Goal: Information Seeking & Learning: Learn about a topic

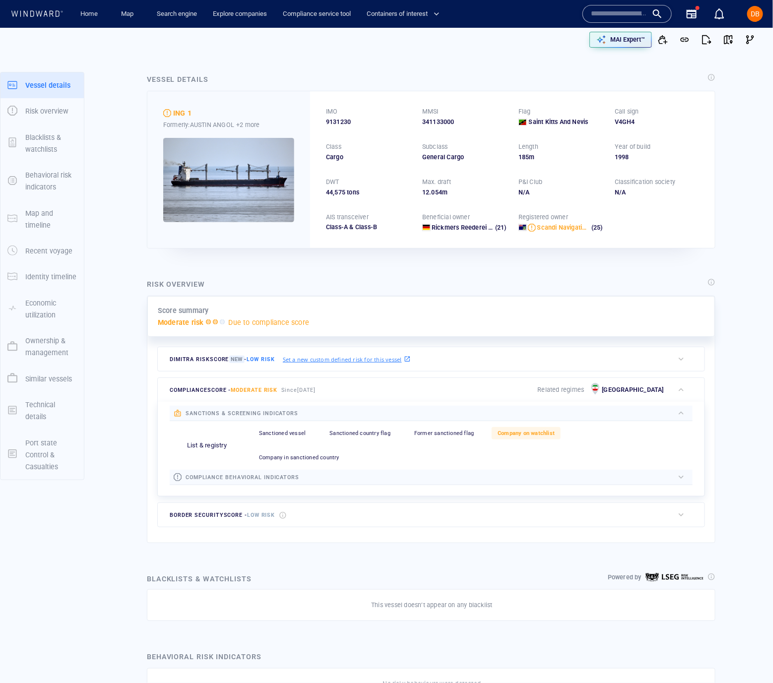
scroll to position [0, 0]
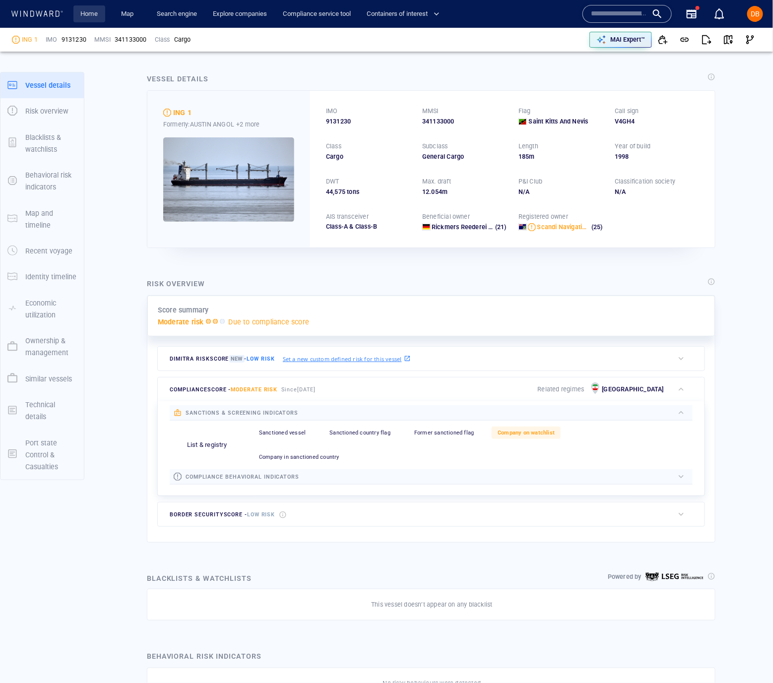
click at [83, 16] on link "Home" at bounding box center [89, 13] width 25 height 17
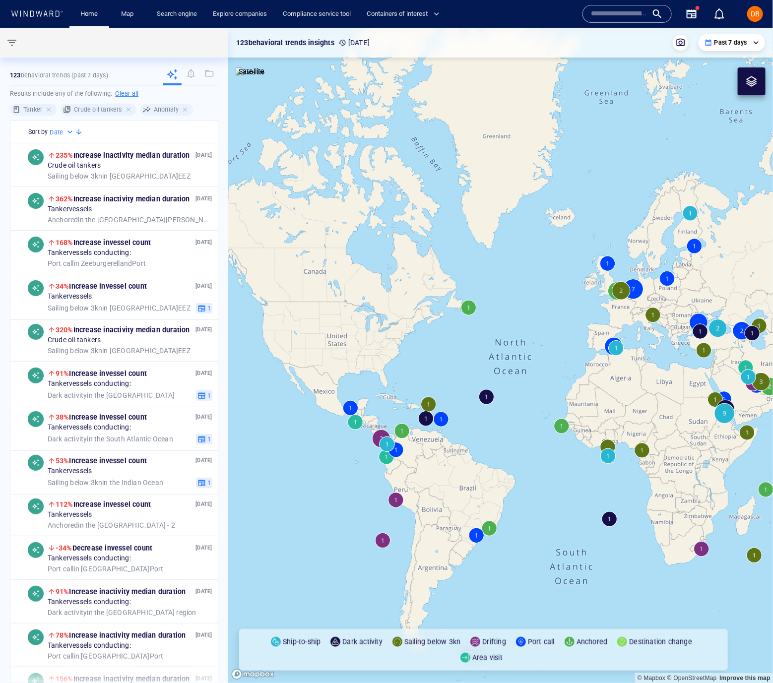
click at [604, 17] on input "text" at bounding box center [619, 13] width 57 height 15
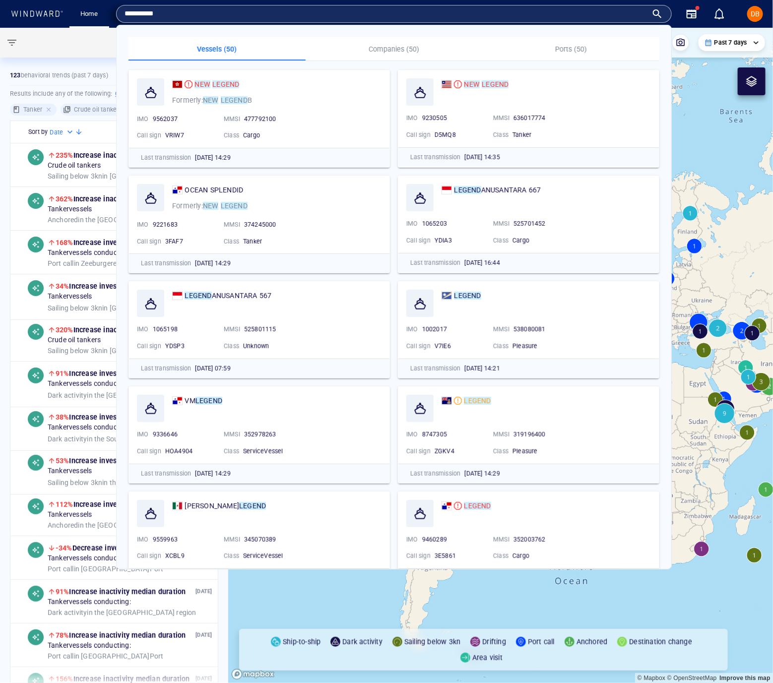
type input "**********"
click at [503, 81] on mark "LEGEND" at bounding box center [494, 84] width 27 height 8
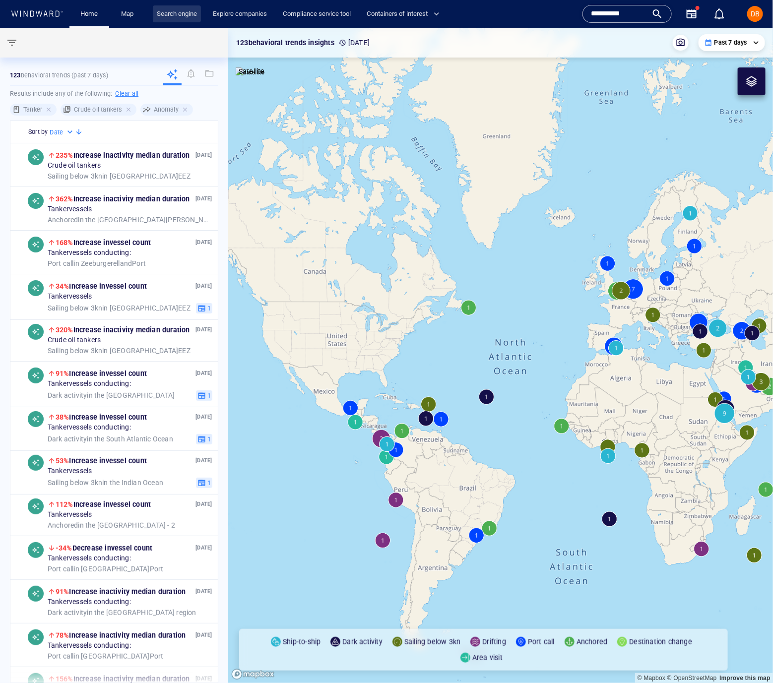
click at [192, 16] on link "Search engine" at bounding box center [177, 13] width 48 height 17
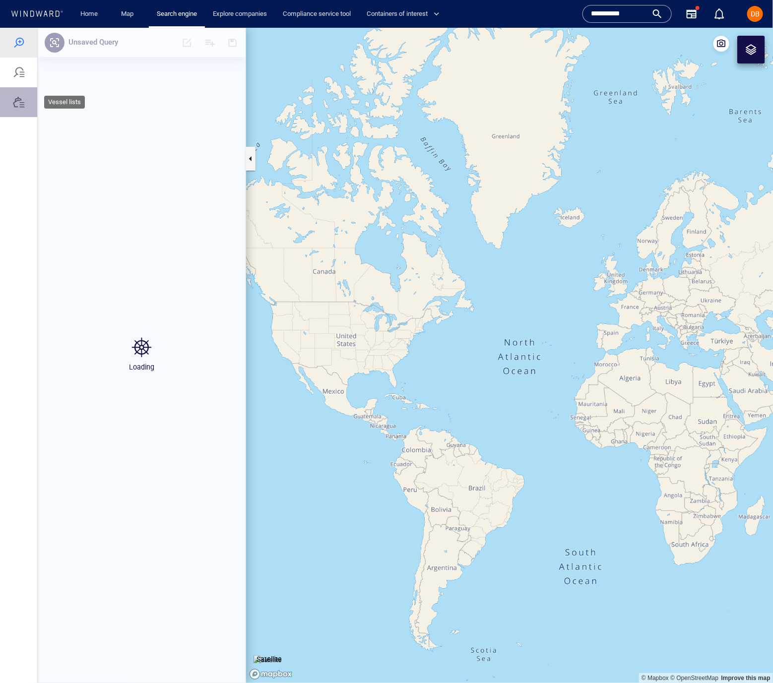
click at [24, 106] on div at bounding box center [18, 102] width 37 height 30
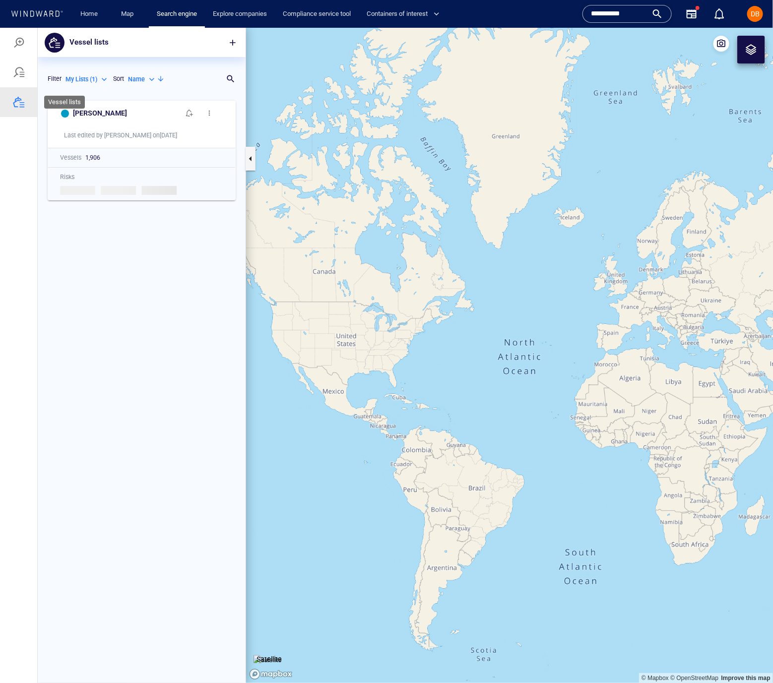
scroll to position [587, 208]
click at [24, 41] on div at bounding box center [19, 42] width 12 height 12
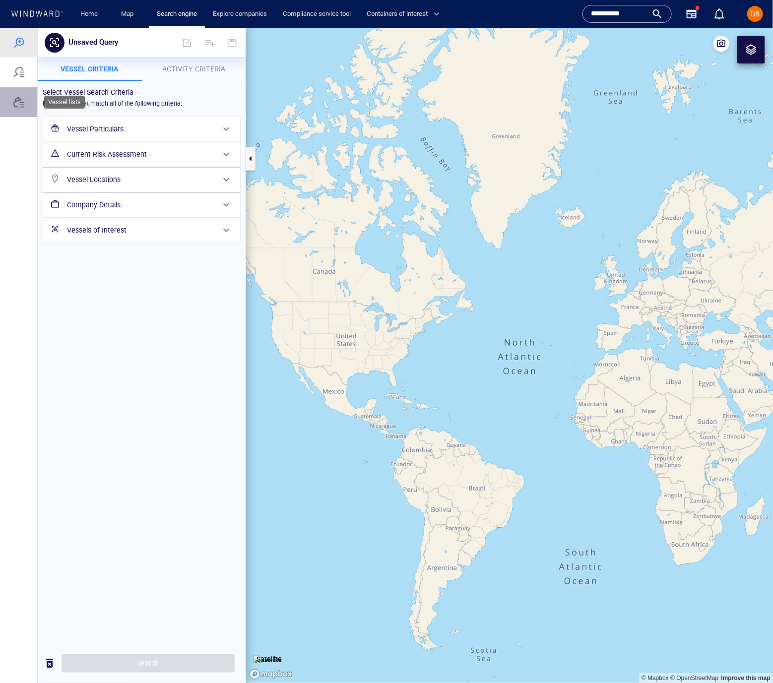
click at [24, 106] on div at bounding box center [19, 102] width 12 height 12
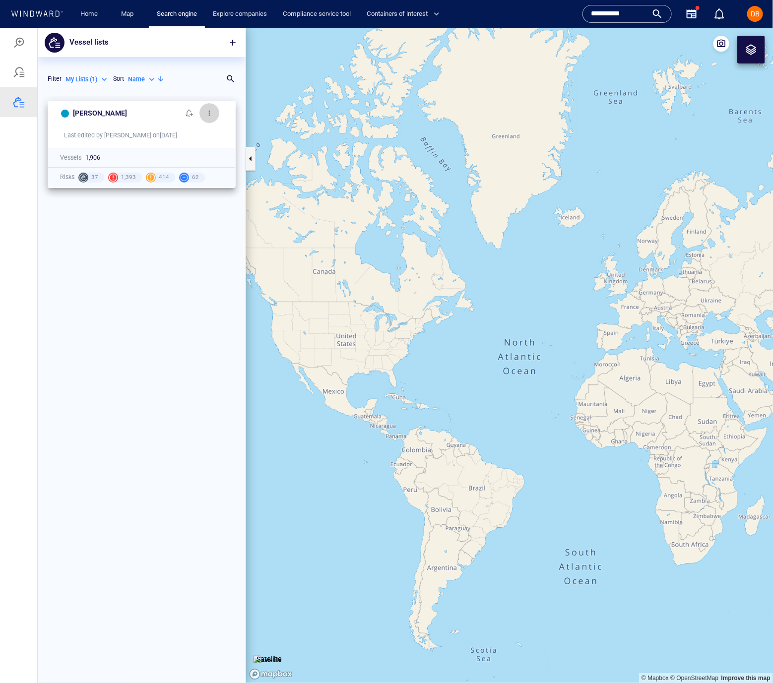
click at [213, 111] on button "button" at bounding box center [209, 113] width 20 height 20
click at [268, 142] on li "Delete" at bounding box center [268, 143] width 99 height 18
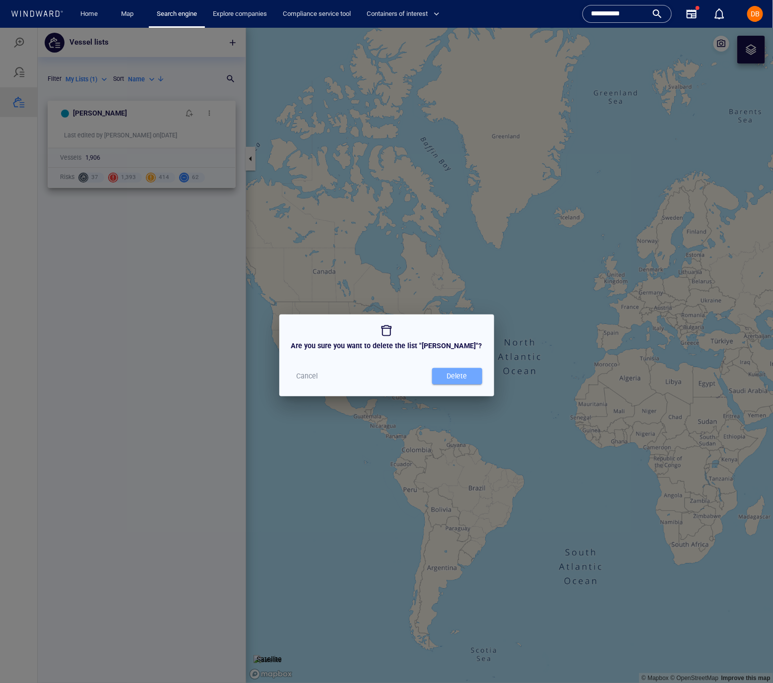
click at [432, 368] on button "Delete" at bounding box center [457, 375] width 50 height 16
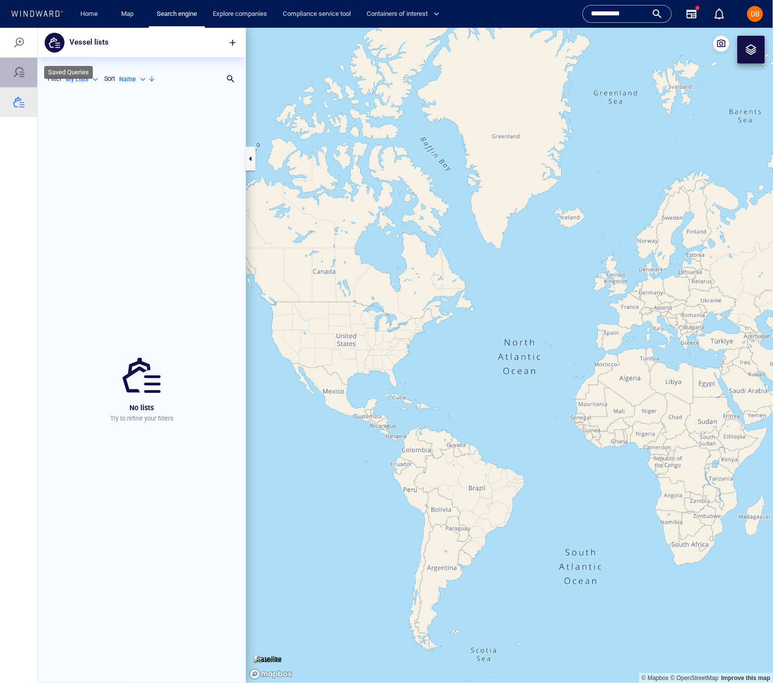
click at [26, 70] on div at bounding box center [18, 72] width 37 height 30
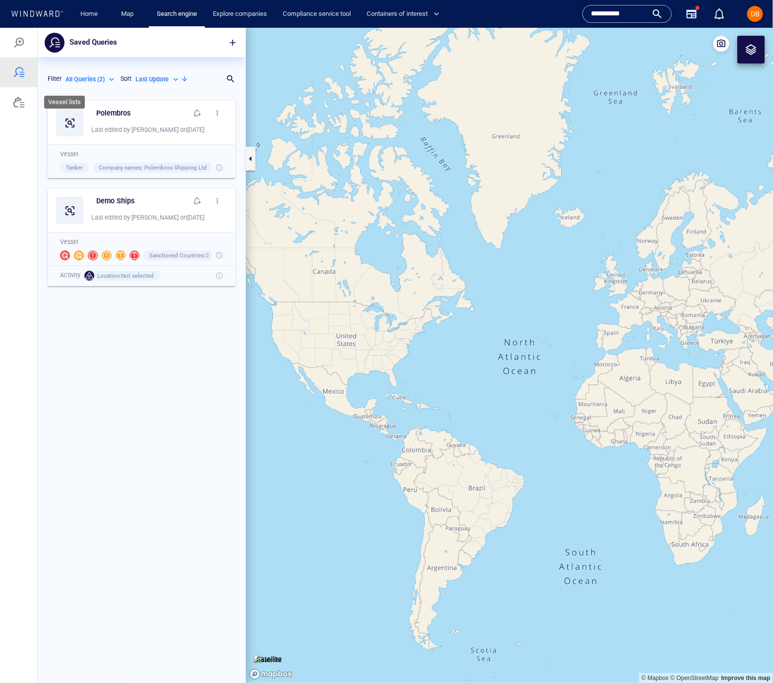
click at [24, 100] on div at bounding box center [19, 102] width 12 height 12
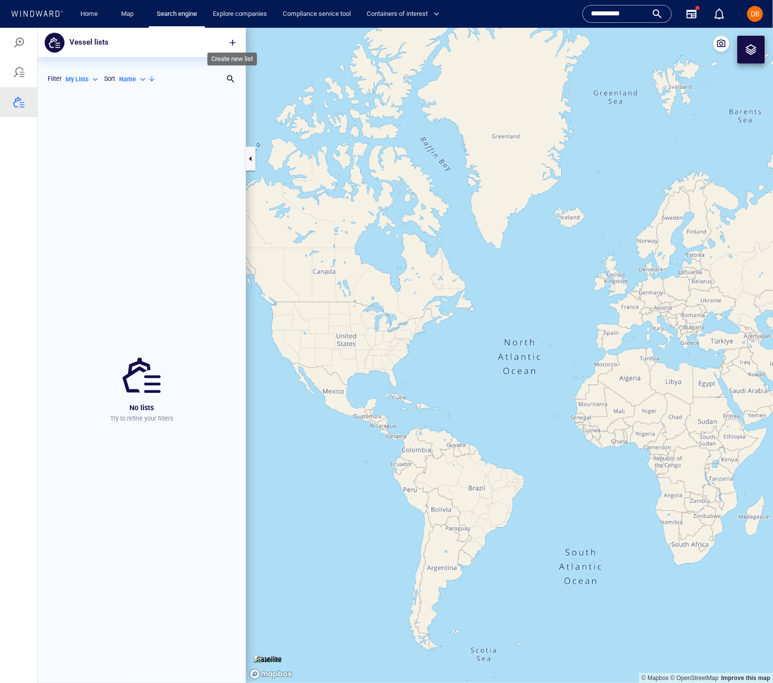
click at [226, 36] on button "button" at bounding box center [233, 42] width 22 height 22
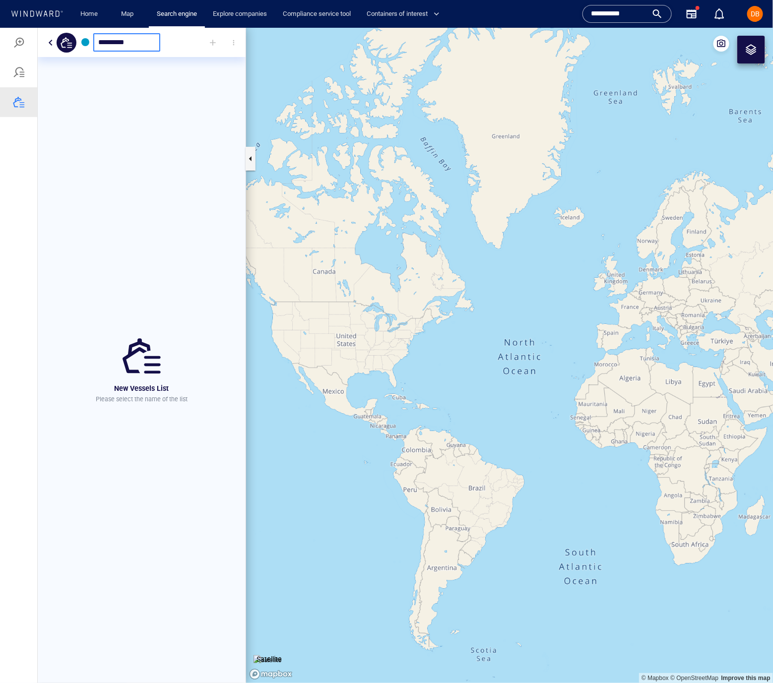
type input "*********"
click at [204, 42] on div at bounding box center [213, 42] width 22 height 22
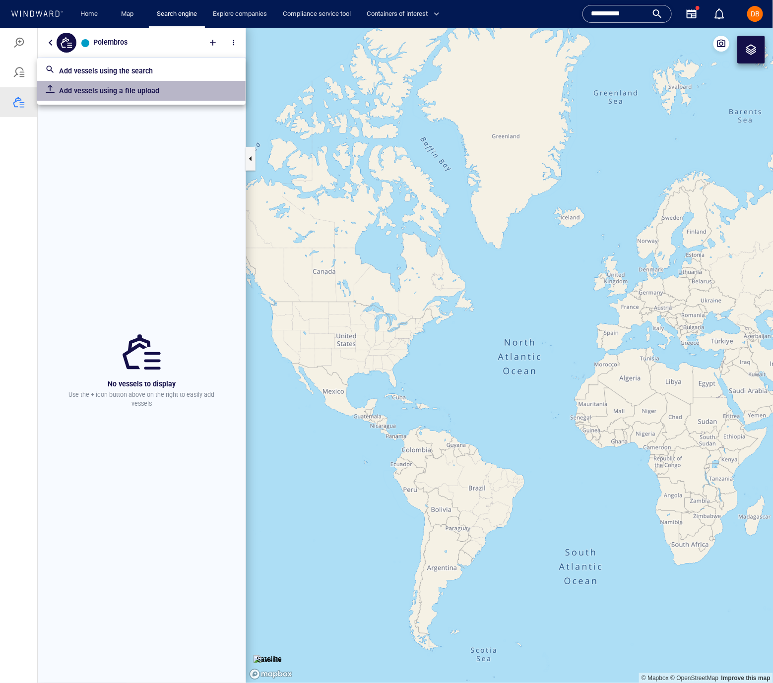
click at [136, 91] on p "Add vessels using a file upload" at bounding box center [148, 90] width 178 height 12
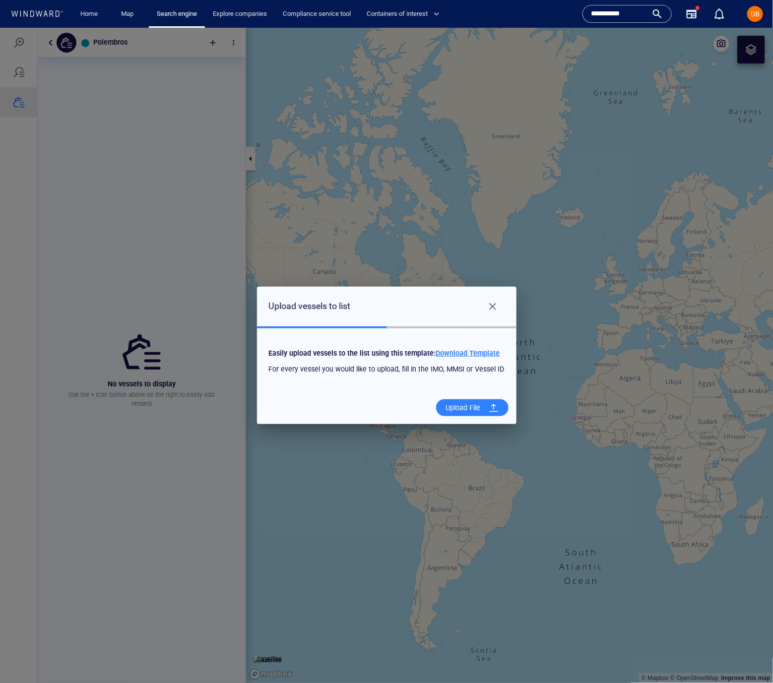
click at [487, 412] on div at bounding box center [493, 407] width 18 height 18
click at [0, 27] on input "Upload File" at bounding box center [0, 27] width 0 height 0
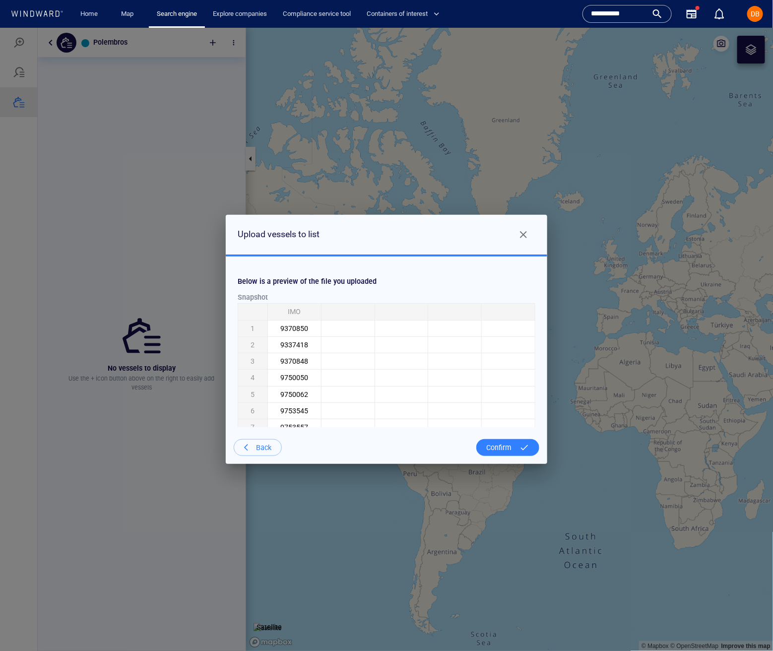
scroll to position [208, 0]
click at [516, 443] on div at bounding box center [524, 447] width 18 height 18
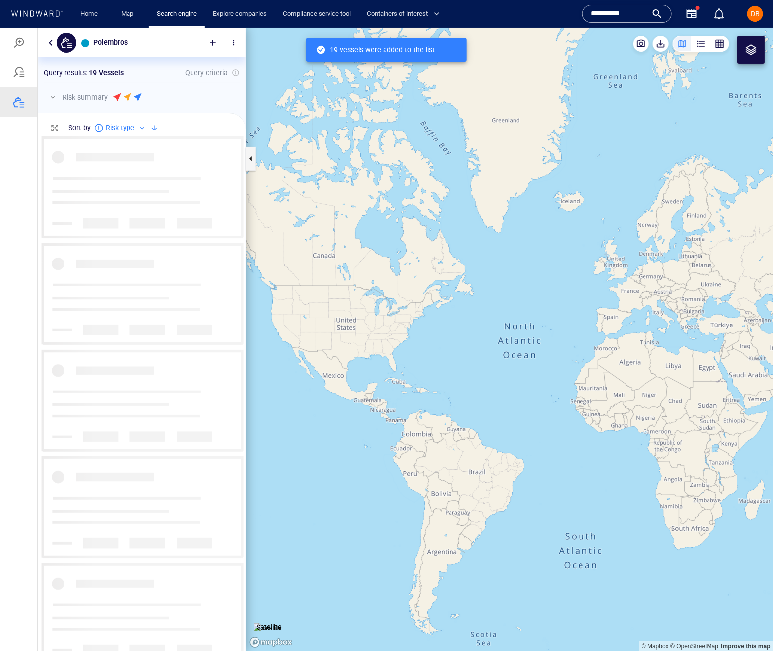
scroll to position [514, 208]
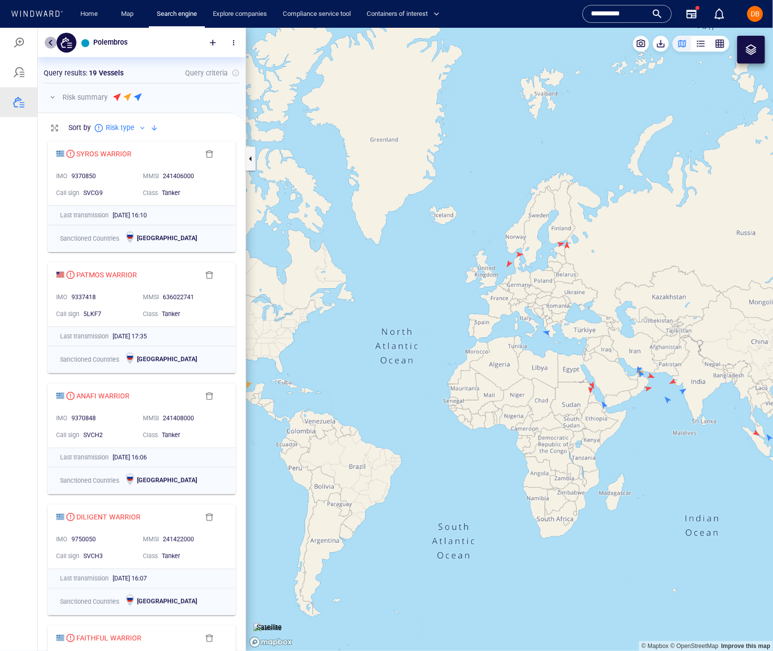
click at [47, 40] on button "button" at bounding box center [51, 42] width 12 height 12
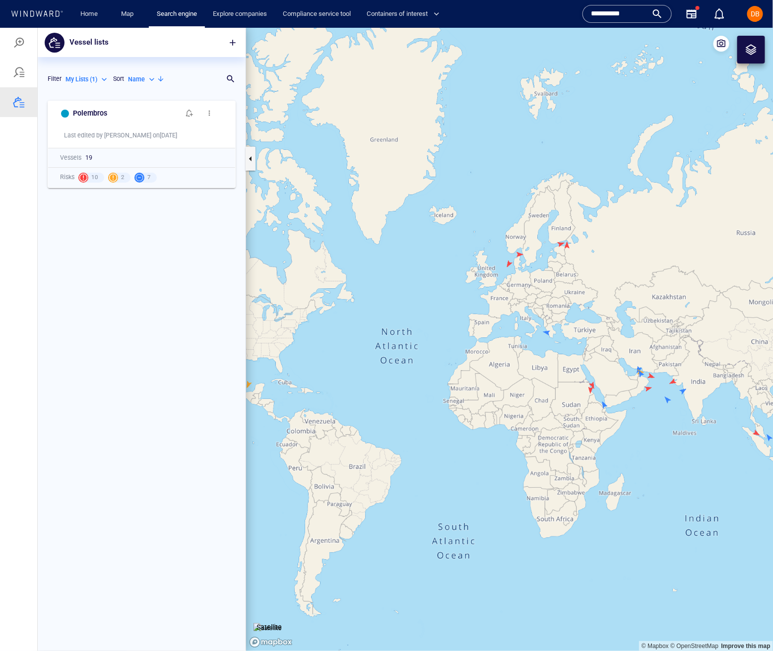
scroll to position [555, 208]
click at [212, 110] on span "button" at bounding box center [209, 113] width 8 height 8
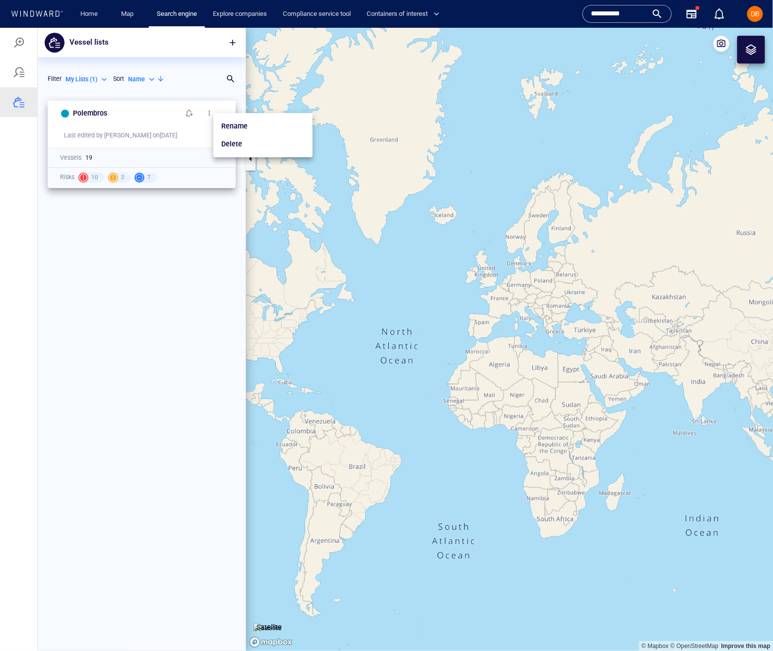
drag, startPoint x: 238, startPoint y: 126, endPoint x: 203, endPoint y: 127, distance: 35.2
click at [231, 126] on p "Rename" at bounding box center [234, 125] width 26 height 12
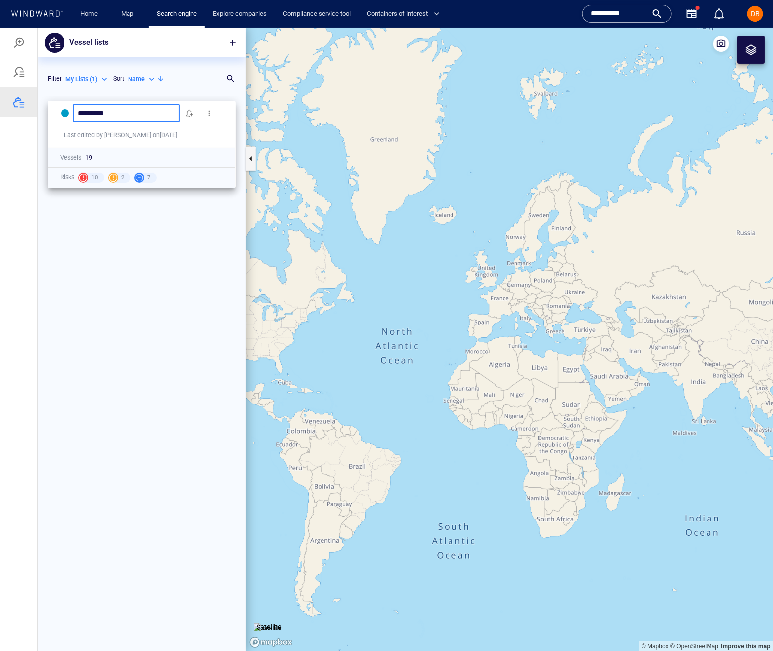
click at [126, 112] on input "*********" at bounding box center [126, 113] width 97 height 8
type input "**********"
click at [180, 234] on div "**********" at bounding box center [142, 372] width 208 height 555
click at [20, 66] on div at bounding box center [19, 72] width 12 height 12
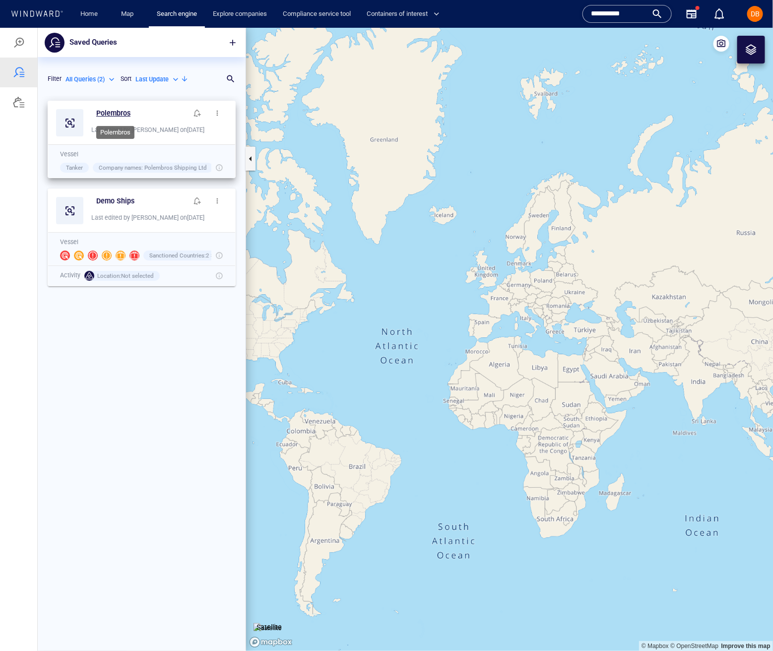
click at [119, 110] on h6 "Polembros" at bounding box center [113, 113] width 34 height 12
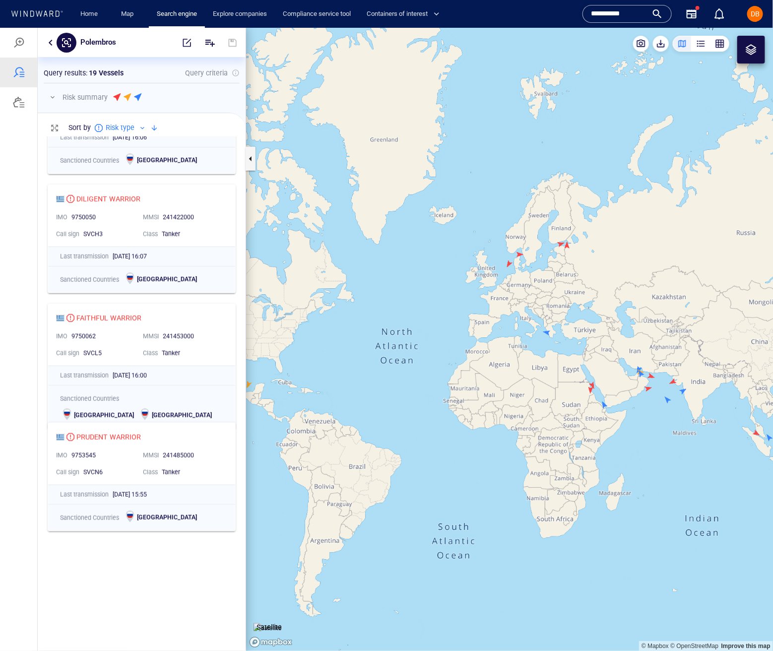
scroll to position [0, 0]
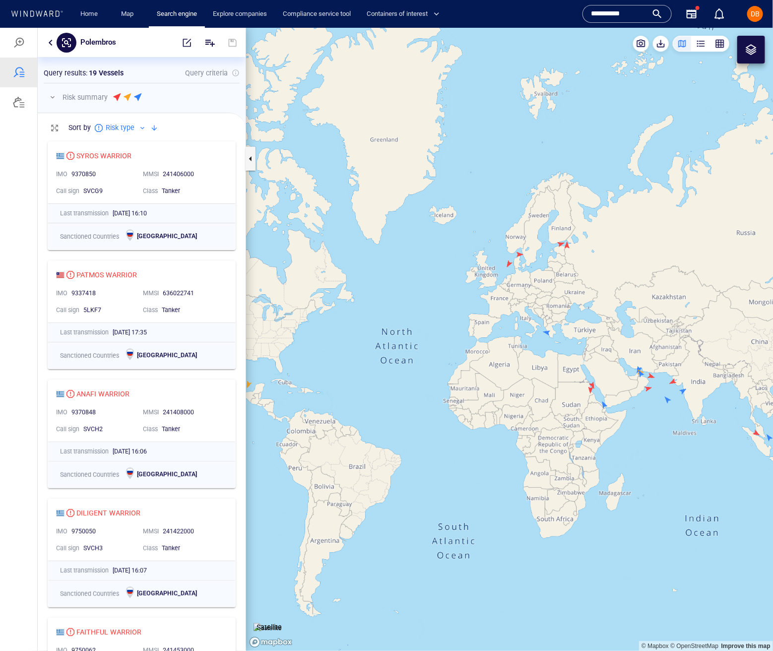
click at [206, 66] on p "Query criteria" at bounding box center [206, 72] width 43 height 12
click at [192, 42] on button "button" at bounding box center [187, 42] width 22 height 24
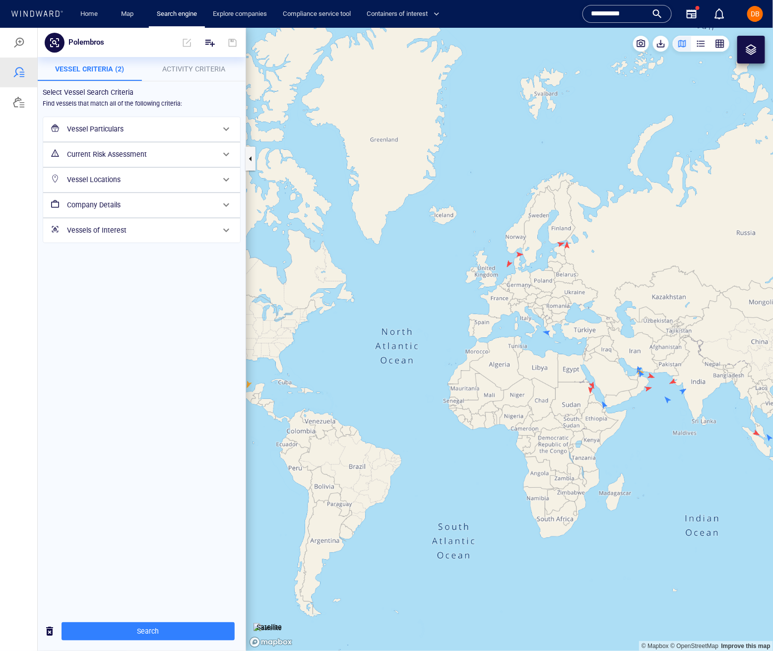
click at [157, 128] on h6 "Vessel Particulars" at bounding box center [140, 128] width 147 height 12
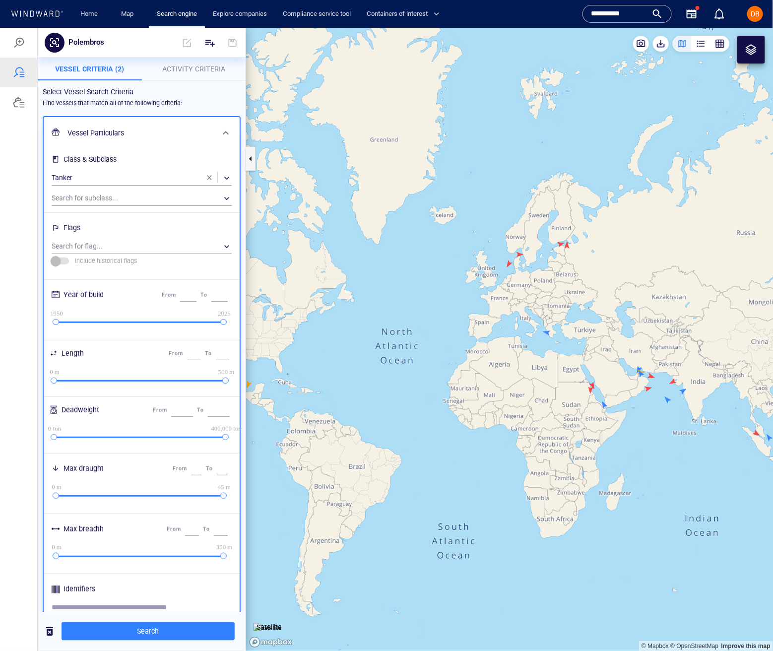
click at [181, 128] on h6 "Vessel Particulars" at bounding box center [140, 132] width 146 height 12
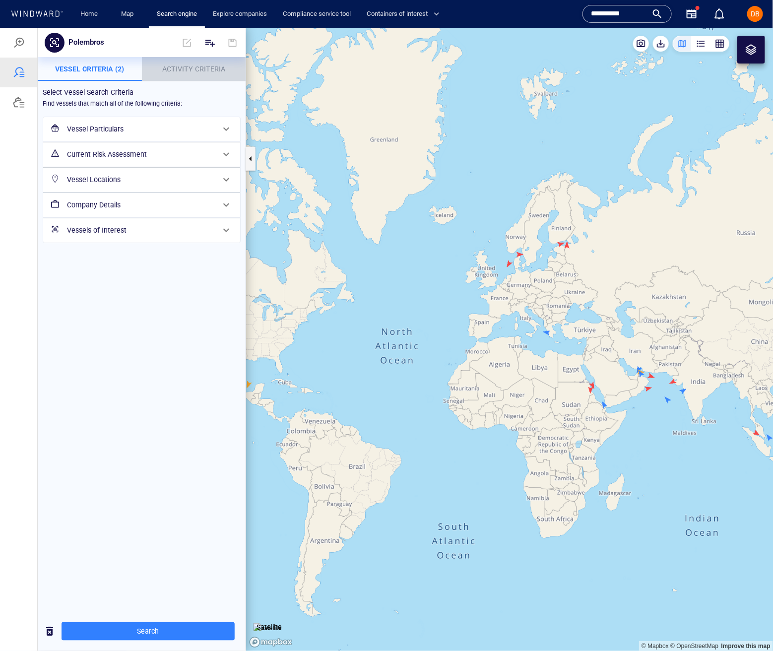
click at [191, 73] on p "Activity Criteria" at bounding box center [194, 68] width 92 height 12
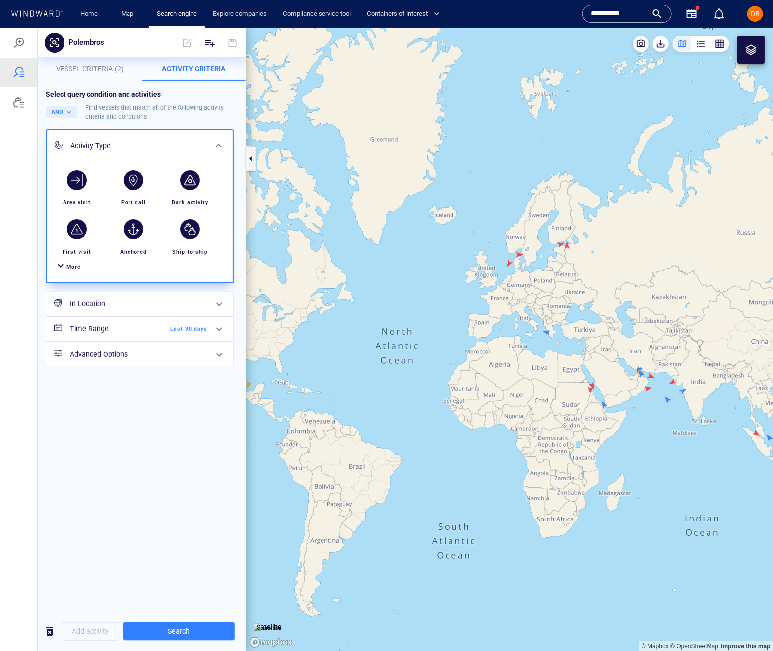
click at [76, 67] on span "Vessel Criteria (2)" at bounding box center [89, 68] width 67 height 8
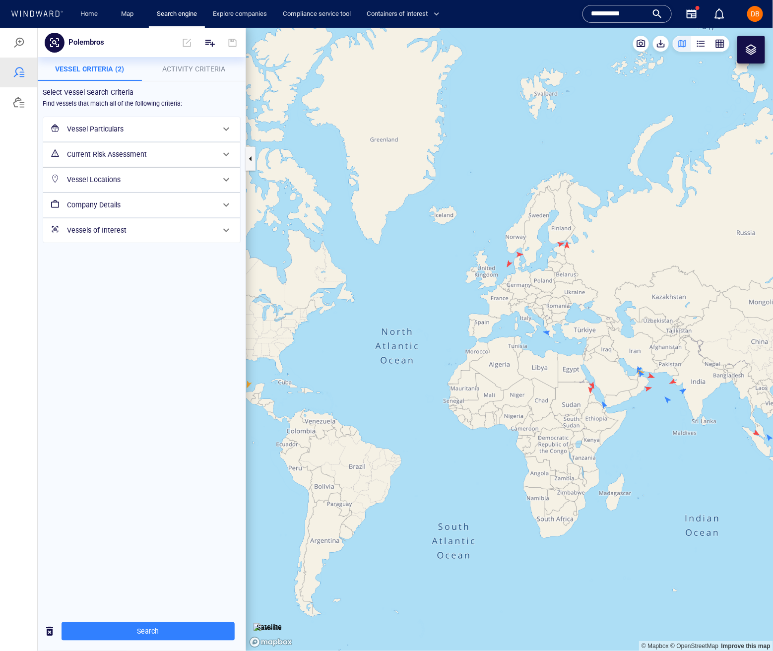
click at [160, 183] on h6 "Vessel Locations" at bounding box center [140, 179] width 147 height 12
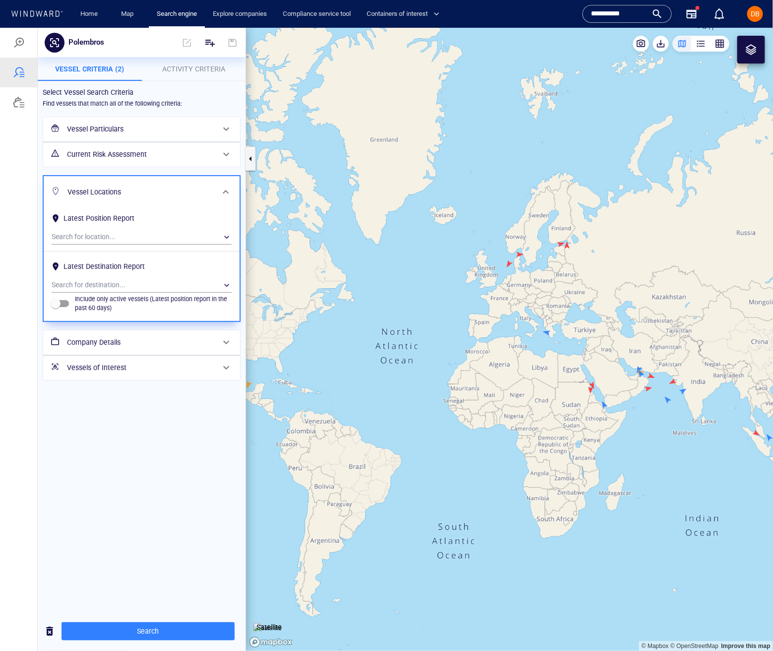
click at [159, 182] on div "Vessel Locations" at bounding box center [140, 191] width 154 height 20
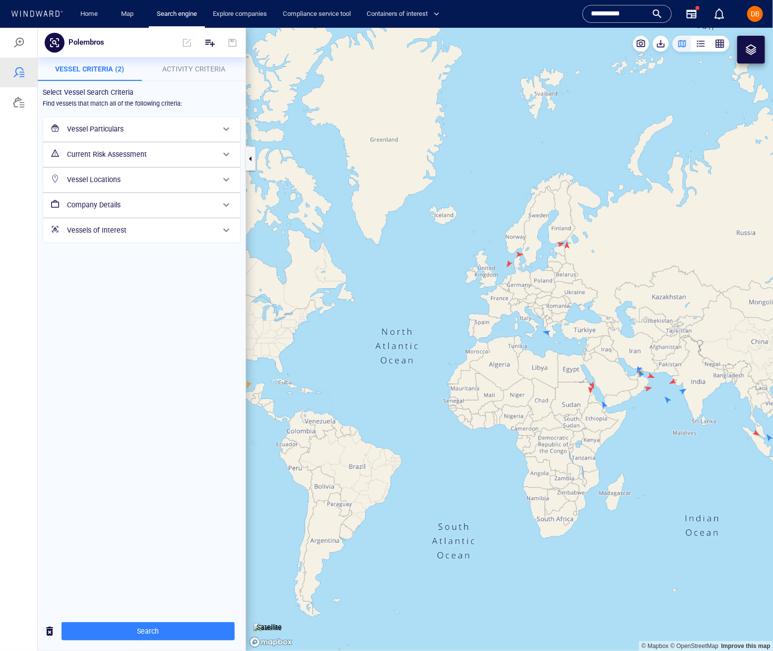
click at [161, 160] on div "Current Risk Assessment" at bounding box center [140, 154] width 155 height 20
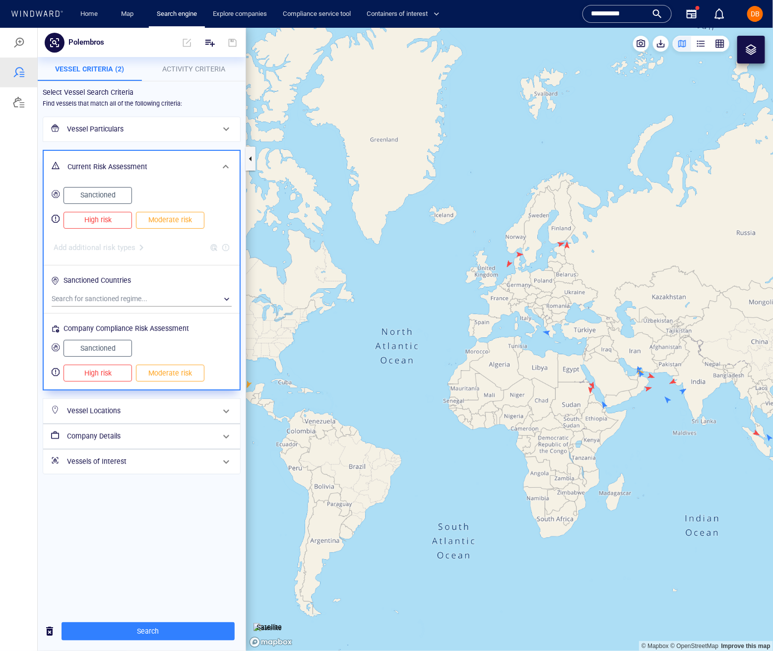
click at [161, 159] on div "Current Risk Assessment" at bounding box center [140, 166] width 154 height 20
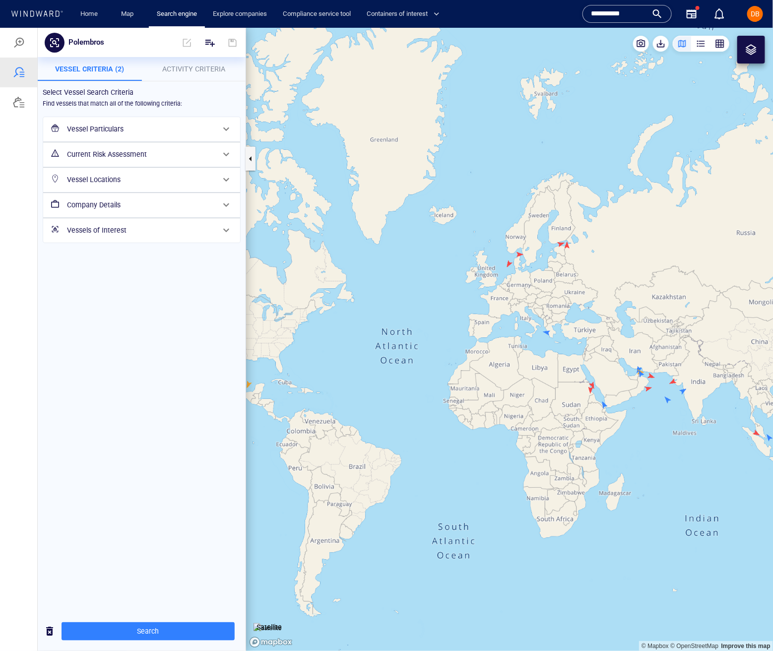
click at [174, 117] on div "Vessel Particulars" at bounding box center [141, 129] width 197 height 24
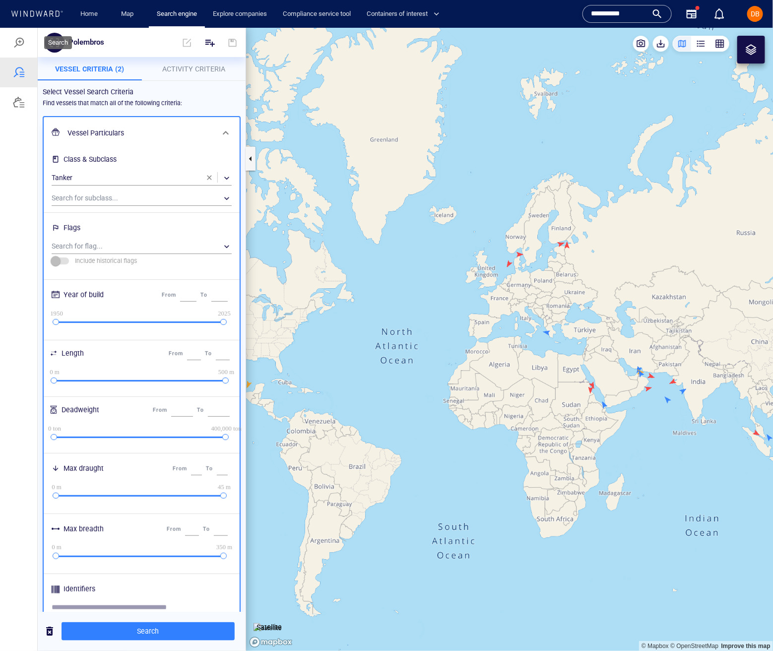
click at [34, 49] on div at bounding box center [18, 42] width 37 height 30
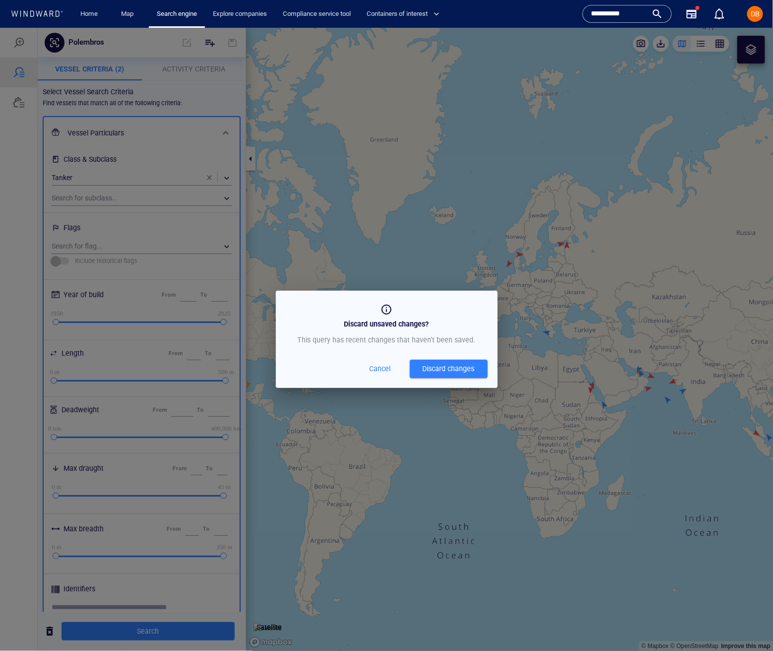
click at [383, 372] on span "Cancel" at bounding box center [380, 368] width 24 height 12
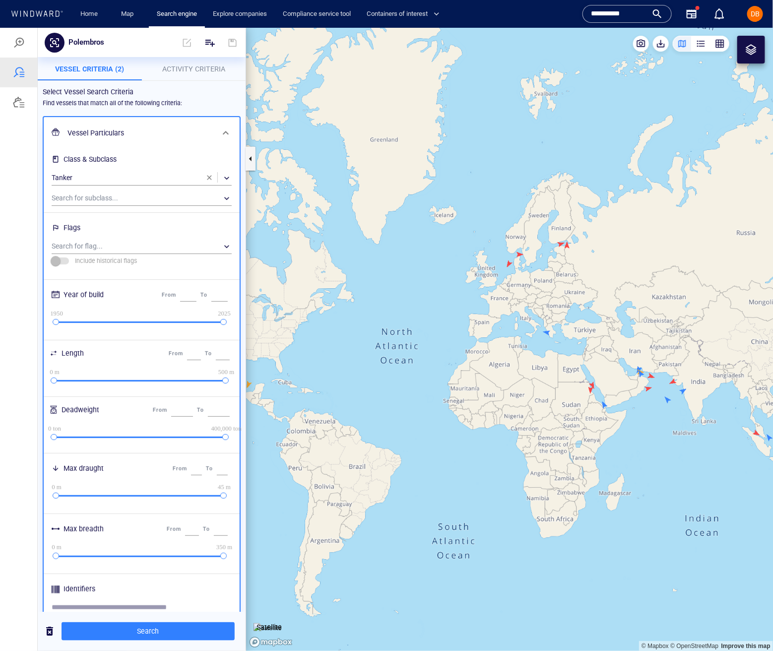
click at [54, 45] on icon at bounding box center [55, 42] width 12 height 12
click at [14, 88] on div at bounding box center [18, 102] width 37 height 30
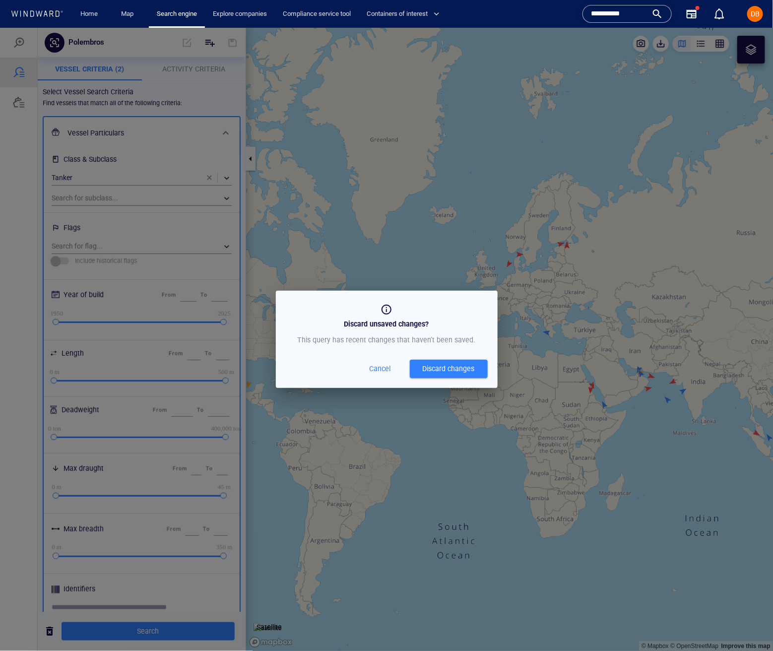
click at [460, 368] on div "Discard changes" at bounding box center [448, 368] width 52 height 12
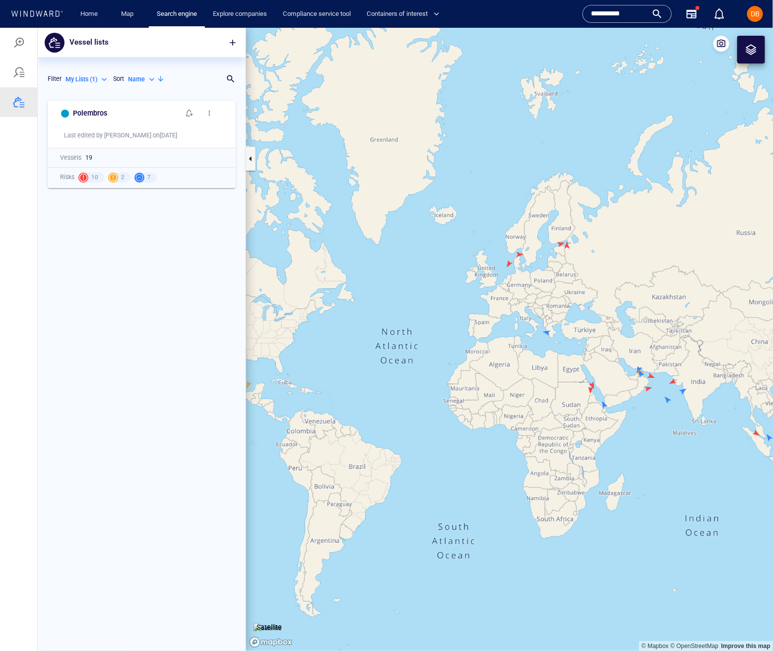
scroll to position [555, 208]
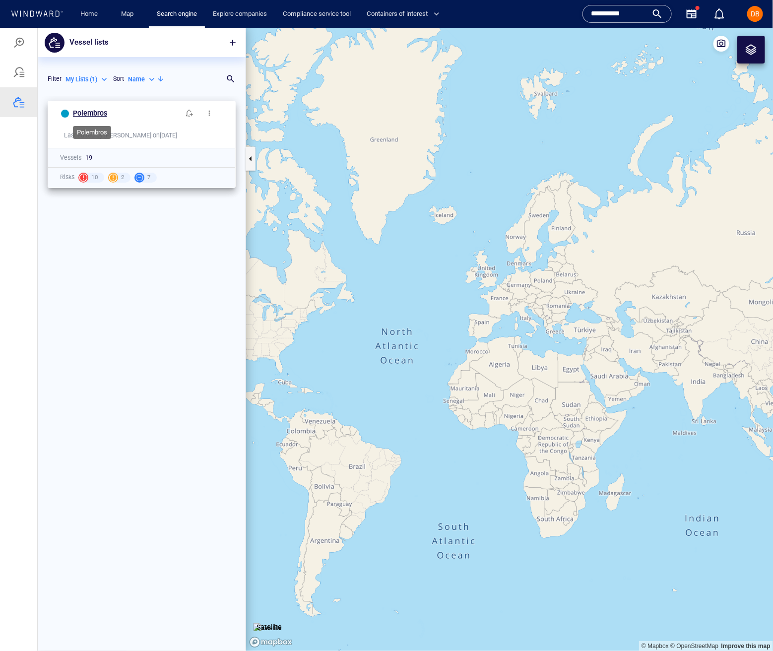
click at [92, 112] on h6 "Polembros" at bounding box center [90, 113] width 34 height 12
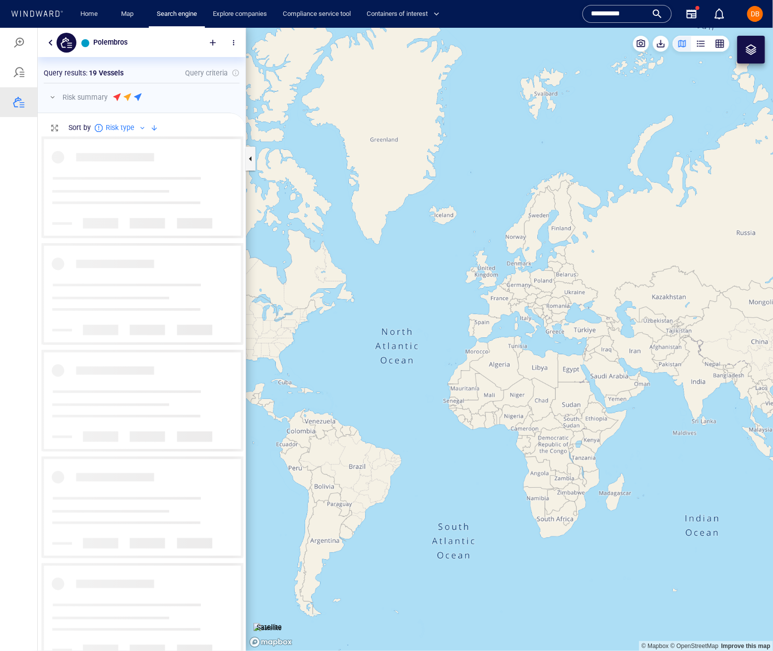
scroll to position [514, 208]
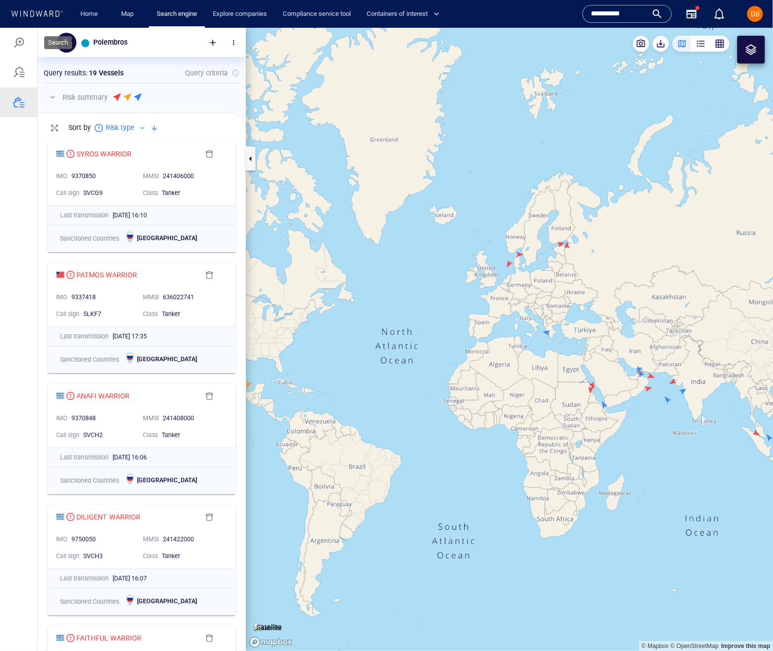
click at [23, 42] on div at bounding box center [19, 42] width 12 height 12
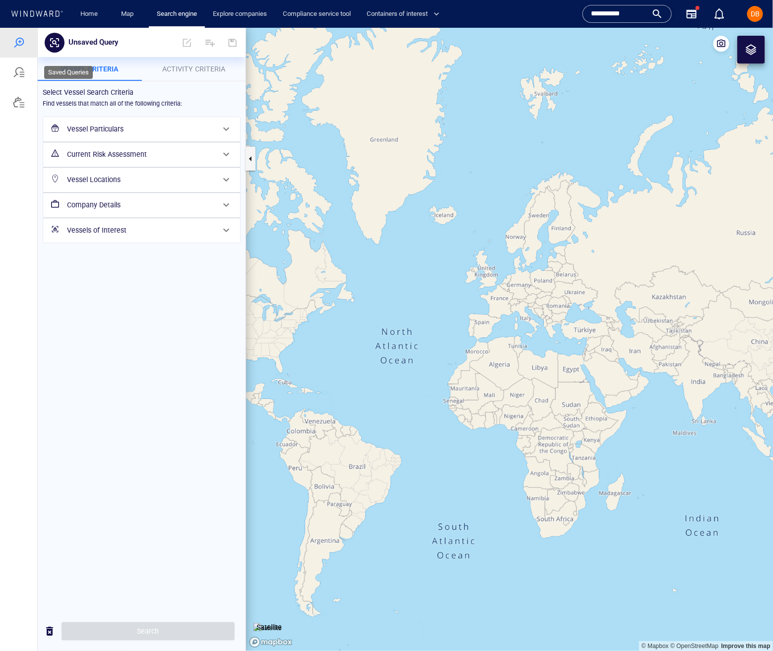
click at [13, 72] on div at bounding box center [19, 72] width 12 height 12
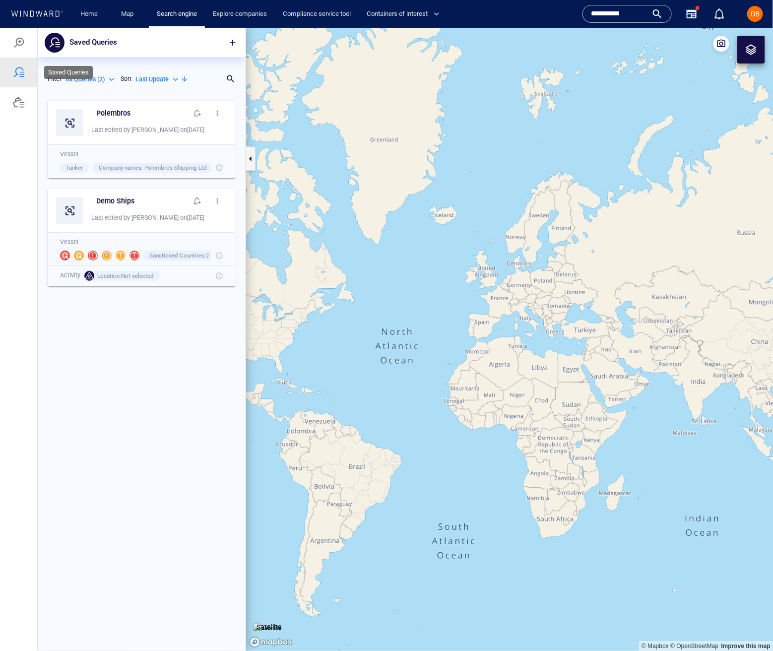
scroll to position [555, 208]
click at [213, 111] on span "button" at bounding box center [217, 113] width 8 height 8
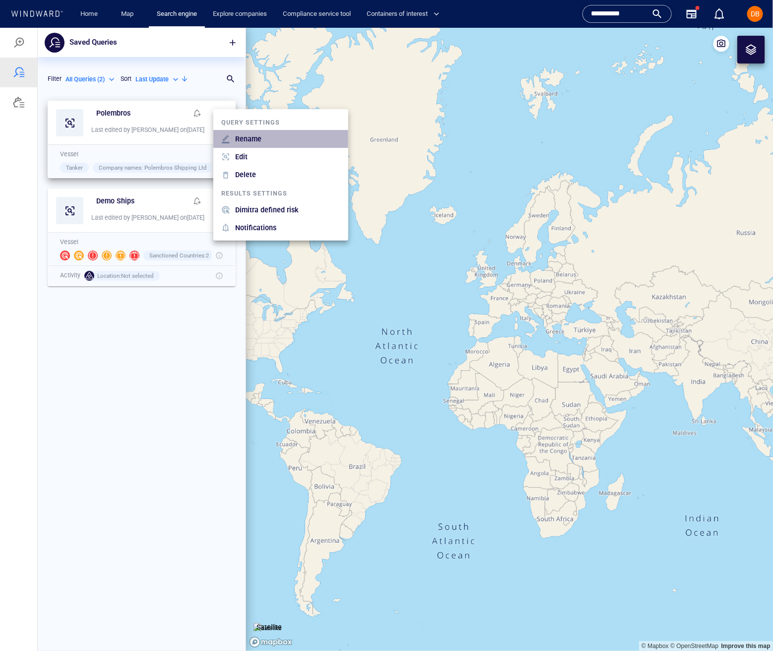
click at [251, 137] on p "Rename" at bounding box center [248, 138] width 26 height 12
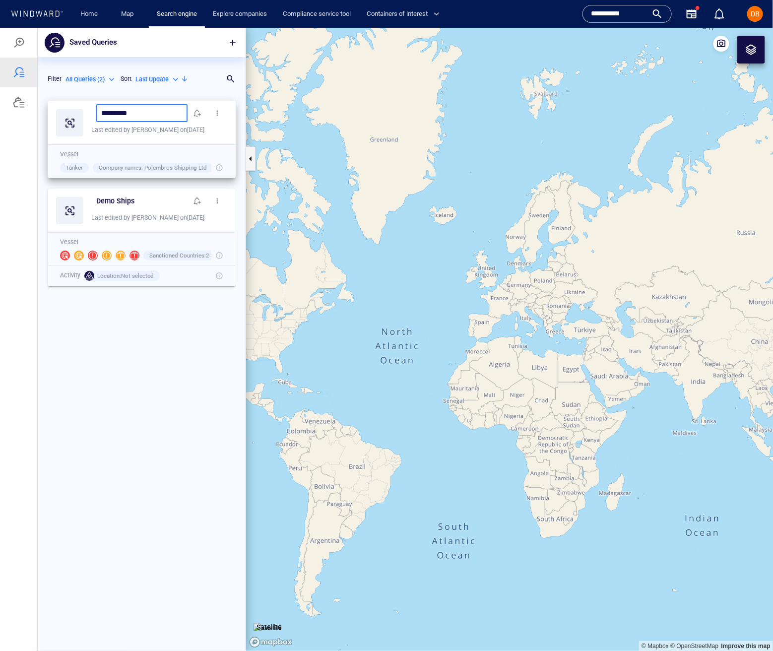
click at [165, 117] on div "*********" at bounding box center [141, 113] width 91 height 18
type input "**********"
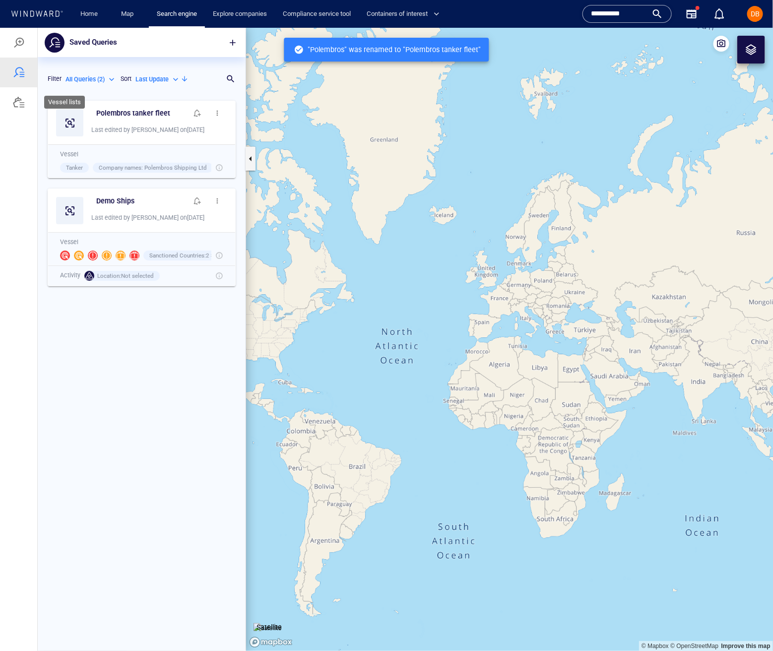
click at [13, 107] on div at bounding box center [19, 102] width 12 height 12
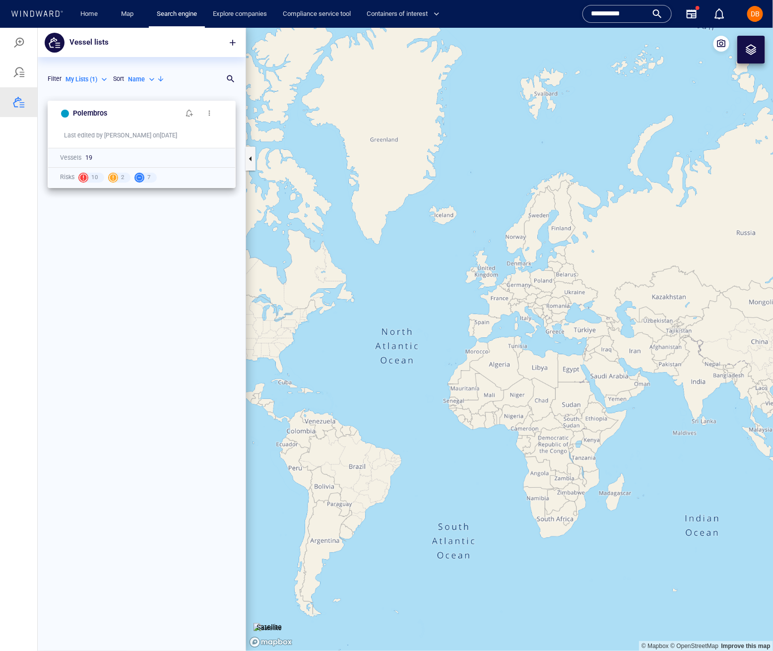
click at [207, 110] on span "button" at bounding box center [209, 113] width 8 height 8
click at [266, 124] on li "Rename" at bounding box center [262, 126] width 99 height 18
click at [140, 109] on input "*********" at bounding box center [126, 113] width 97 height 8
type input "**********"
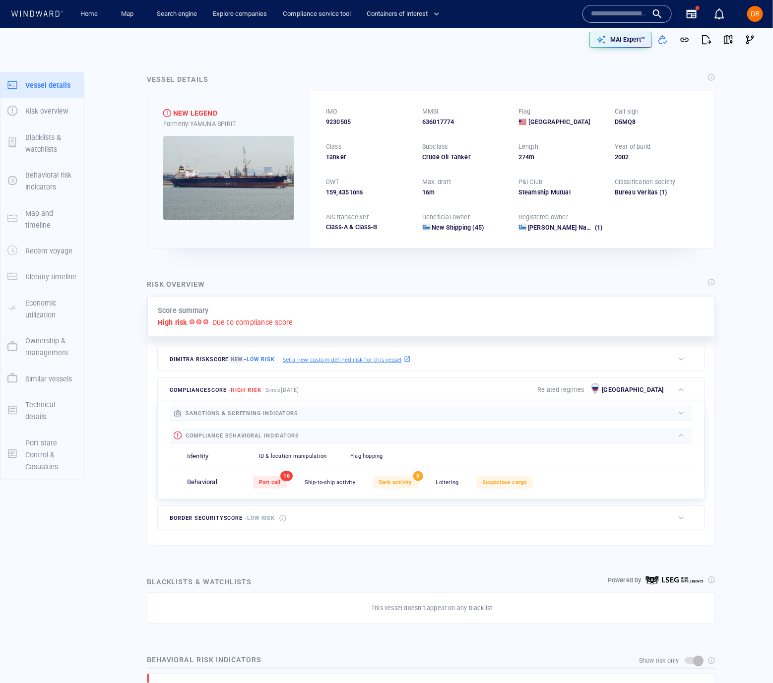
click at [208, 162] on img at bounding box center [228, 178] width 131 height 84
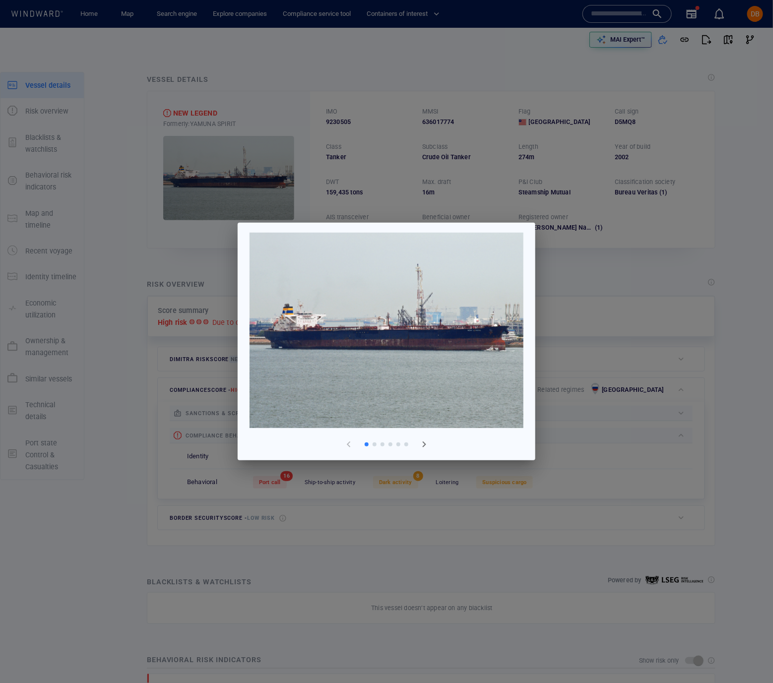
click at [494, 335] on img at bounding box center [386, 330] width 274 height 195
drag, startPoint x: 426, startPoint y: 434, endPoint x: 422, endPoint y: 441, distance: 7.8
click at [426, 435] on button "button" at bounding box center [424, 444] width 24 height 24
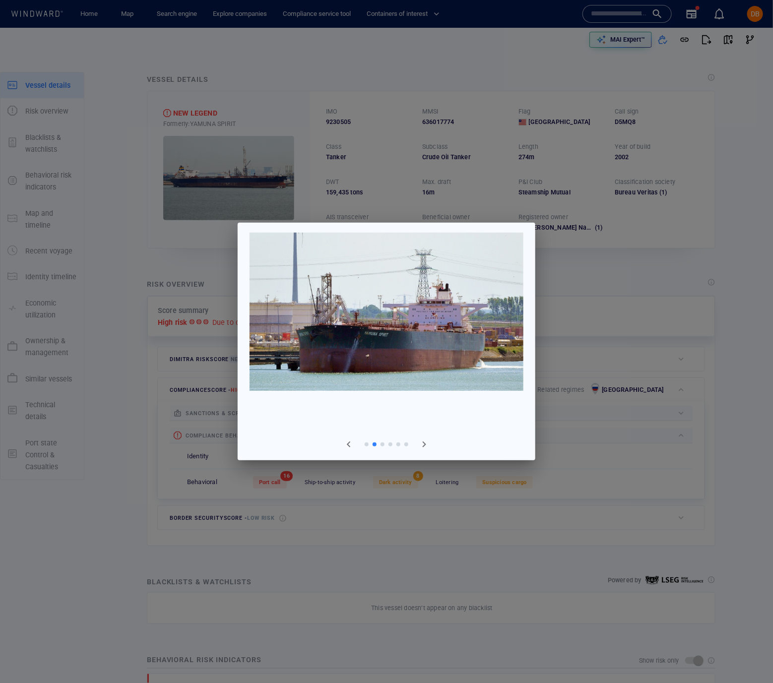
click at [422, 442] on span "button" at bounding box center [424, 444] width 12 height 12
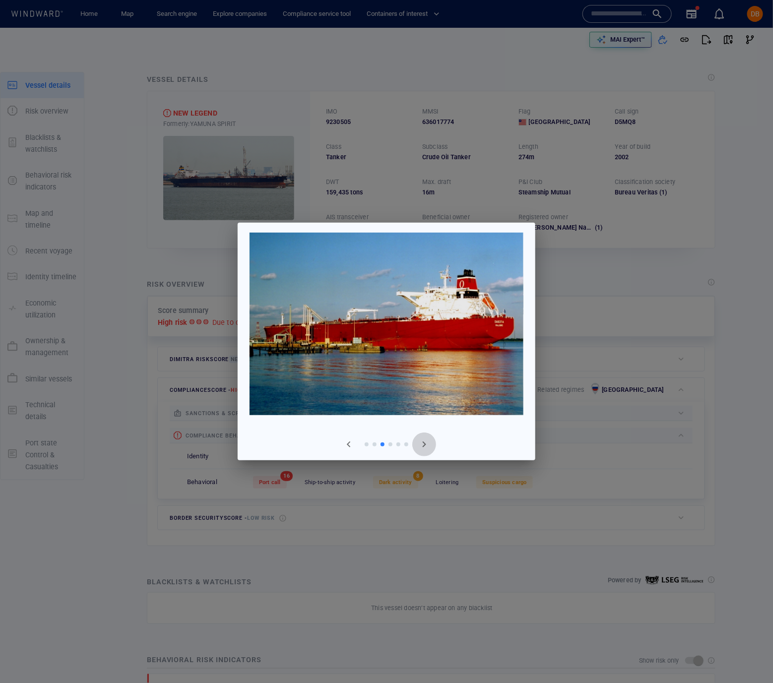
click at [422, 442] on span "button" at bounding box center [424, 444] width 12 height 12
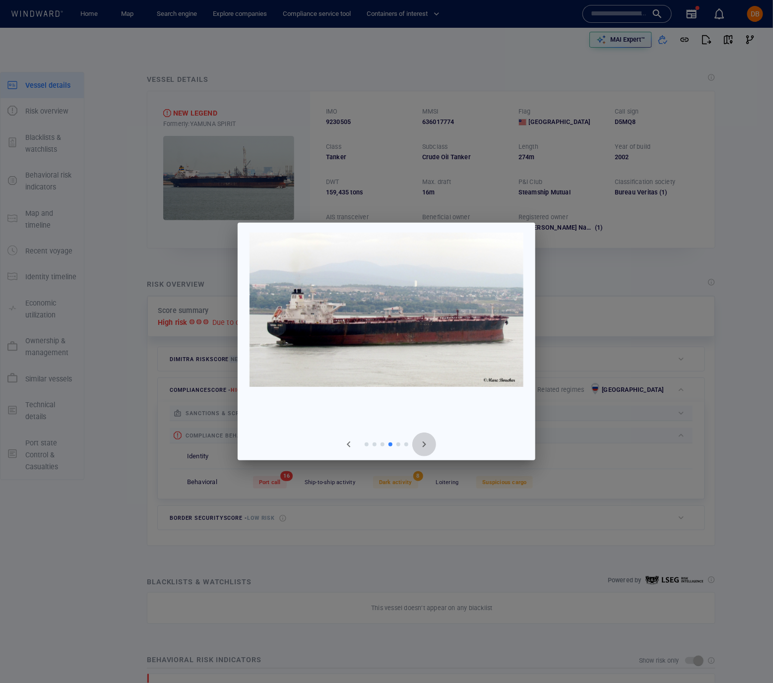
click at [422, 442] on span "button" at bounding box center [424, 444] width 12 height 12
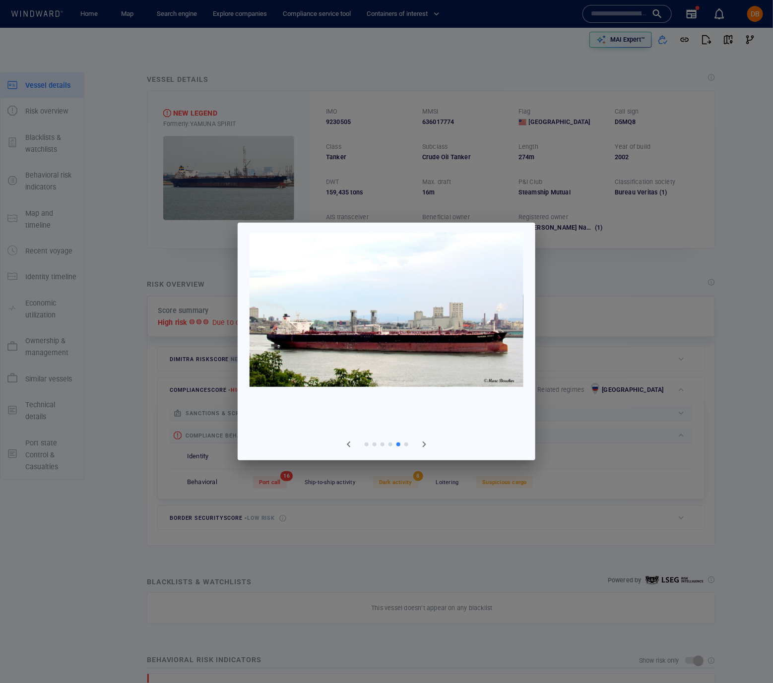
click at [571, 400] on div at bounding box center [386, 341] width 773 height 683
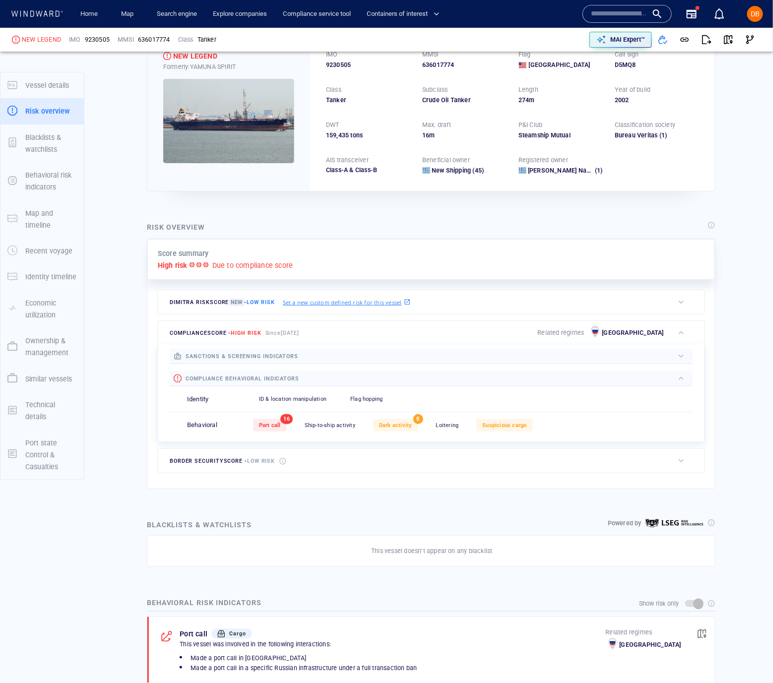
scroll to position [94, 0]
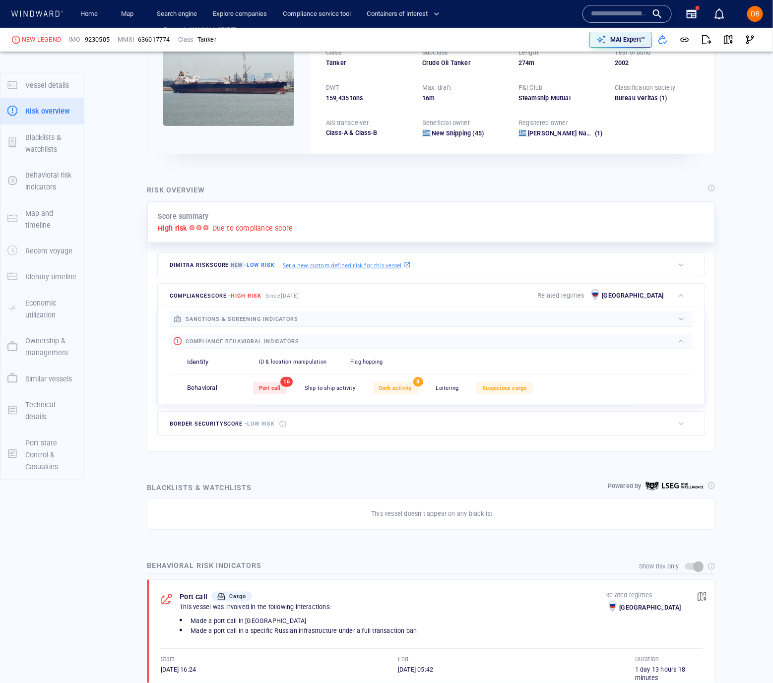
scroll to position [99, 0]
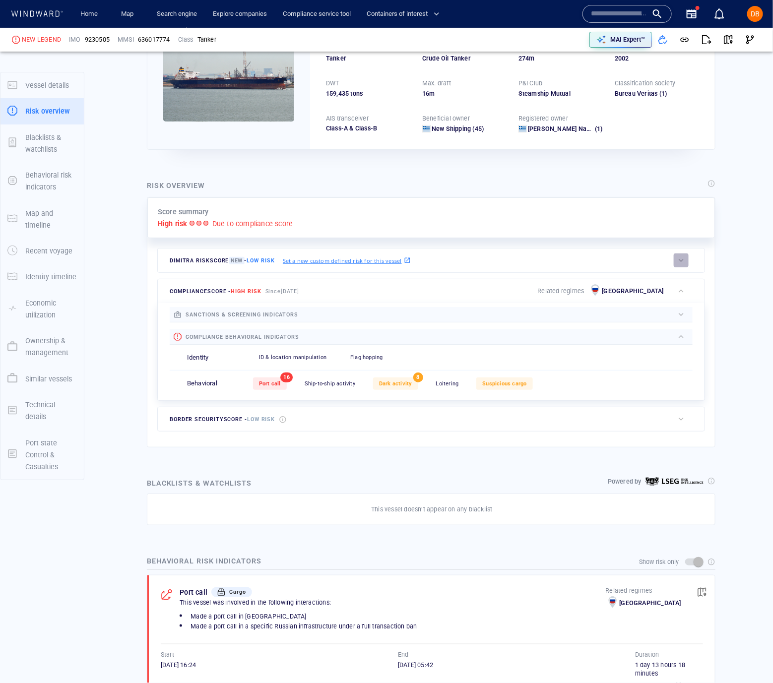
click at [681, 260] on div "button" at bounding box center [681, 260] width 10 height 10
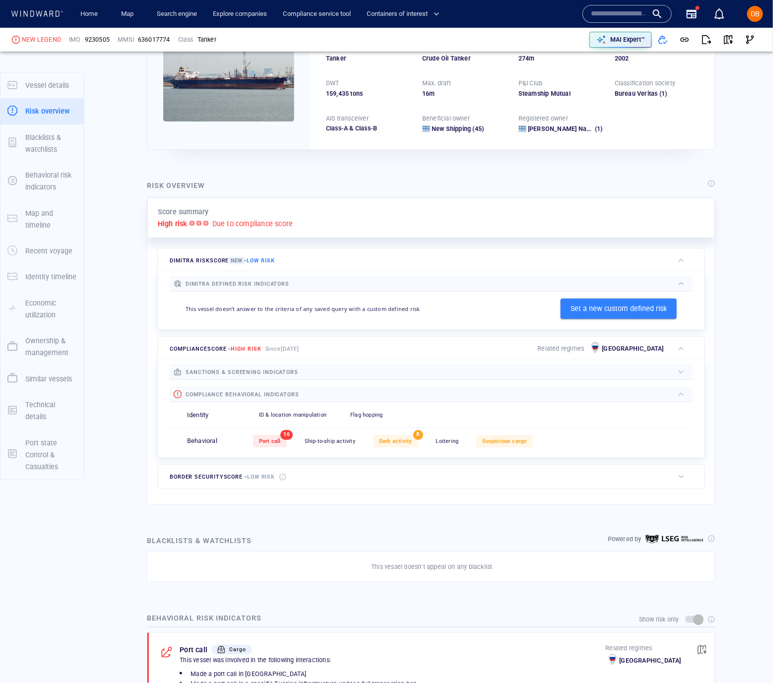
click at [677, 371] on div "button" at bounding box center [681, 372] width 10 height 10
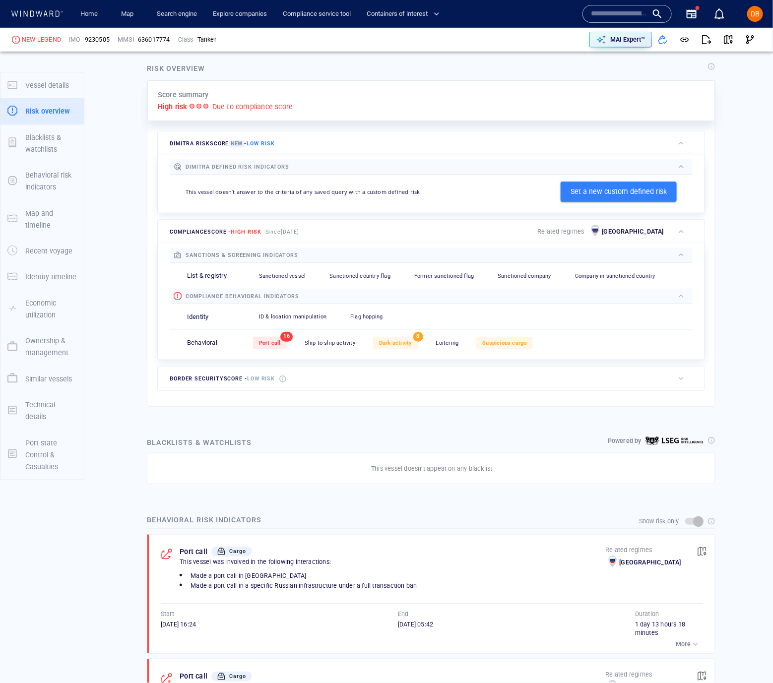
scroll to position [211, 0]
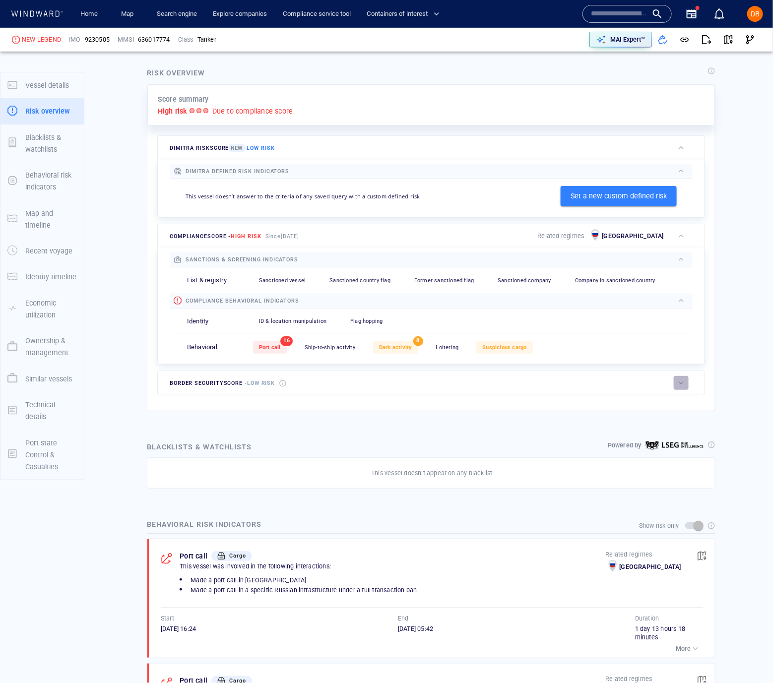
click at [686, 383] on button "button" at bounding box center [680, 383] width 15 height 14
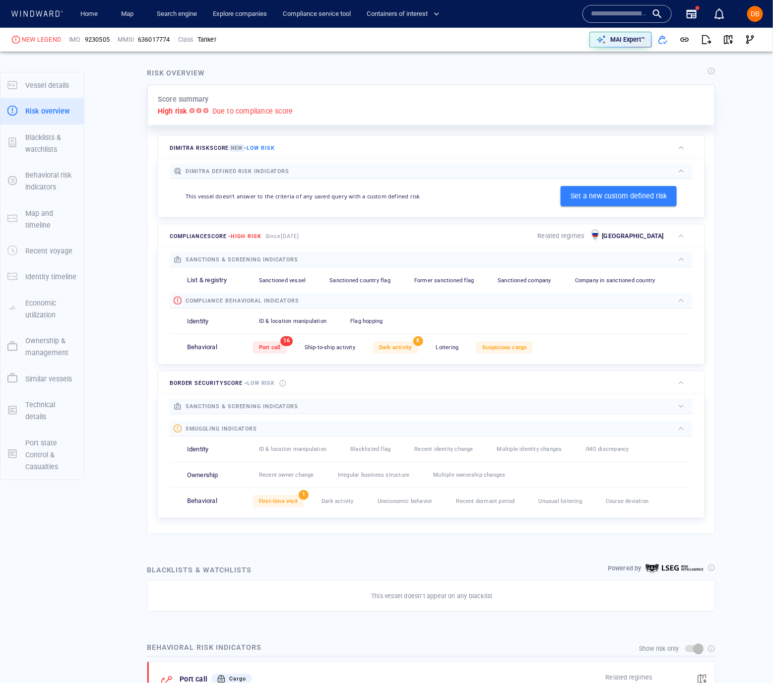
click at [685, 423] on div "button" at bounding box center [681, 428] width 10 height 10
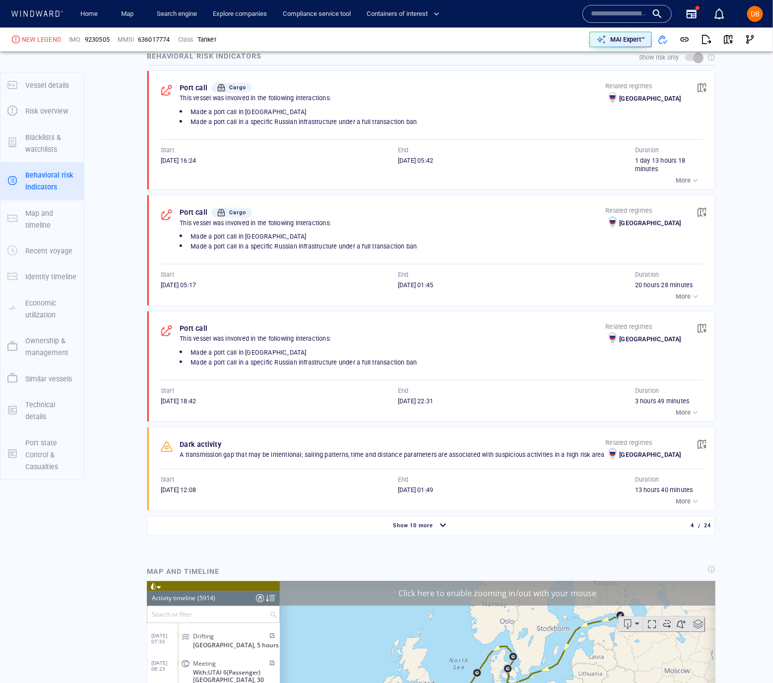
scroll to position [735, 0]
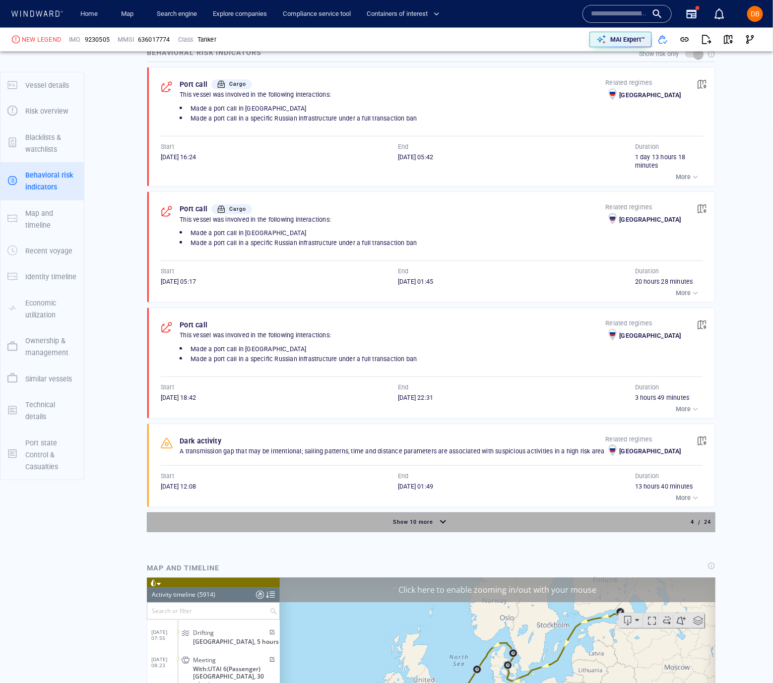
click at [431, 519] on span "Show 10 more" at bounding box center [413, 522] width 41 height 6
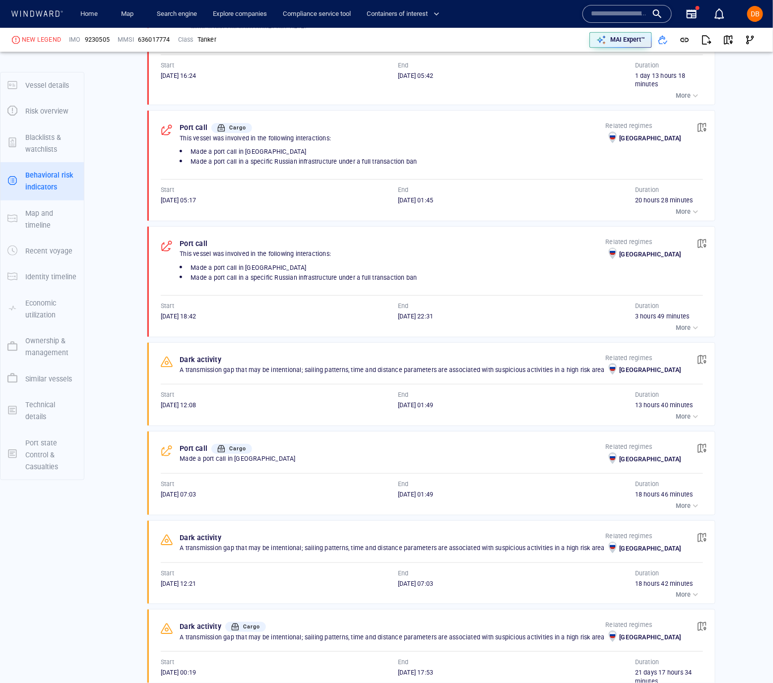
scroll to position [828, 0]
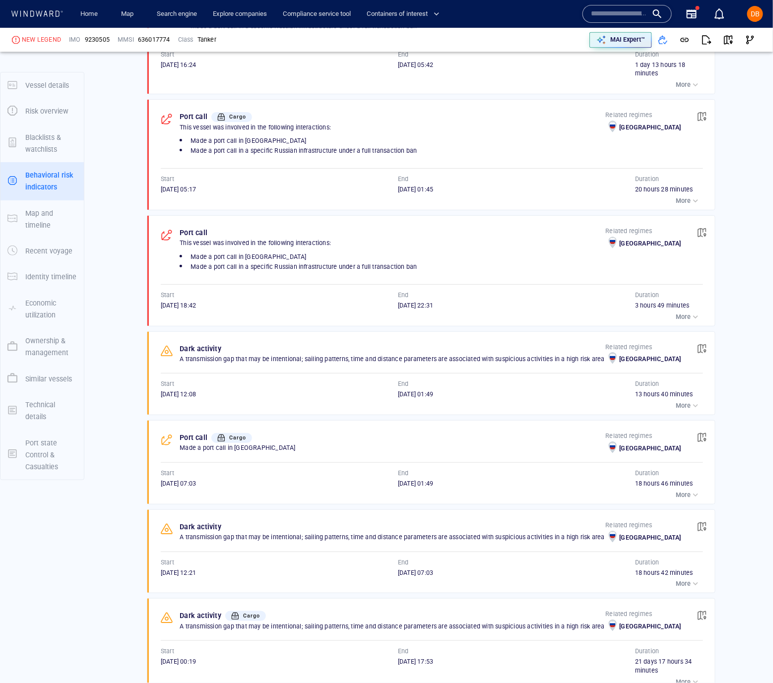
click at [674, 399] on button "More" at bounding box center [688, 406] width 30 height 14
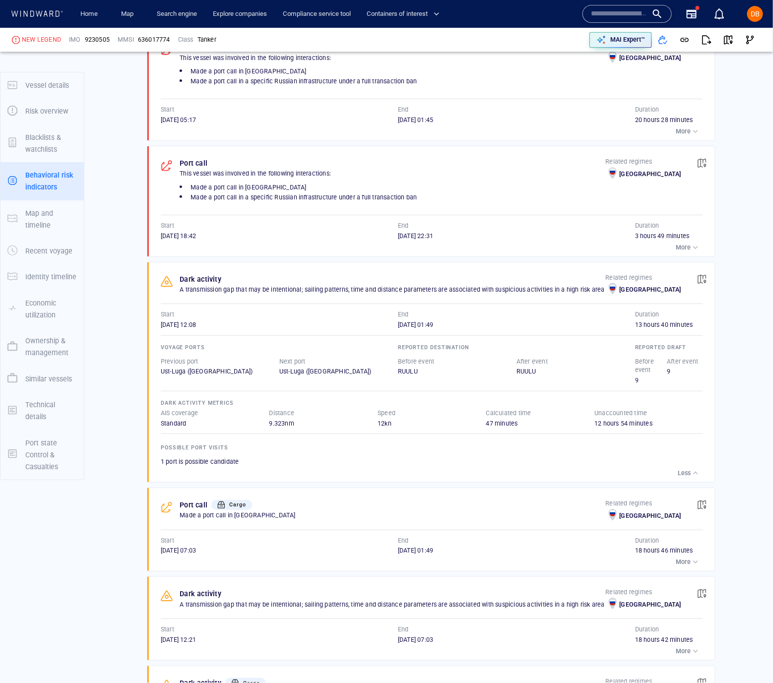
scroll to position [923, 0]
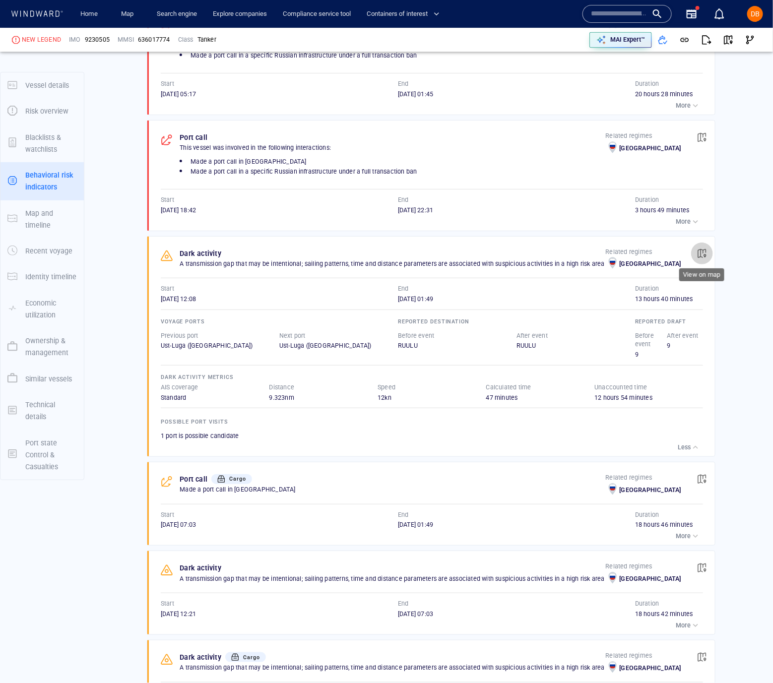
click at [703, 251] on span "button" at bounding box center [702, 253] width 10 height 10
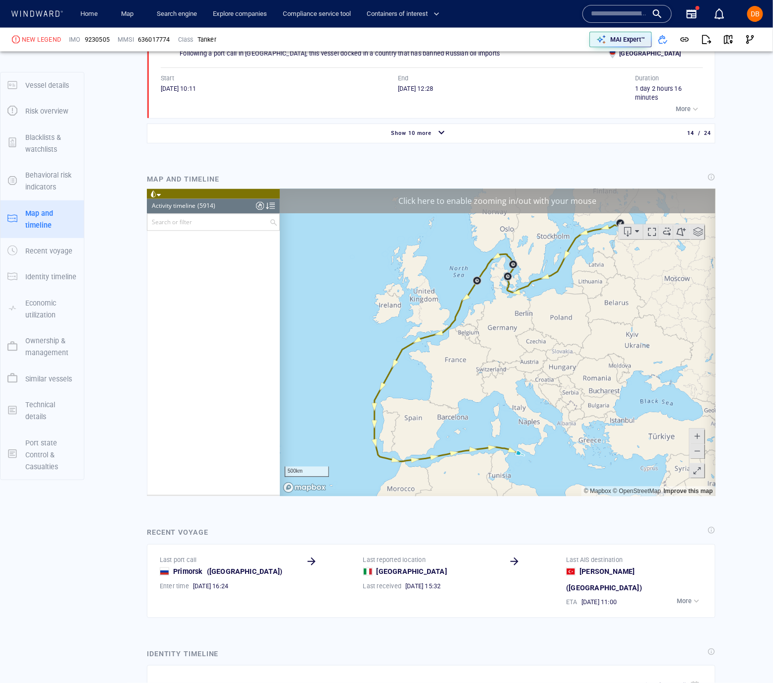
scroll to position [143689, 0]
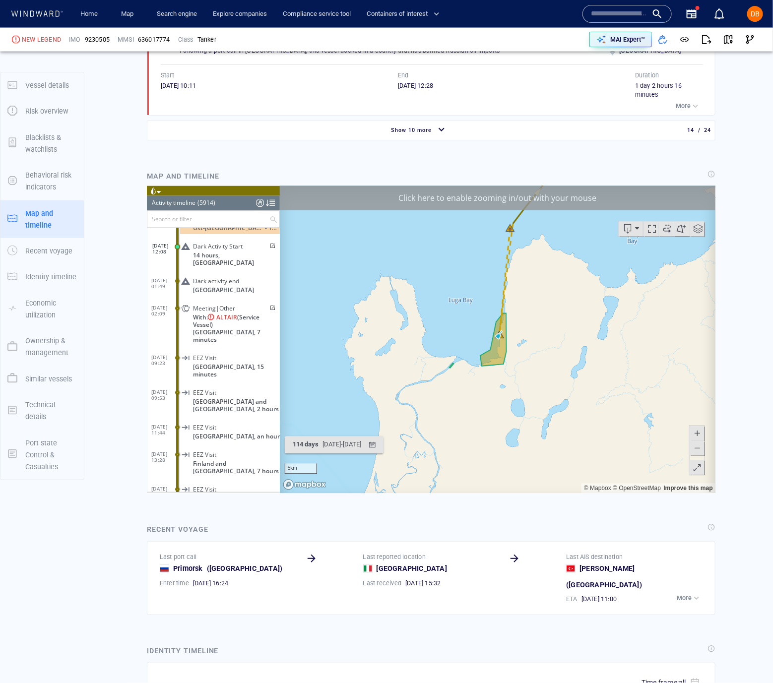
scroll to position [2220, 0]
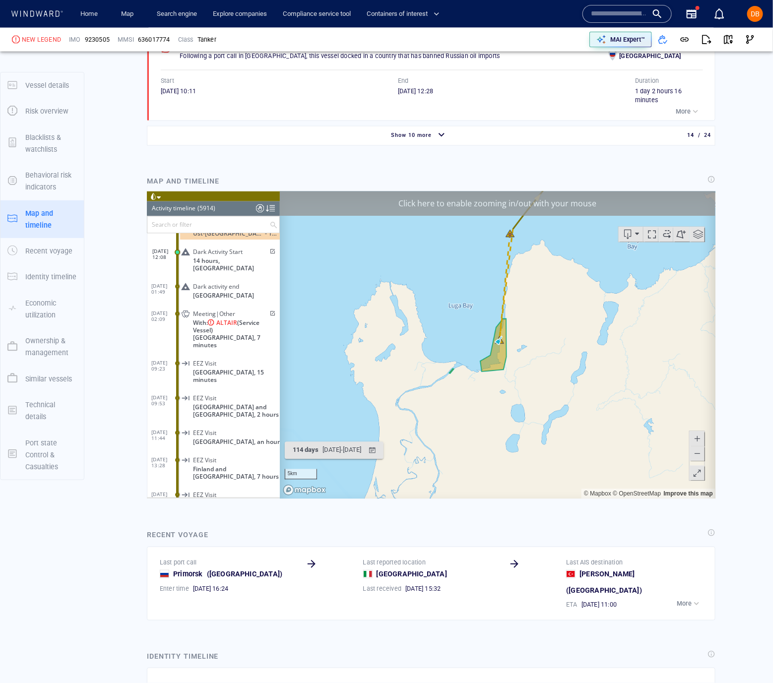
click at [565, 265] on canvas "Map" at bounding box center [497, 344] width 436 height 307
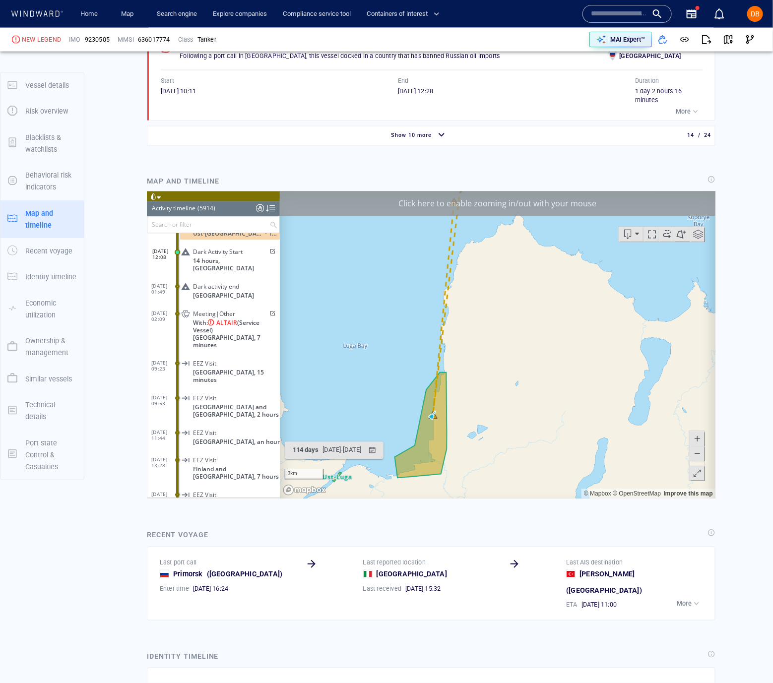
click at [539, 206] on div "Click here to enable zooming in/out with your mouse" at bounding box center [496, 203] width 435 height 25
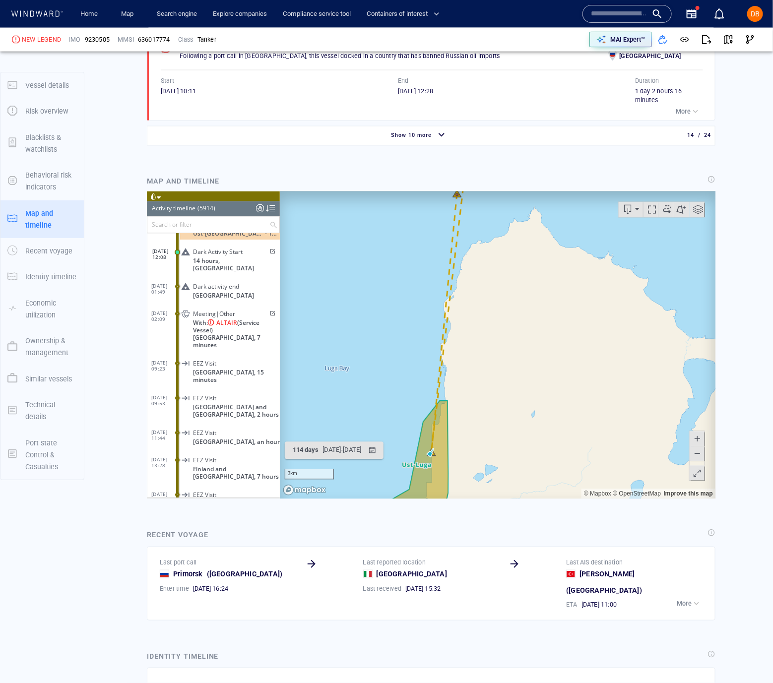
drag, startPoint x: 443, startPoint y: 244, endPoint x: 419, endPoint y: 387, distance: 144.4
click at [419, 387] on canvas "Map" at bounding box center [497, 344] width 436 height 307
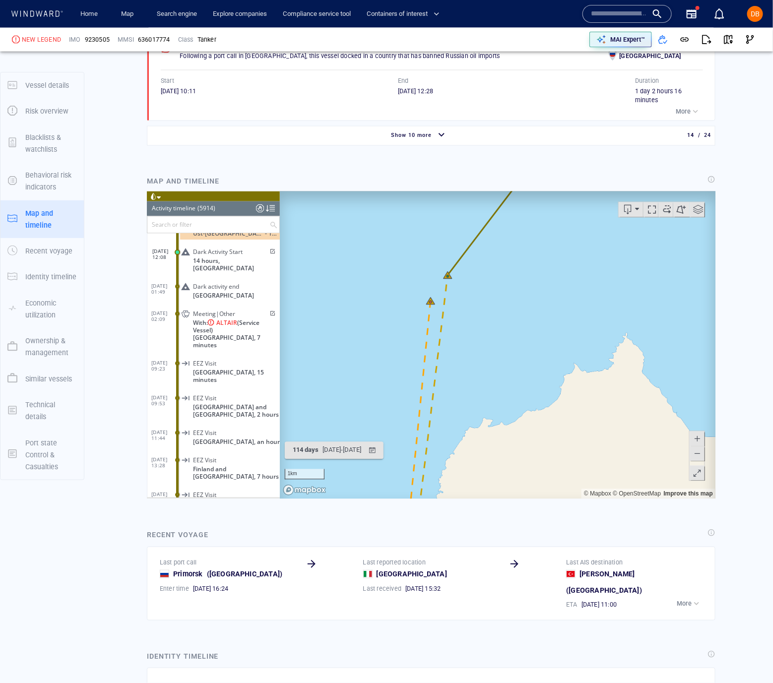
click at [490, 341] on canvas "Map" at bounding box center [497, 344] width 436 height 307
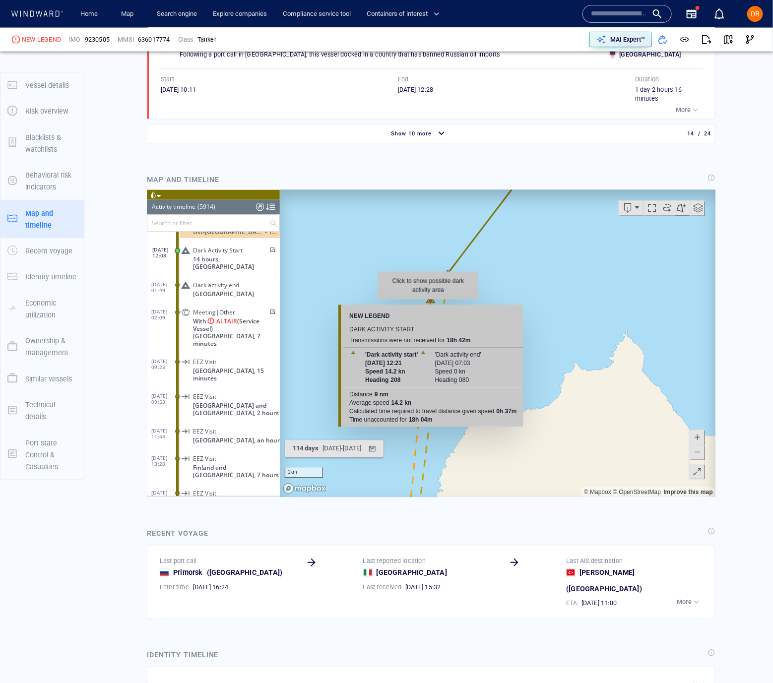
scroll to position [2223, 0]
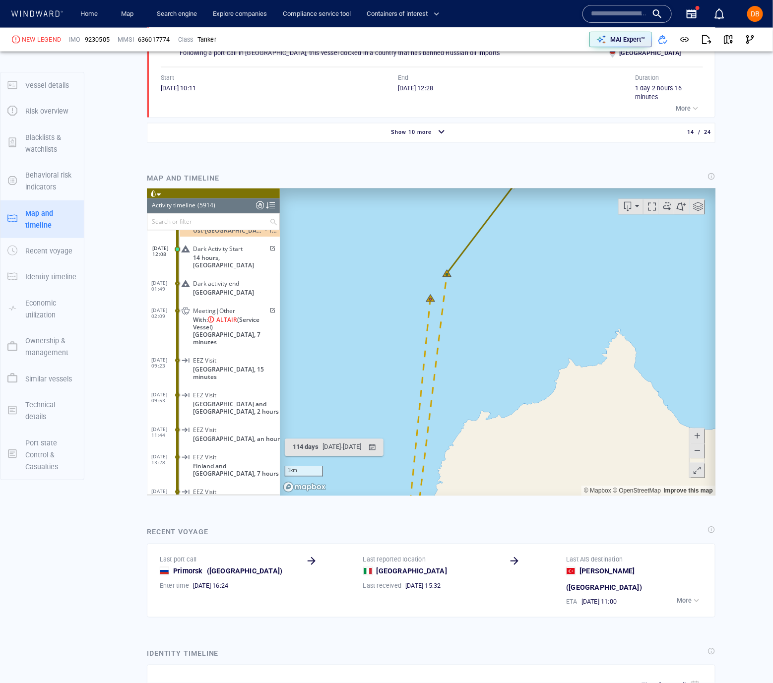
click at [470, 322] on canvas "Map" at bounding box center [497, 341] width 436 height 307
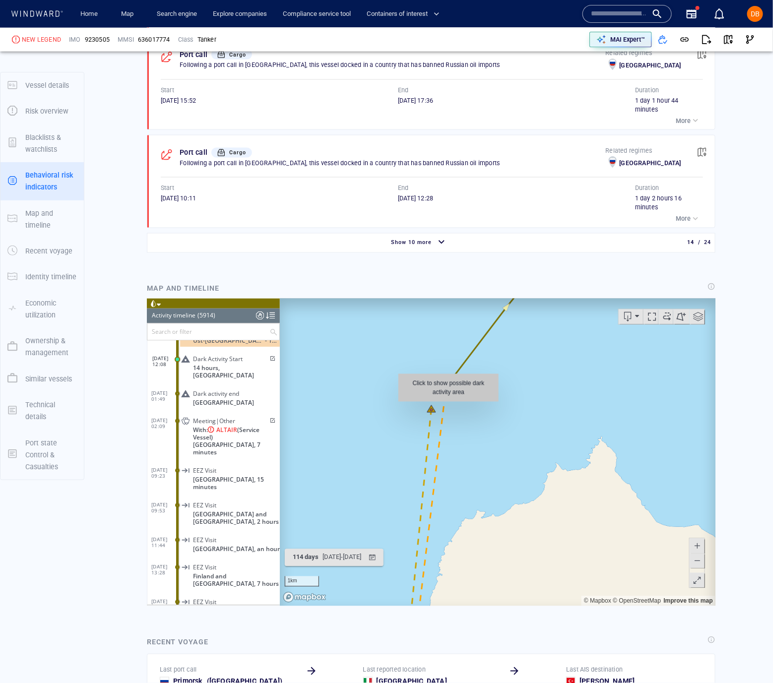
scroll to position [2123, 0]
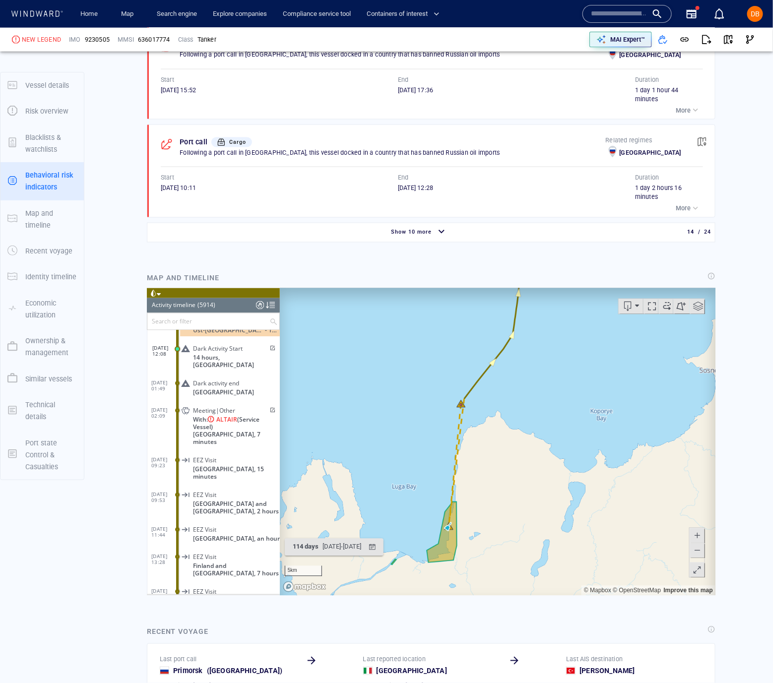
drag, startPoint x: 502, startPoint y: 459, endPoint x: 526, endPoint y: 373, distance: 89.0
click at [526, 373] on canvas "Map" at bounding box center [497, 441] width 436 height 307
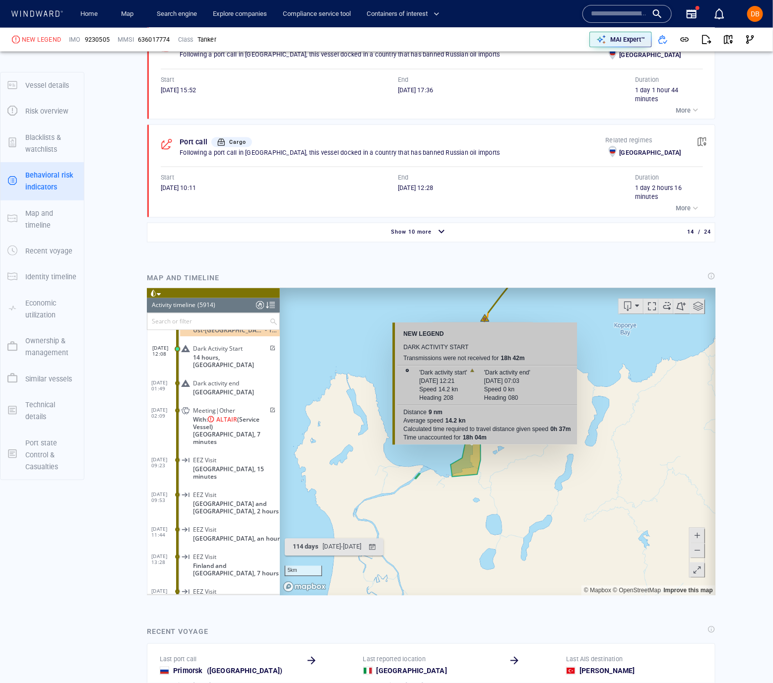
click at [482, 317] on canvas "Map" at bounding box center [497, 441] width 436 height 307
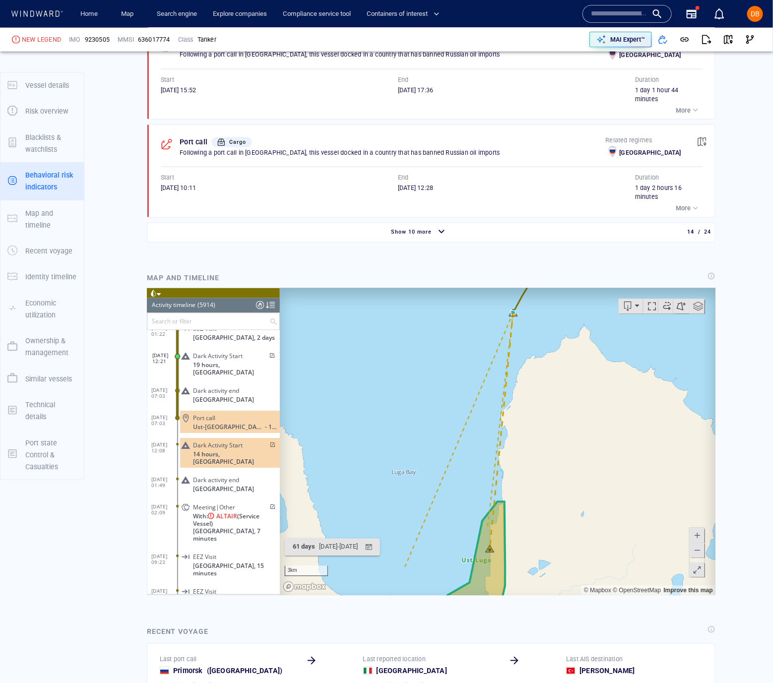
drag, startPoint x: 521, startPoint y: 456, endPoint x: 539, endPoint y: 410, distance: 49.2
click at [538, 410] on canvas "Map" at bounding box center [497, 441] width 436 height 307
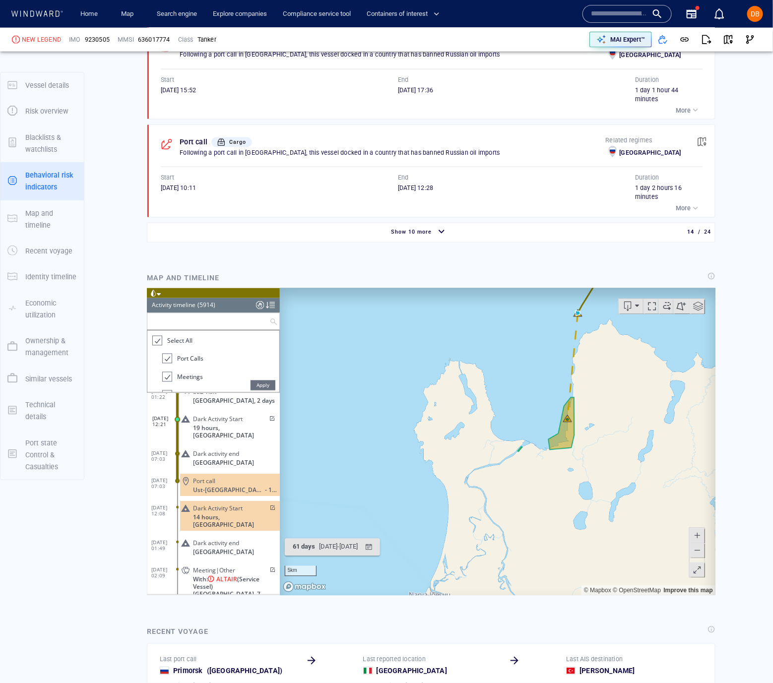
click at [190, 327] on input "text" at bounding box center [208, 321] width 122 height 16
click at [178, 340] on span "Select All" at bounding box center [179, 340] width 25 height 8
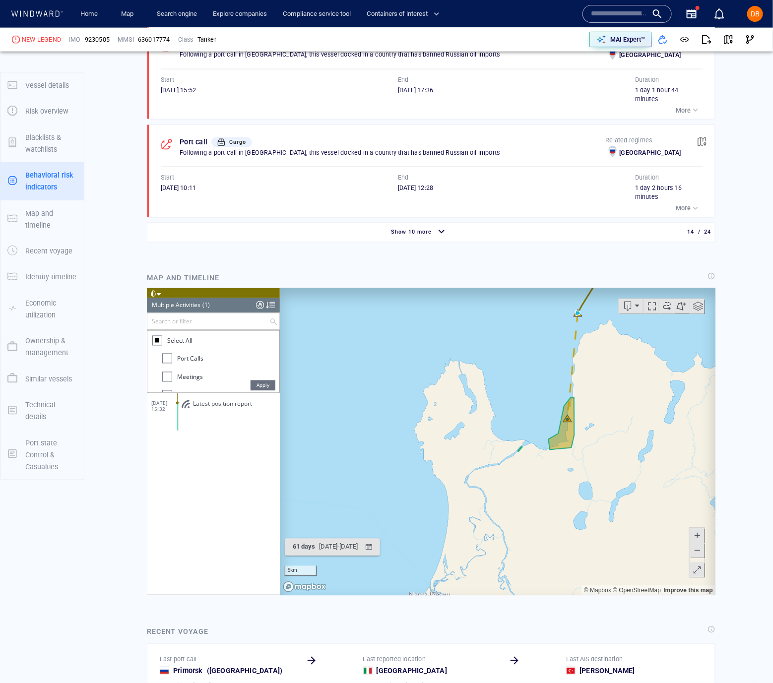
scroll to position [7, 0]
click at [185, 377] on li "Meetings" at bounding box center [220, 372] width 117 height 18
click at [165, 367] on div at bounding box center [167, 369] width 10 height 10
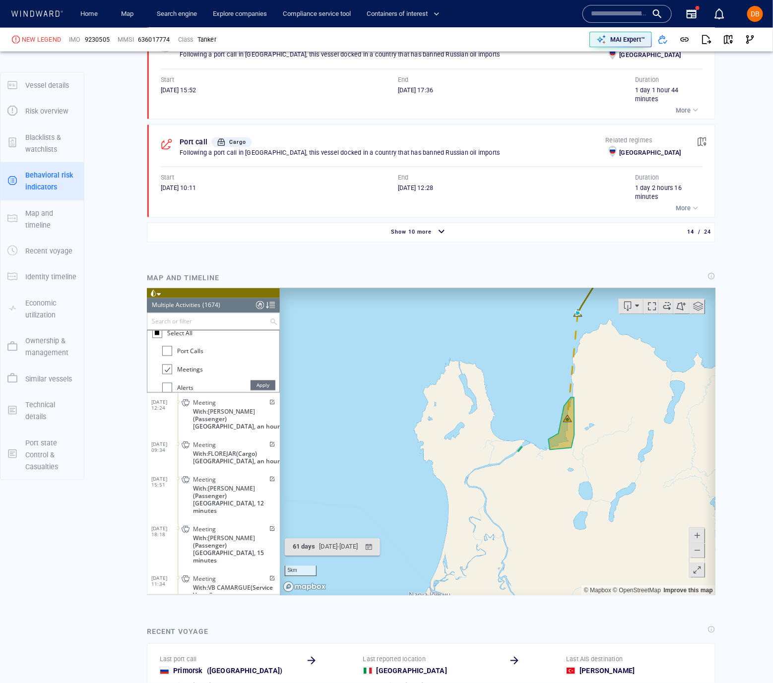
scroll to position [94, 0]
click at [154, 334] on div at bounding box center [156, 333] width 4 height 4
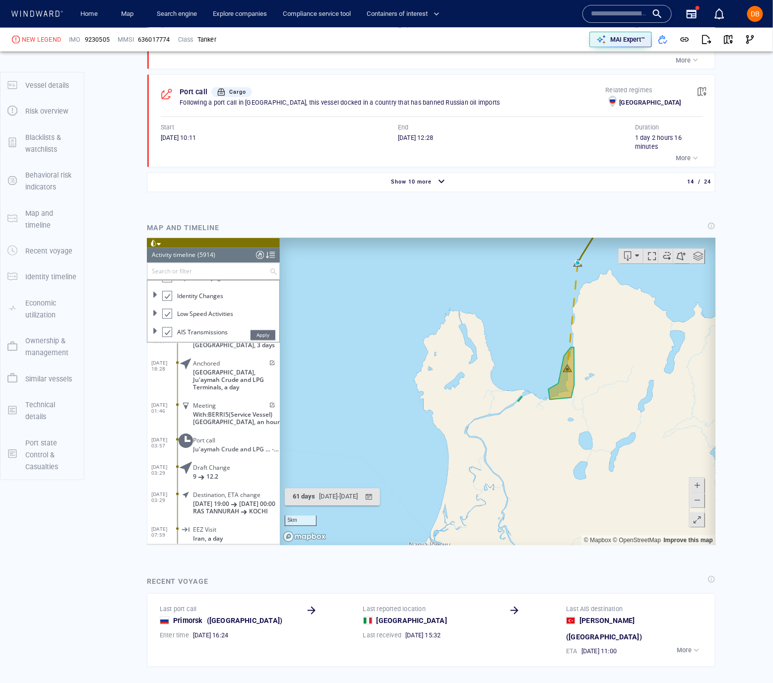
scroll to position [2181, 0]
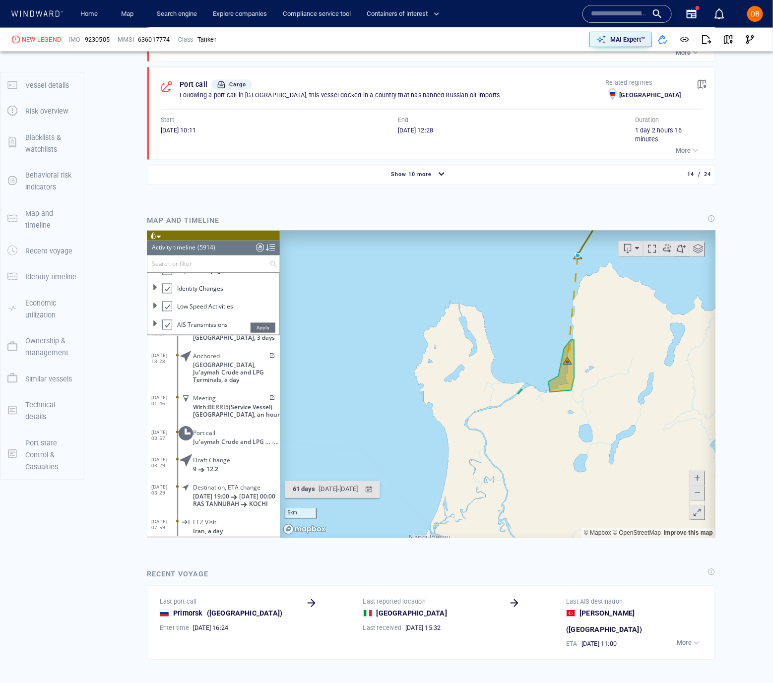
click at [393, 329] on canvas "Map" at bounding box center [497, 384] width 436 height 307
click at [137, 235] on div "Vessel details NEW LEGEND Formerly: YAMUNA SPIRIT IMO 9230505 MMSI 636017774 Fl…" at bounding box center [430, 158] width 683 height 4560
click at [651, 252] on span at bounding box center [651, 248] width 15 height 15
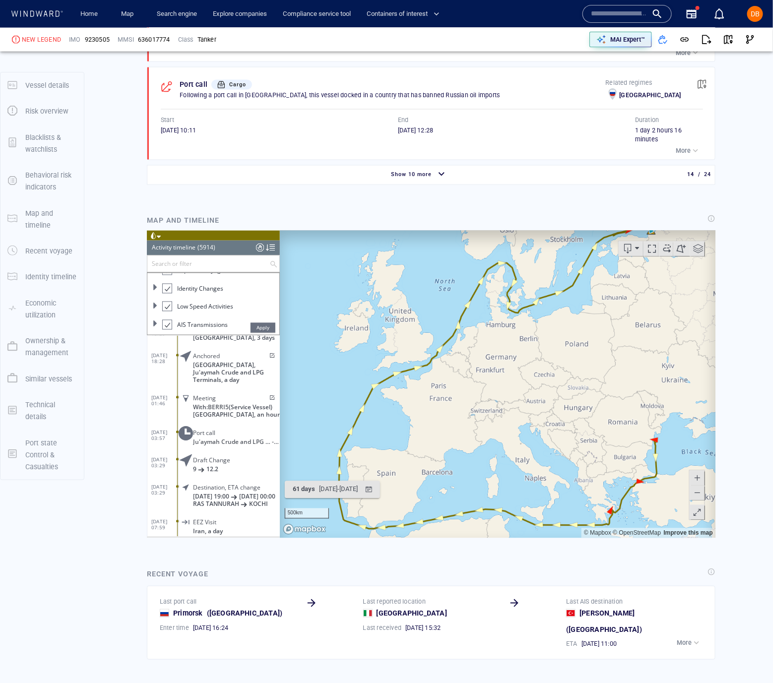
click at [655, 249] on span at bounding box center [651, 248] width 15 height 15
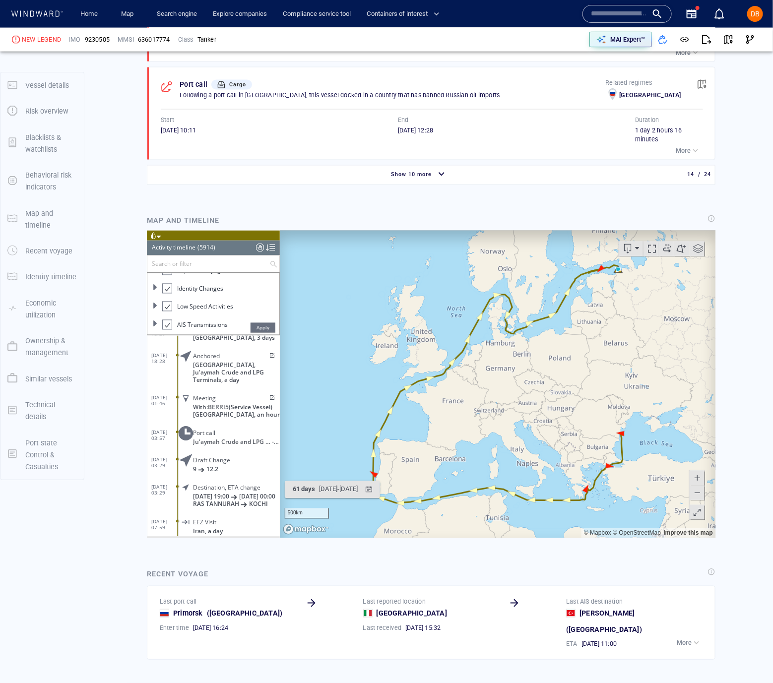
click at [648, 249] on span at bounding box center [651, 248] width 15 height 15
click at [650, 249] on span at bounding box center [651, 248] width 15 height 15
click at [594, 284] on canvas "Map" at bounding box center [497, 384] width 436 height 307
click at [620, 280] on canvas "Map" at bounding box center [497, 384] width 436 height 307
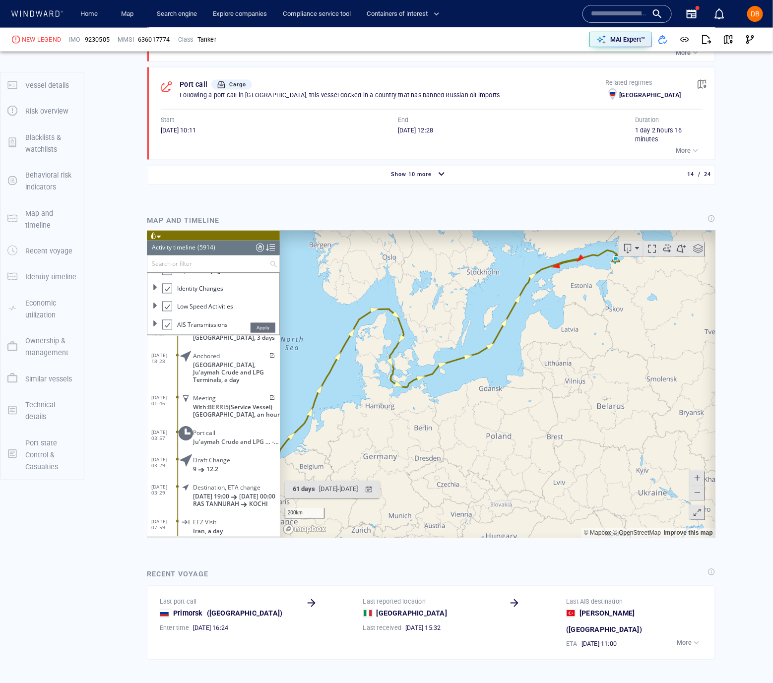
click at [647, 252] on span at bounding box center [651, 248] width 15 height 15
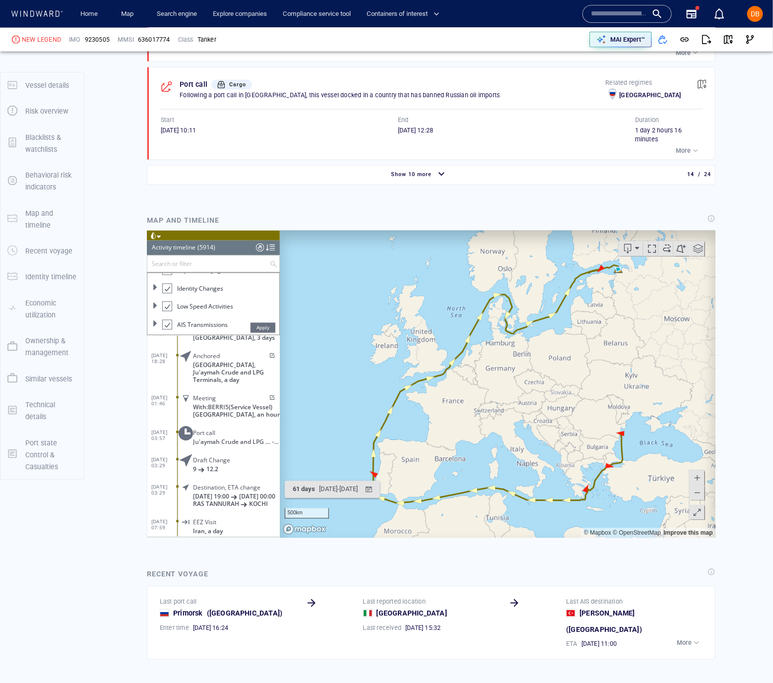
click at [666, 250] on span at bounding box center [665, 248] width 15 height 15
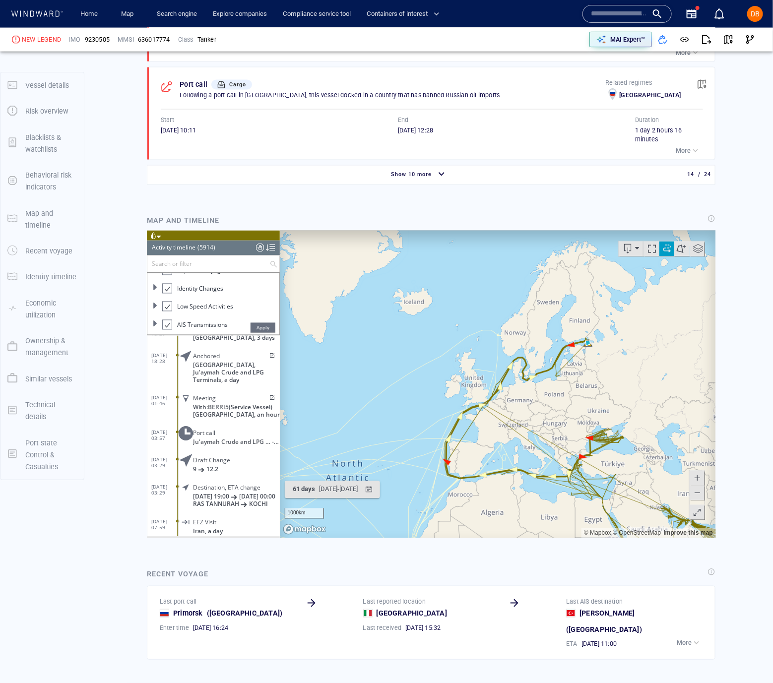
drag, startPoint x: 549, startPoint y: 460, endPoint x: 562, endPoint y: 350, distance: 111.3
click at [562, 350] on canvas "Map" at bounding box center [497, 384] width 436 height 307
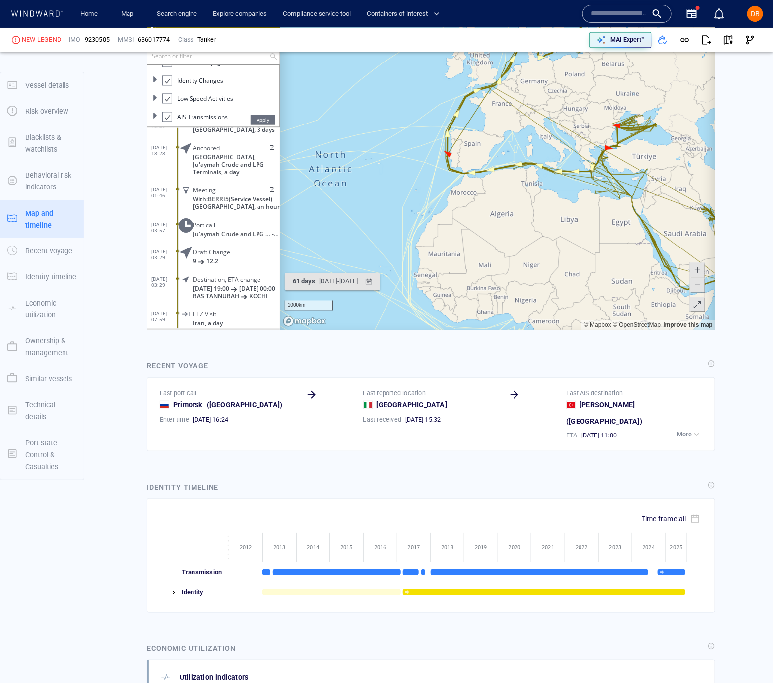
scroll to position [2404, 0]
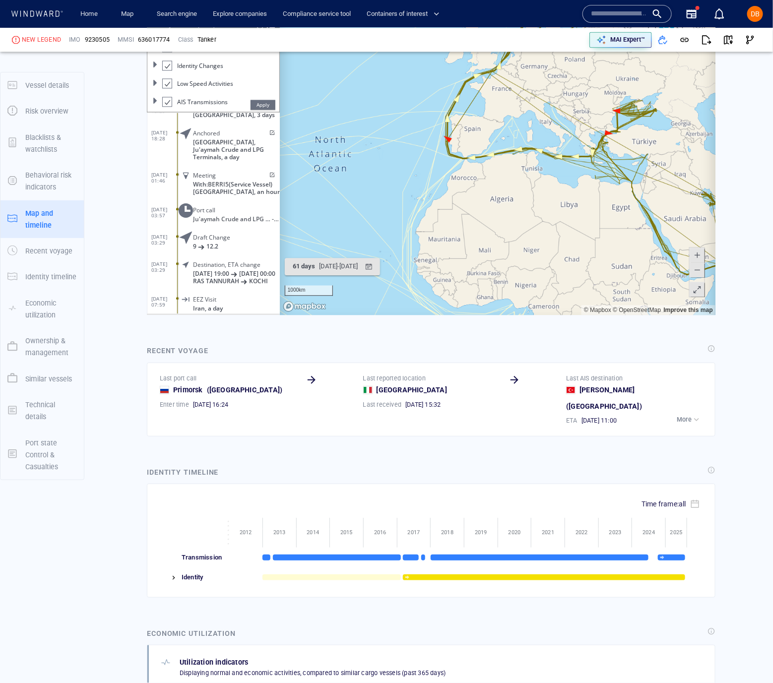
click at [174, 574] on img at bounding box center [174, 578] width 8 height 8
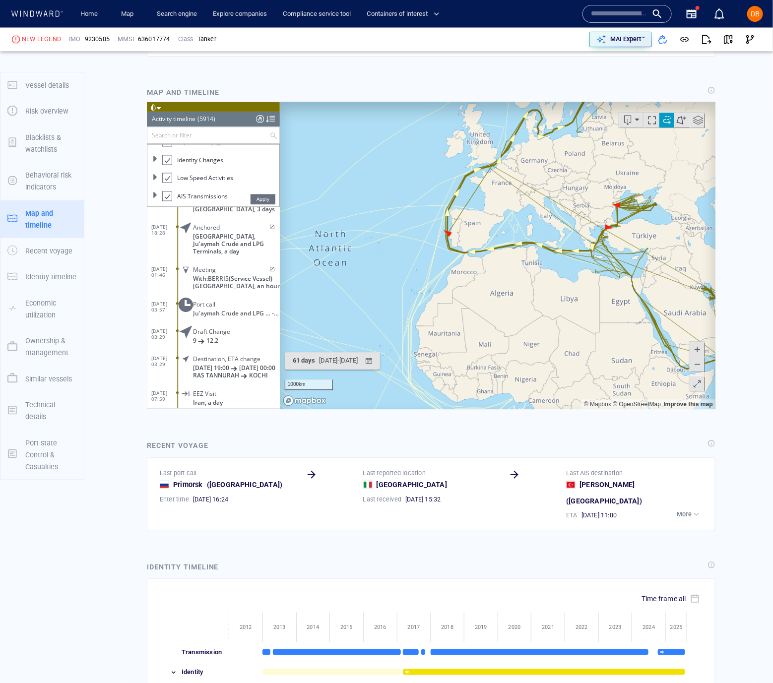
scroll to position [2309, 0]
click at [662, 121] on span at bounding box center [665, 121] width 15 height 15
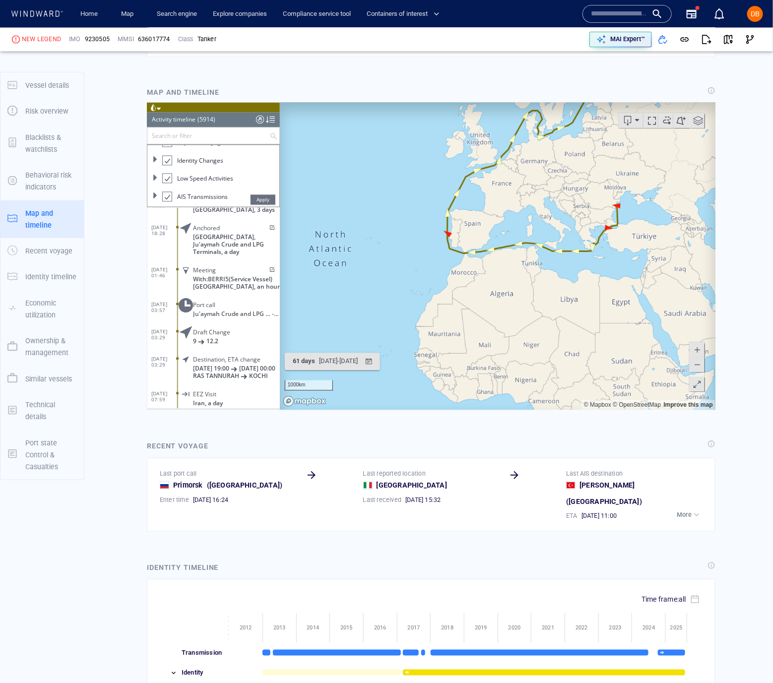
click at [681, 121] on button at bounding box center [680, 121] width 16 height 15
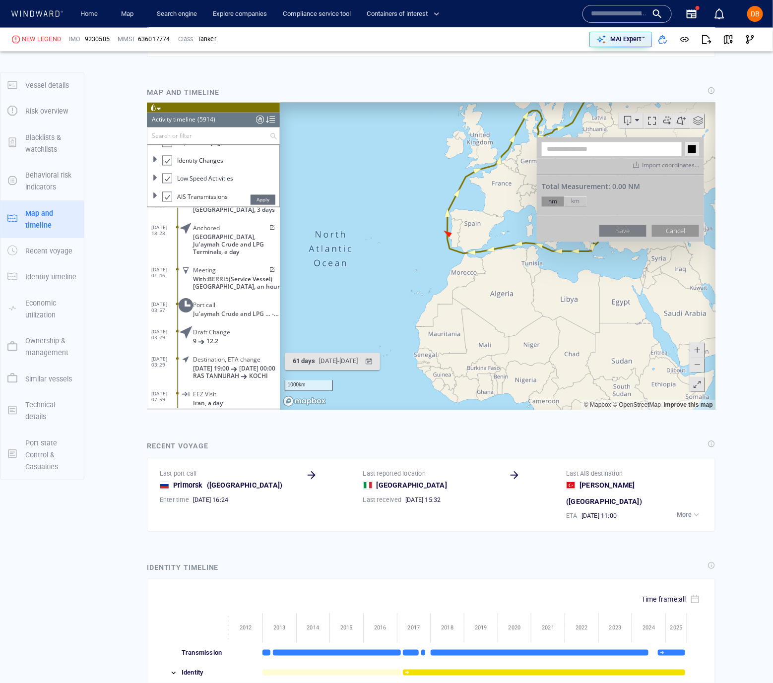
click at [591, 146] on input "text" at bounding box center [611, 149] width 140 height 14
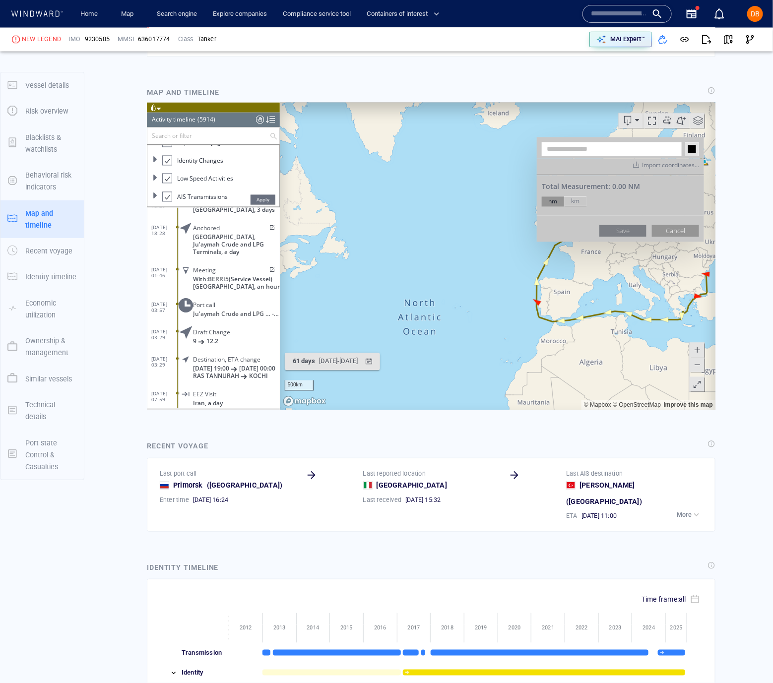
drag, startPoint x: 337, startPoint y: 221, endPoint x: 427, endPoint y: 286, distance: 111.5
click at [426, 288] on canvas "Map" at bounding box center [497, 256] width 436 height 307
drag, startPoint x: 437, startPoint y: 256, endPoint x: 443, endPoint y: 263, distance: 9.5
click at [437, 255] on canvas "Map" at bounding box center [497, 256] width 436 height 307
click at [417, 309] on canvas "Map" at bounding box center [497, 256] width 436 height 307
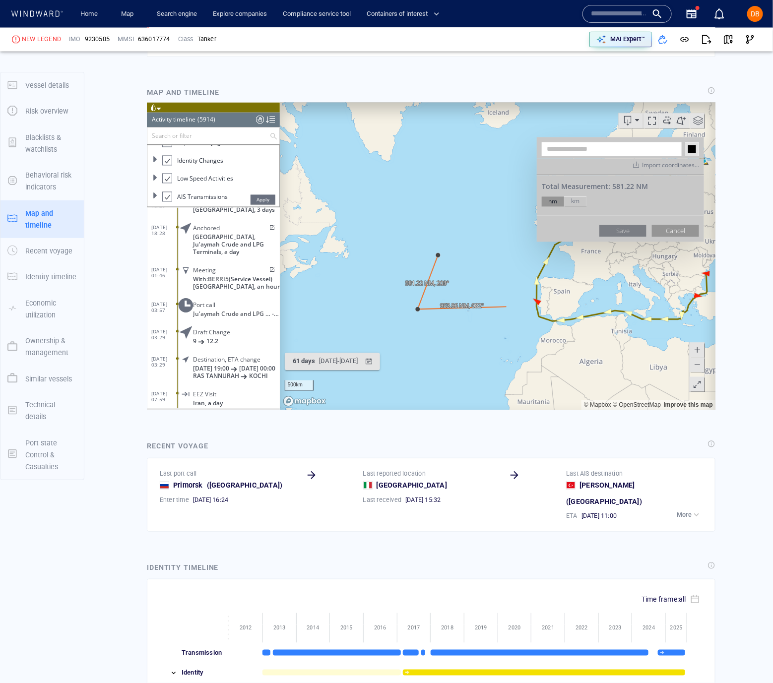
click at [506, 307] on canvas "Map" at bounding box center [497, 256] width 436 height 307
drag, startPoint x: 510, startPoint y: 239, endPoint x: 425, endPoint y: 240, distance: 84.3
click at [505, 239] on canvas "Map" at bounding box center [497, 256] width 436 height 307
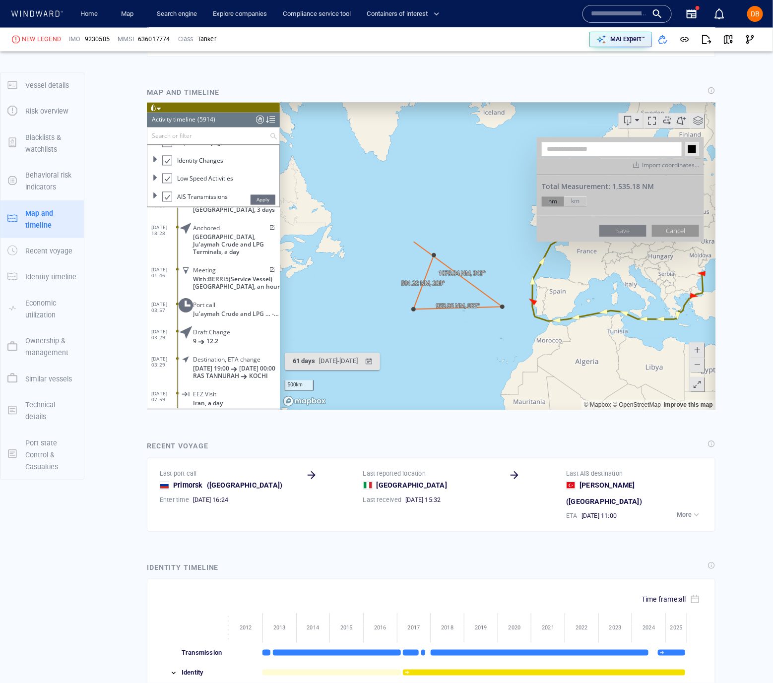
drag, startPoint x: 499, startPoint y: 255, endPoint x: 479, endPoint y: 255, distance: 19.8
click at [493, 255] on canvas "Map" at bounding box center [497, 256] width 436 height 307
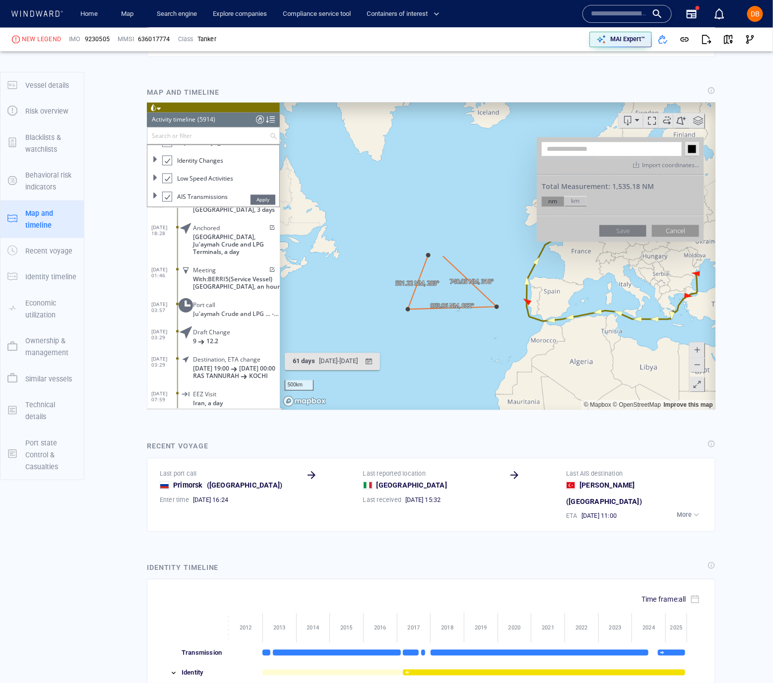
click at [502, 254] on canvas "Map" at bounding box center [497, 256] width 436 height 307
click at [431, 255] on canvas "Map" at bounding box center [497, 256] width 436 height 307
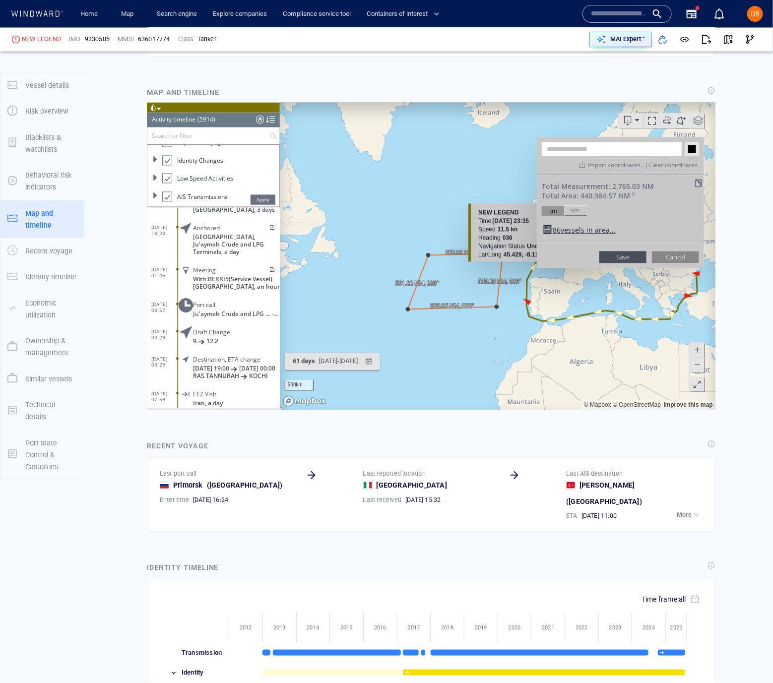
click at [674, 255] on button "Cancel" at bounding box center [674, 257] width 47 height 12
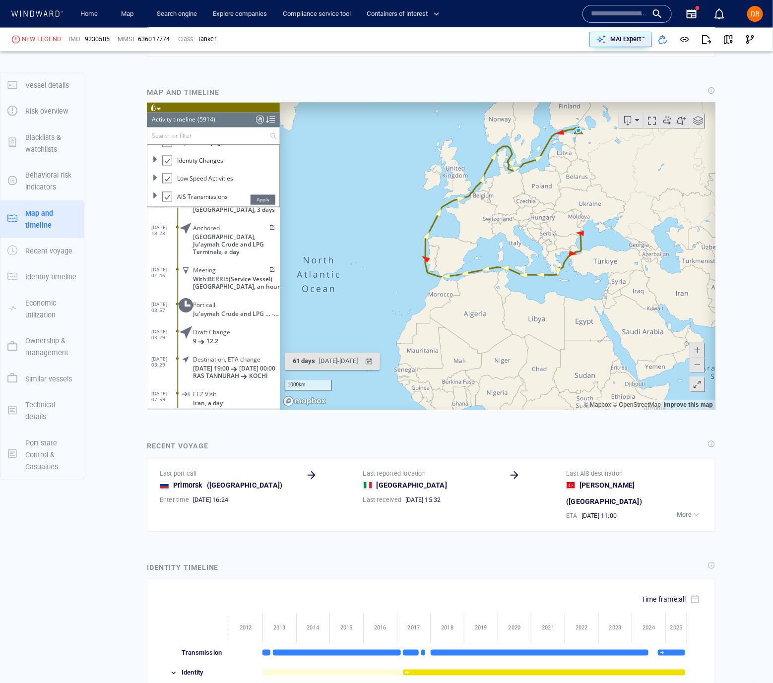
drag, startPoint x: 607, startPoint y: 295, endPoint x: 529, endPoint y: 262, distance: 84.9
click at [529, 262] on canvas "Map" at bounding box center [497, 256] width 436 height 307
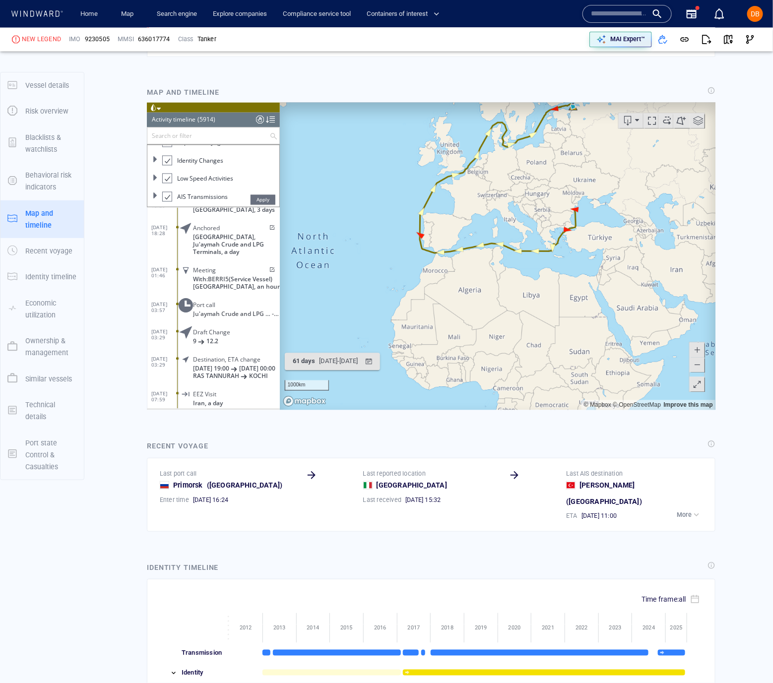
drag, startPoint x: 579, startPoint y: 284, endPoint x: 549, endPoint y: 263, distance: 36.0
click at [549, 263] on canvas "Map" at bounding box center [497, 256] width 436 height 307
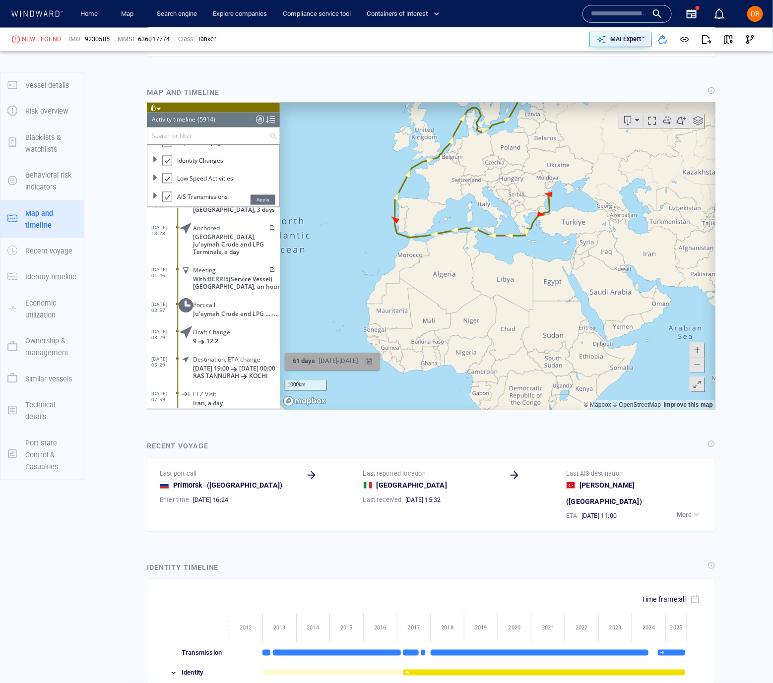
click at [375, 363] on div "button" at bounding box center [368, 362] width 14 height 14
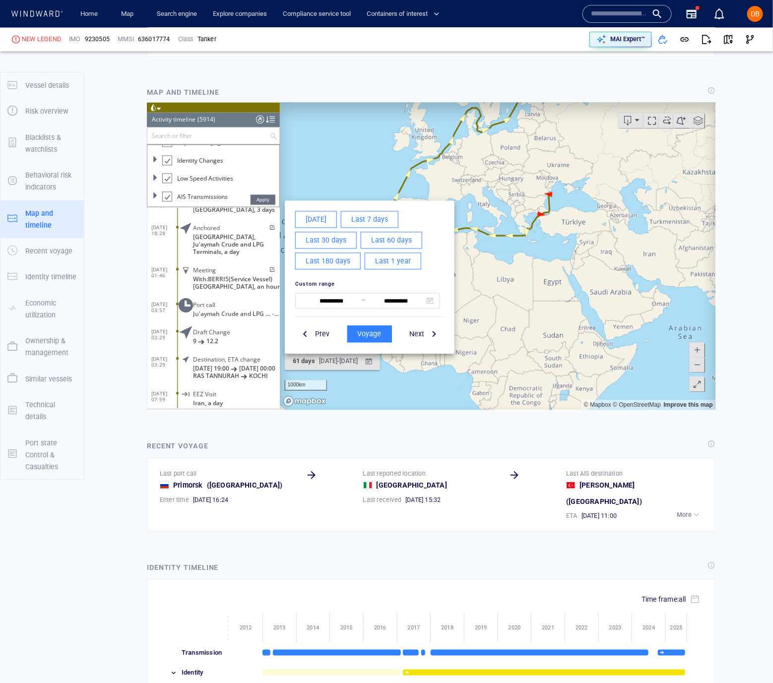
click at [659, 347] on div at bounding box center [430, 256] width 568 height 307
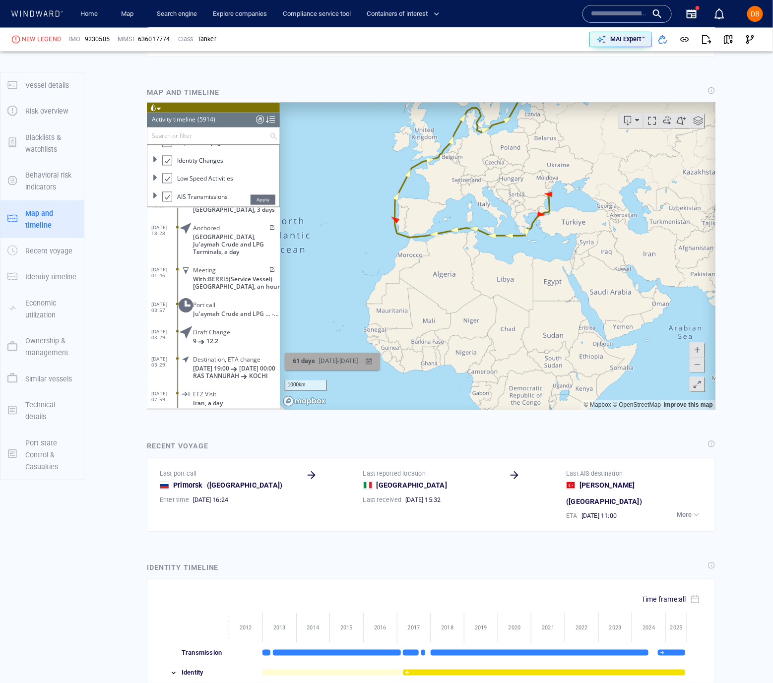
click at [319, 368] on div "07/10/2024 - 08/12/2024" at bounding box center [337, 361] width 43 height 15
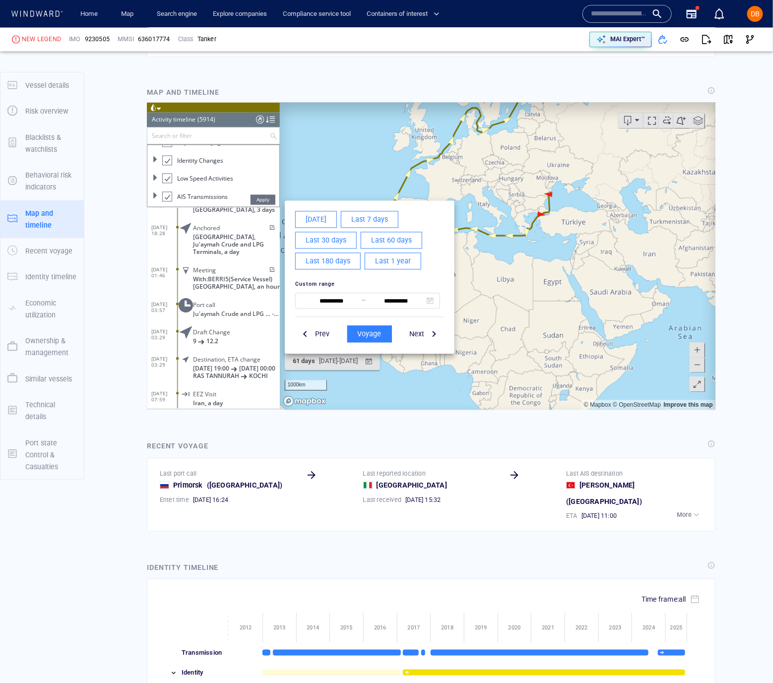
click at [508, 279] on div at bounding box center [430, 256] width 568 height 307
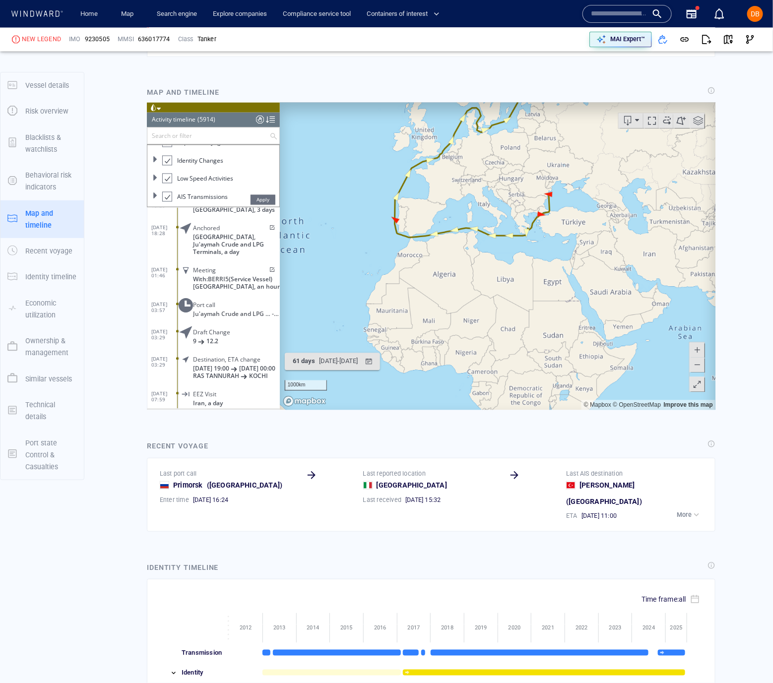
click at [700, 124] on span at bounding box center [697, 121] width 15 height 15
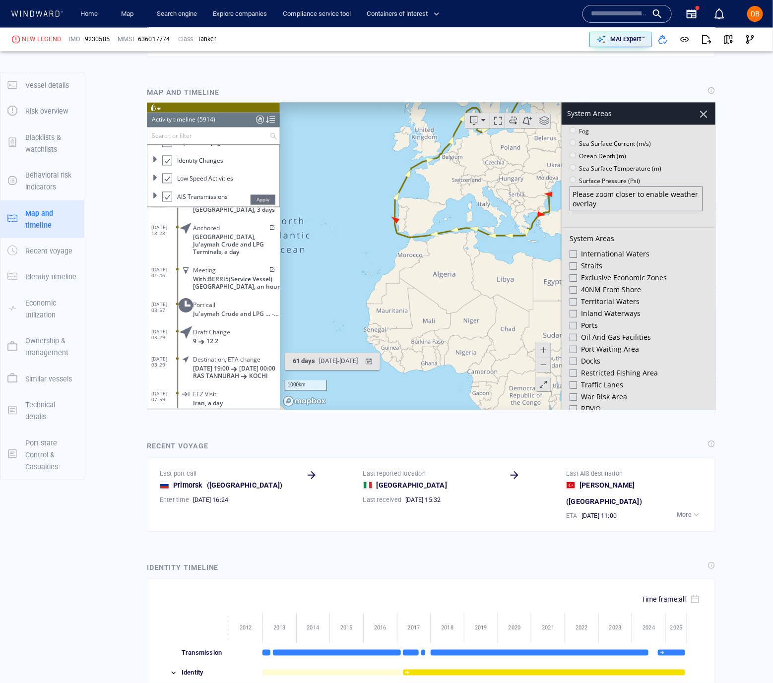
scroll to position [117, 0]
click at [622, 276] on label "Exclusive Economic Zones" at bounding box center [623, 277] width 86 height 12
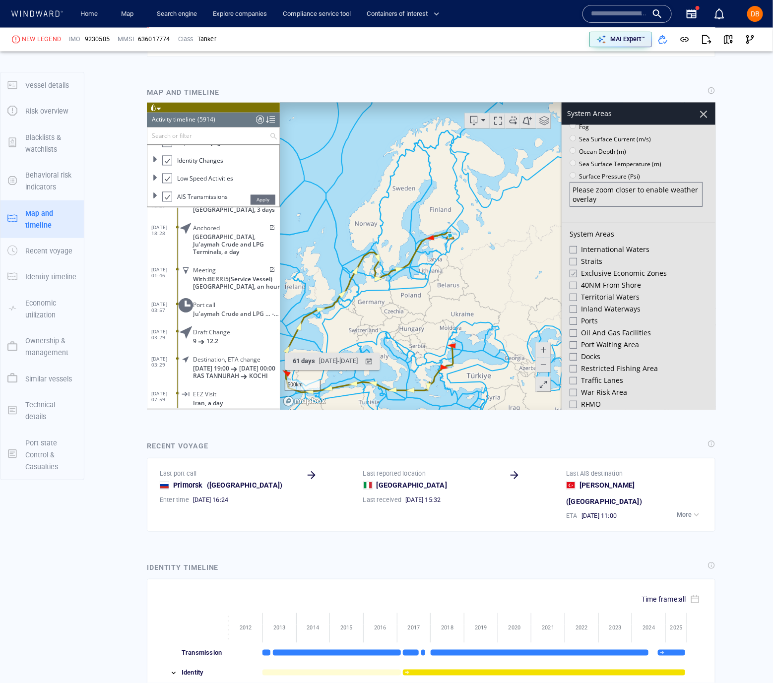
drag, startPoint x: 429, startPoint y: 293, endPoint x: 407, endPoint y: 345, distance: 57.1
click at [407, 345] on canvas "Map" at bounding box center [497, 256] width 436 height 307
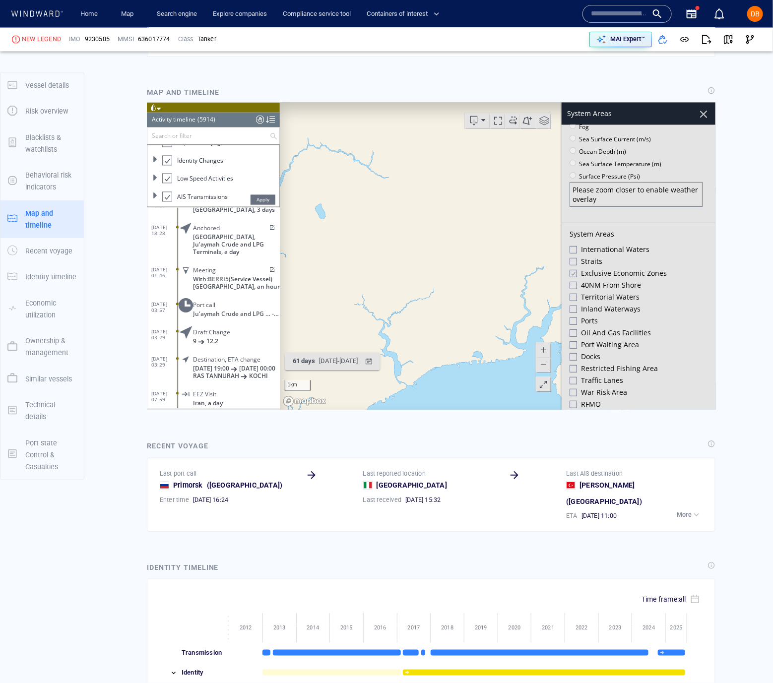
drag, startPoint x: 451, startPoint y: 340, endPoint x: 431, endPoint y: 490, distance: 151.0
click at [431, 410] on html "Loading vessel activities... Activity timeline (5914) (Still Loading...) Search…" at bounding box center [430, 256] width 568 height 307
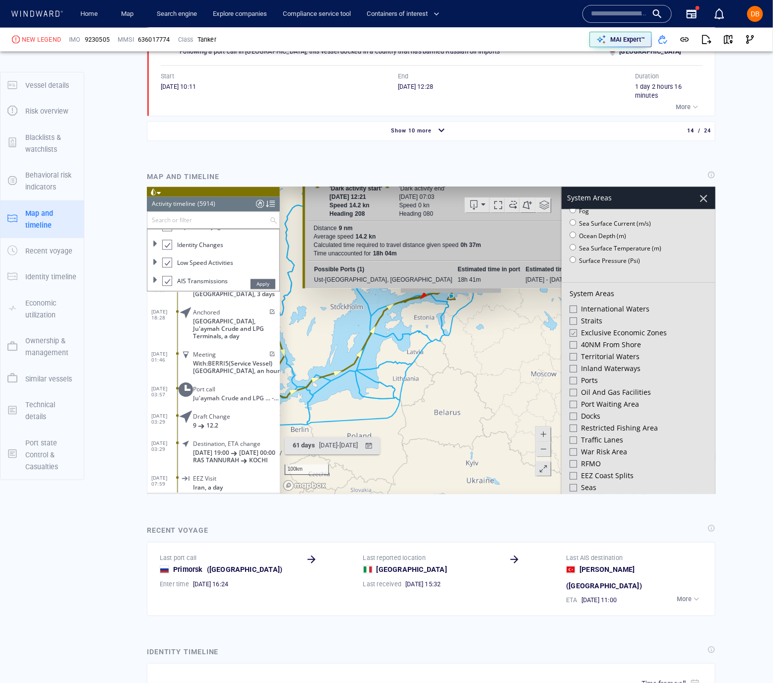
scroll to position [2221, 0]
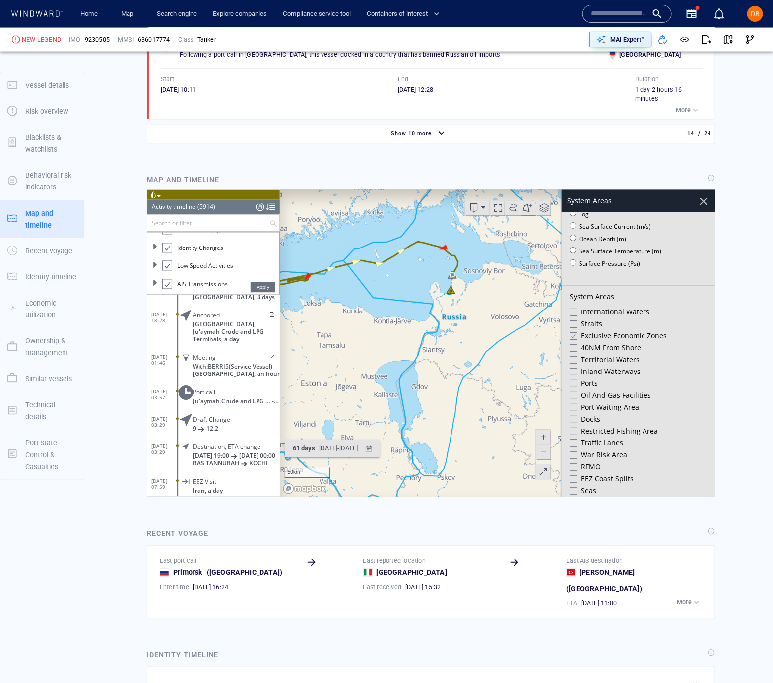
click at [606, 334] on span "Exclusive Economic Zones" at bounding box center [623, 336] width 86 height 10
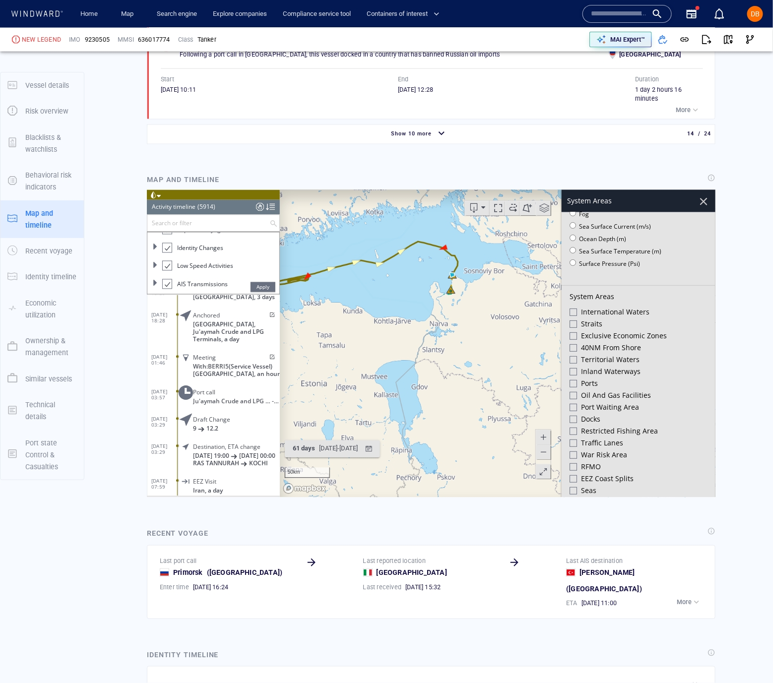
click at [604, 355] on span "Territorial Waters" at bounding box center [609, 360] width 59 height 10
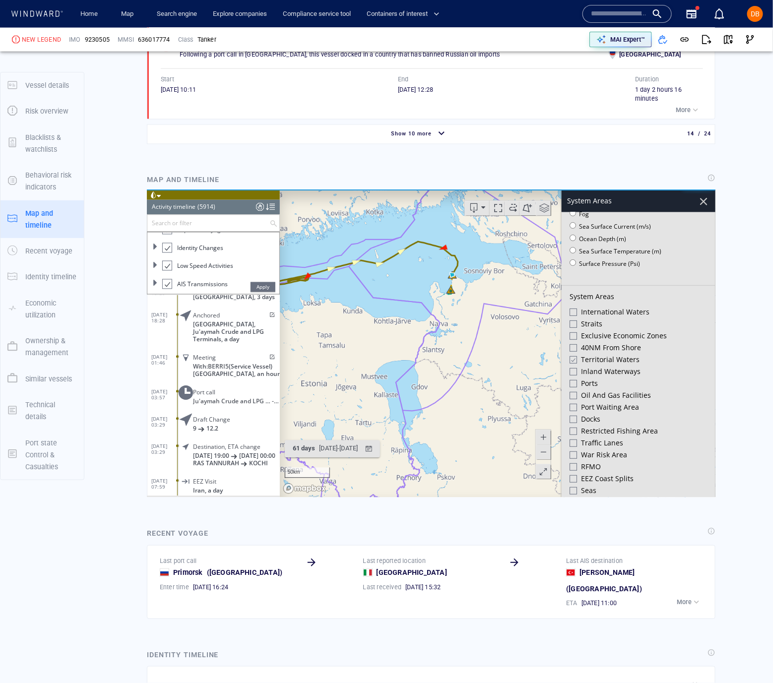
click at [596, 331] on span "Exclusive Economic Zones" at bounding box center [623, 336] width 86 height 10
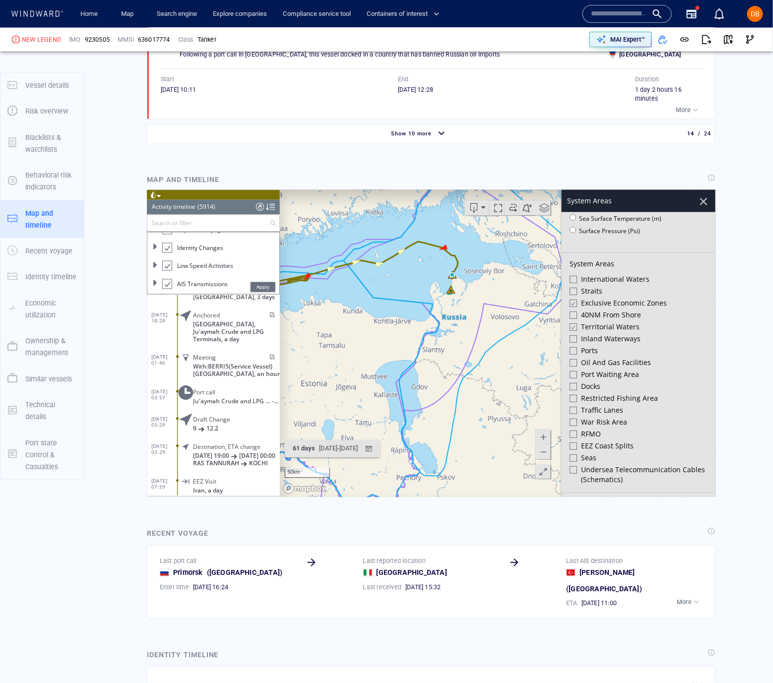
scroll to position [156, 0]
click at [621, 354] on span "Oil and Gas Facilities" at bounding box center [615, 359] width 70 height 10
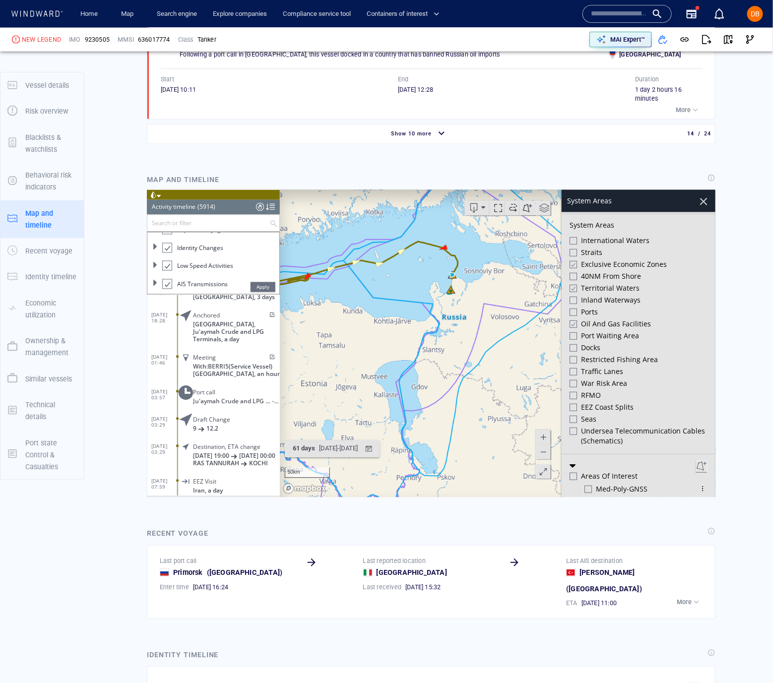
scroll to position [195, 0]
click at [620, 399] on span "EEZ Coast Splits" at bounding box center [606, 403] width 53 height 10
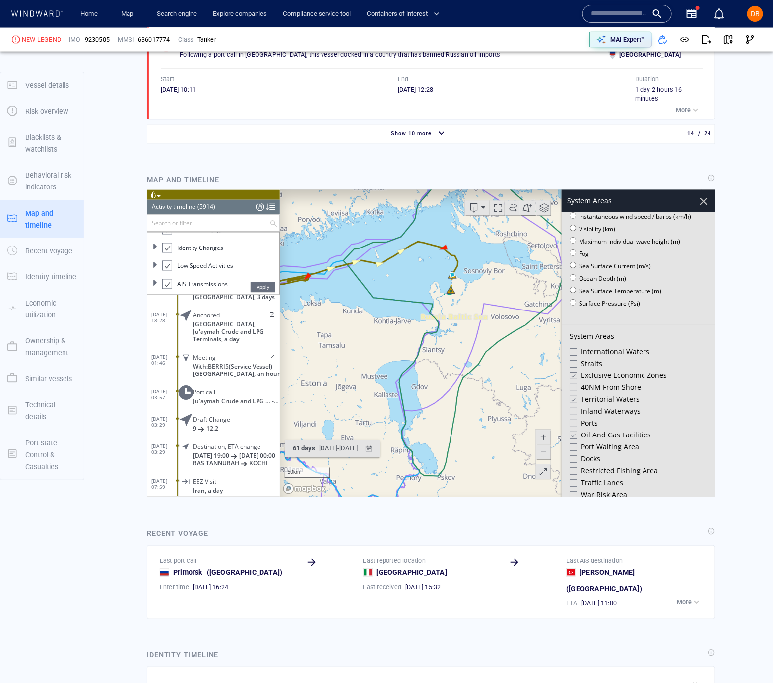
scroll to position [0, 0]
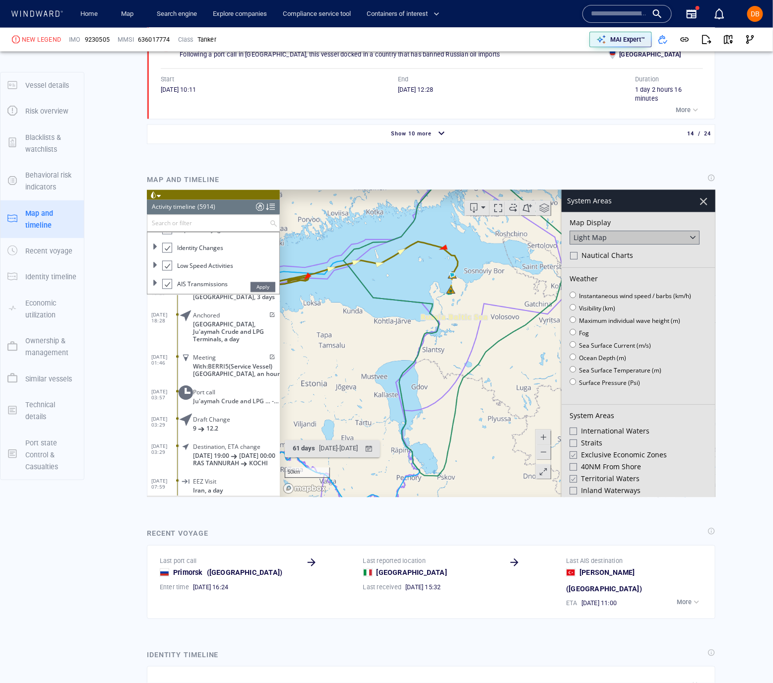
click at [702, 204] on div at bounding box center [702, 201] width 17 height 17
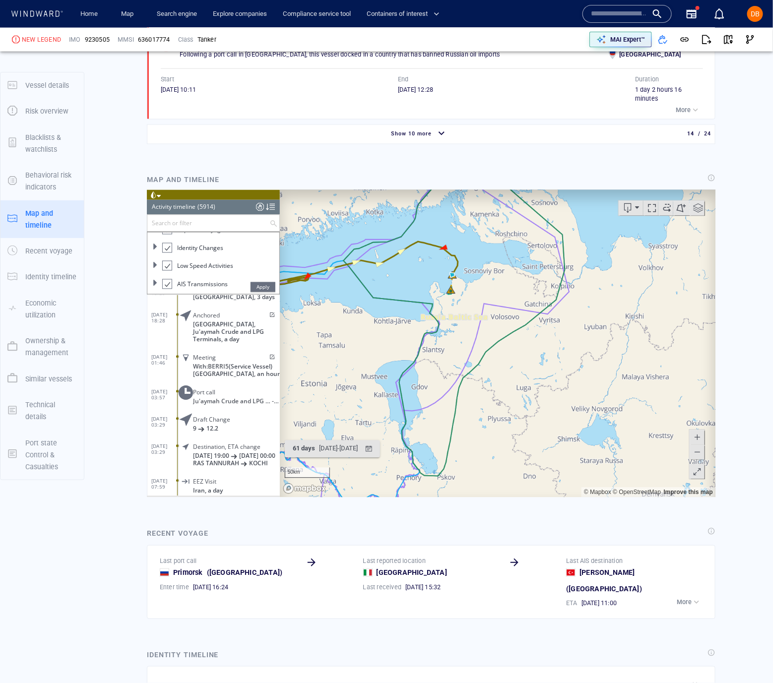
click at [702, 212] on span at bounding box center [697, 208] width 15 height 15
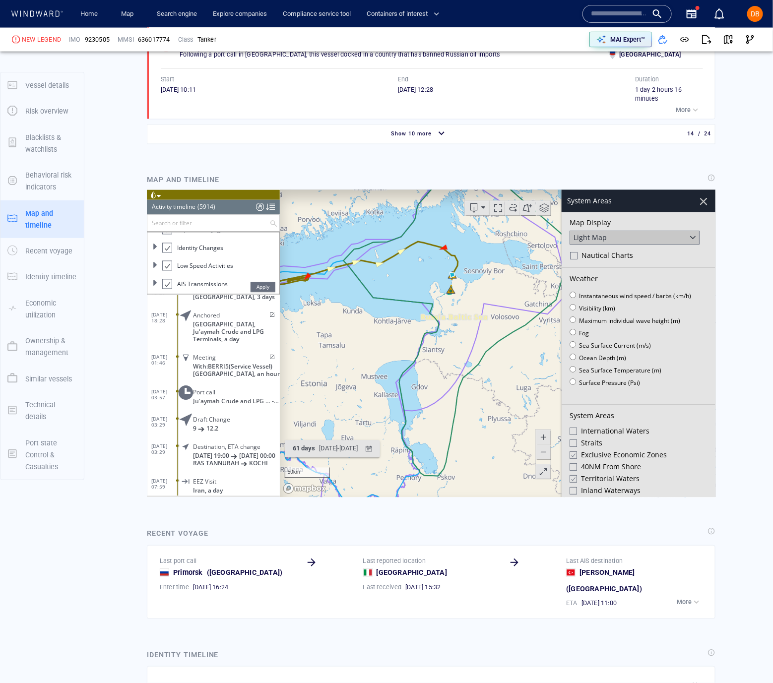
click at [707, 203] on div at bounding box center [702, 201] width 17 height 17
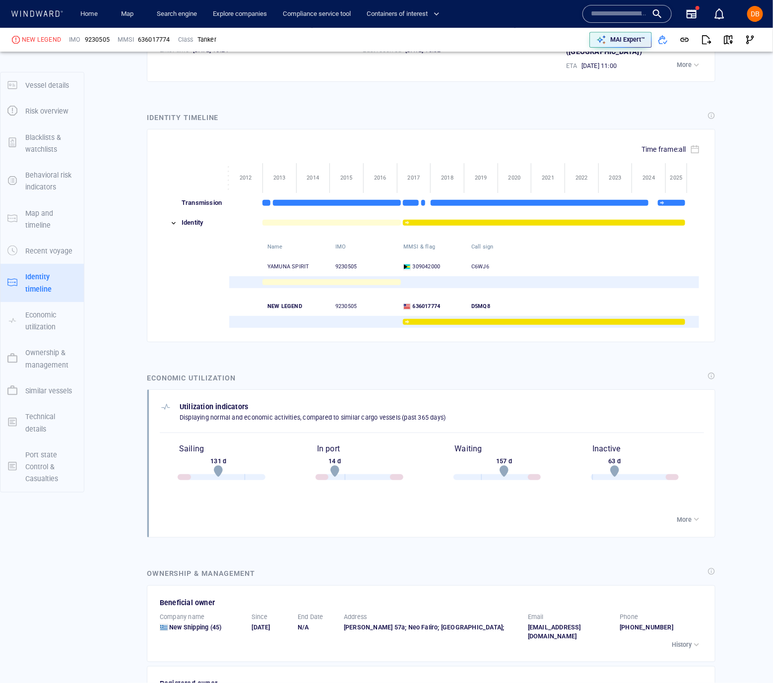
scroll to position [2761, 0]
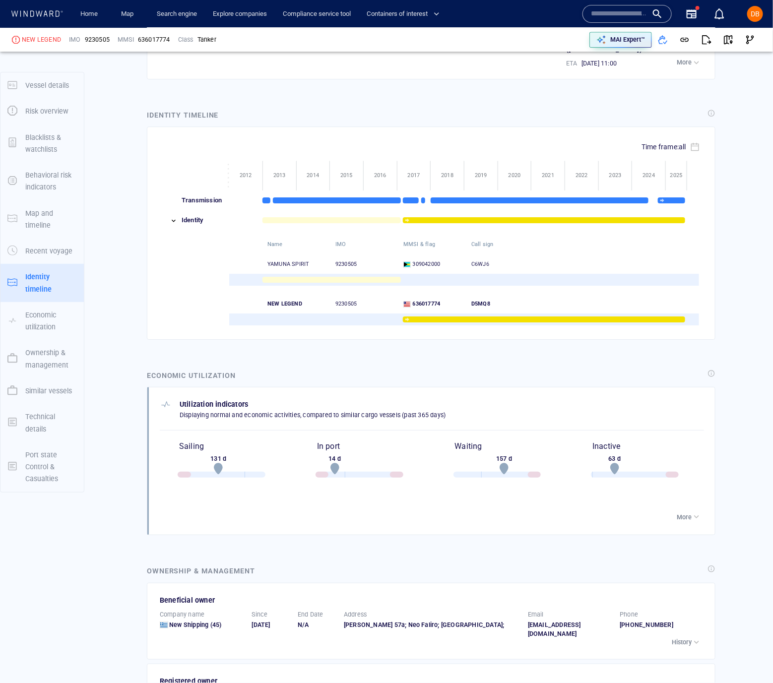
click at [691, 513] on p "More" at bounding box center [683, 517] width 15 height 9
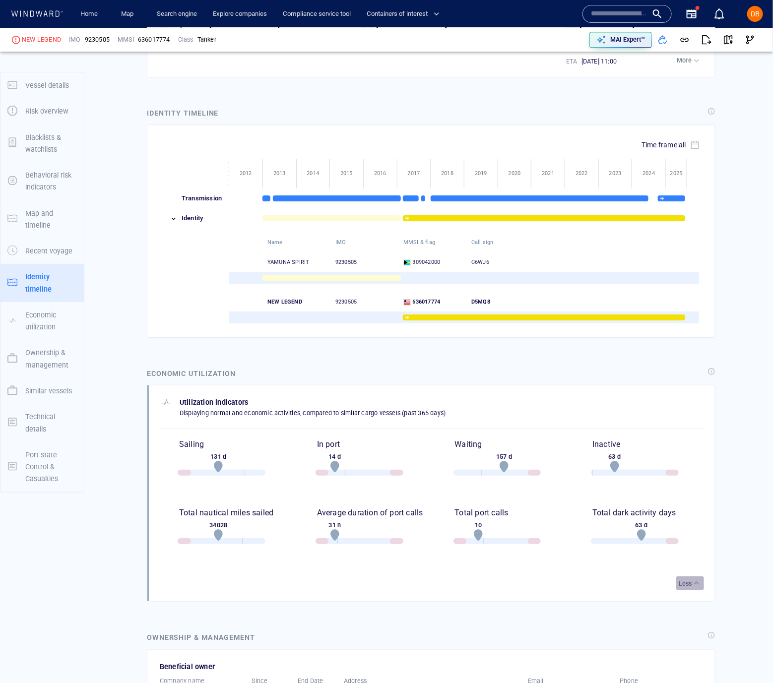
click at [683, 579] on p "Less" at bounding box center [684, 583] width 13 height 9
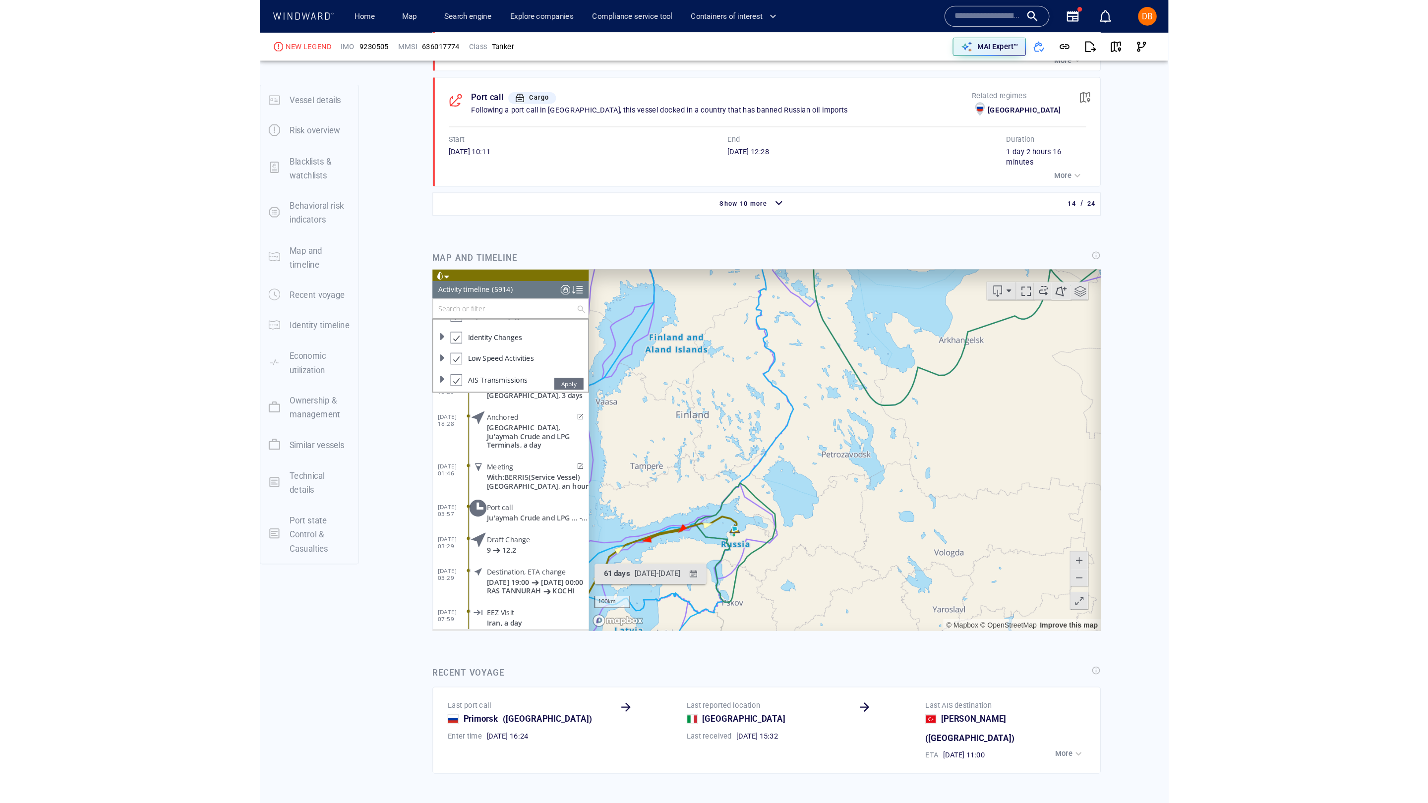
scroll to position [2180, 0]
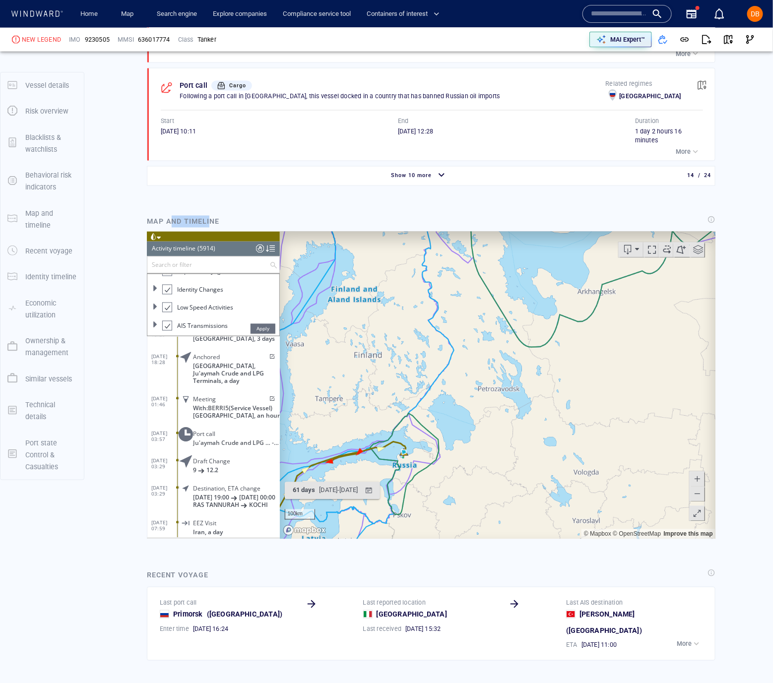
drag, startPoint x: 173, startPoint y: 215, endPoint x: 209, endPoint y: 216, distance: 36.2
click at [209, 216] on div "Map and timeline" at bounding box center [183, 222] width 80 height 20
click at [640, 250] on button at bounding box center [630, 249] width 25 height 15
click at [691, 517] on button at bounding box center [696, 513] width 15 height 15
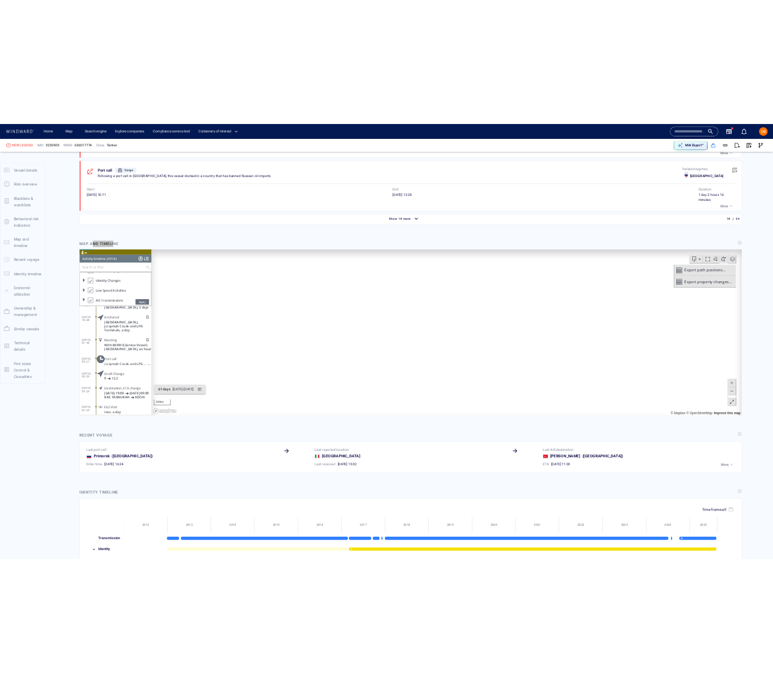
scroll to position [24, 0]
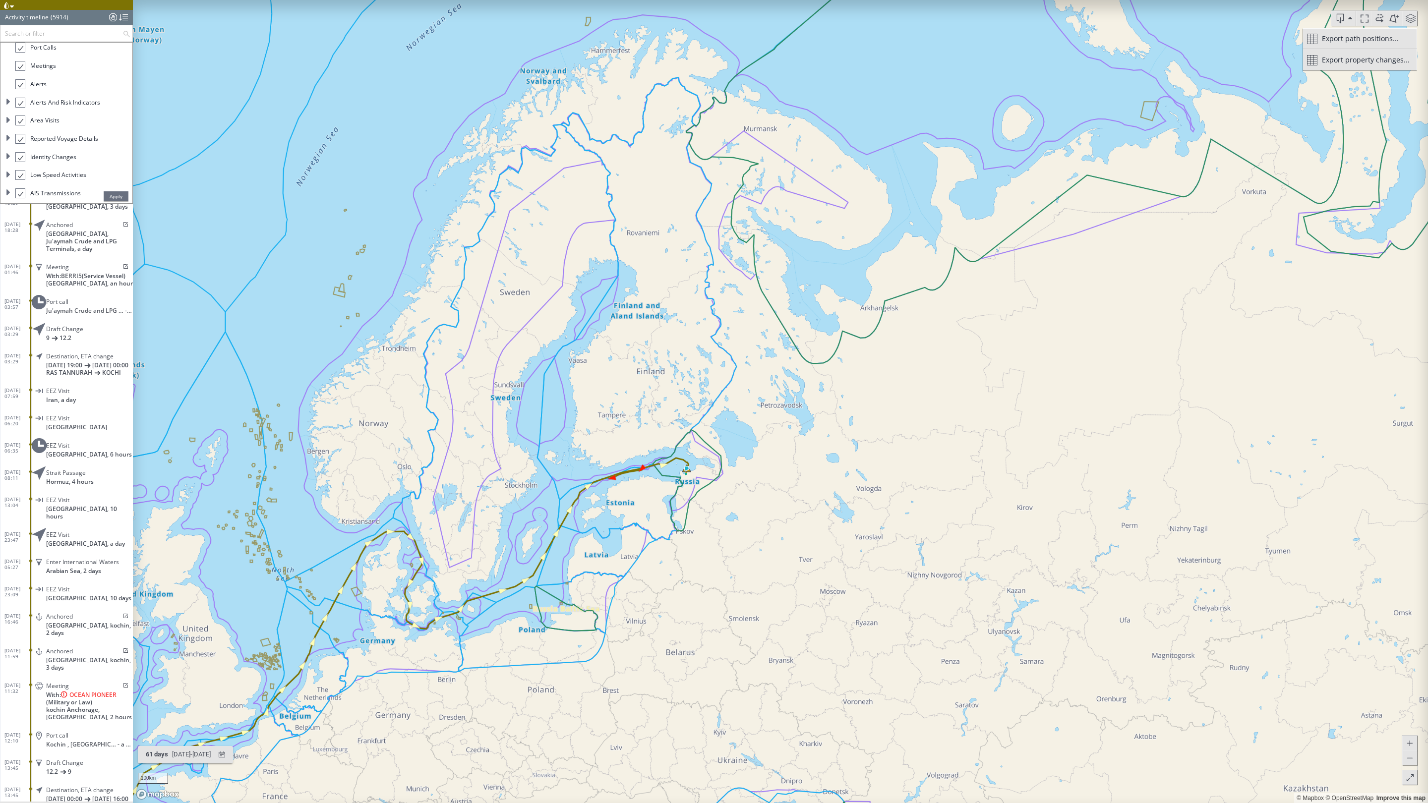
click at [772, 682] on span at bounding box center [1410, 778] width 10 height 15
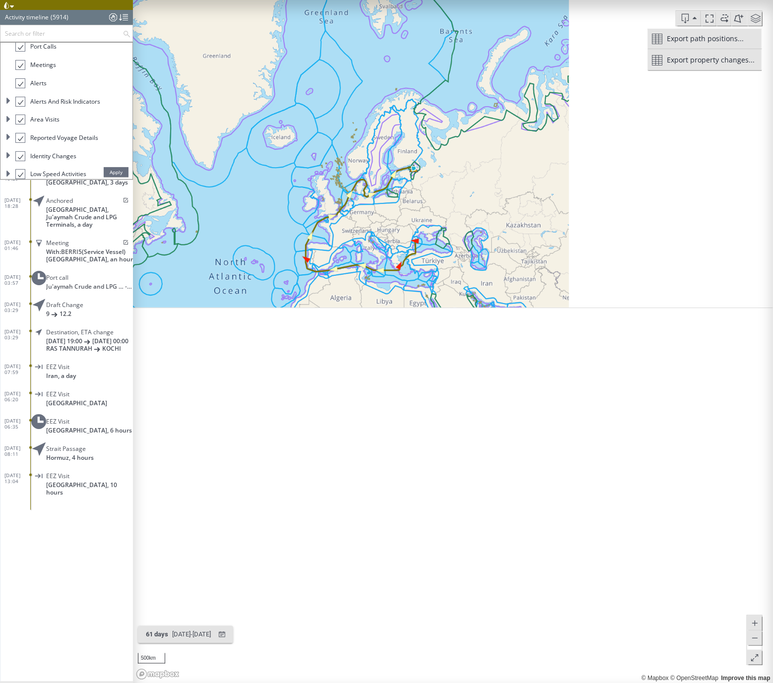
scroll to position [2120, 0]
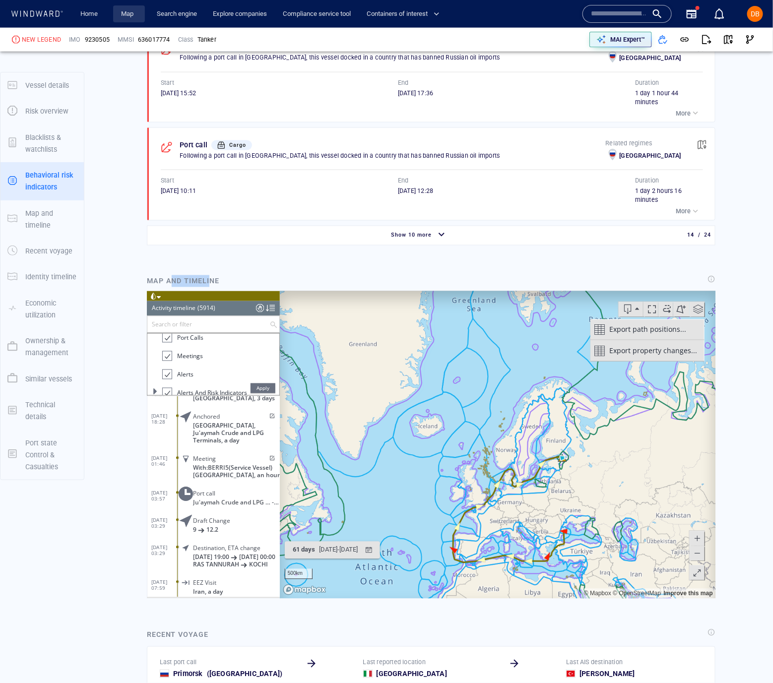
click at [136, 9] on link "Map" at bounding box center [129, 13] width 24 height 17
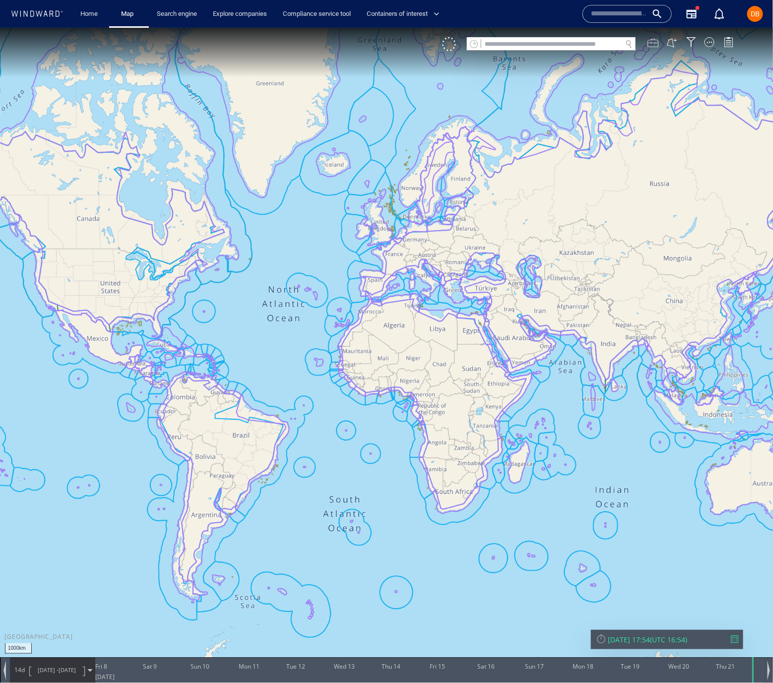
click at [651, 42] on div at bounding box center [652, 42] width 11 height 11
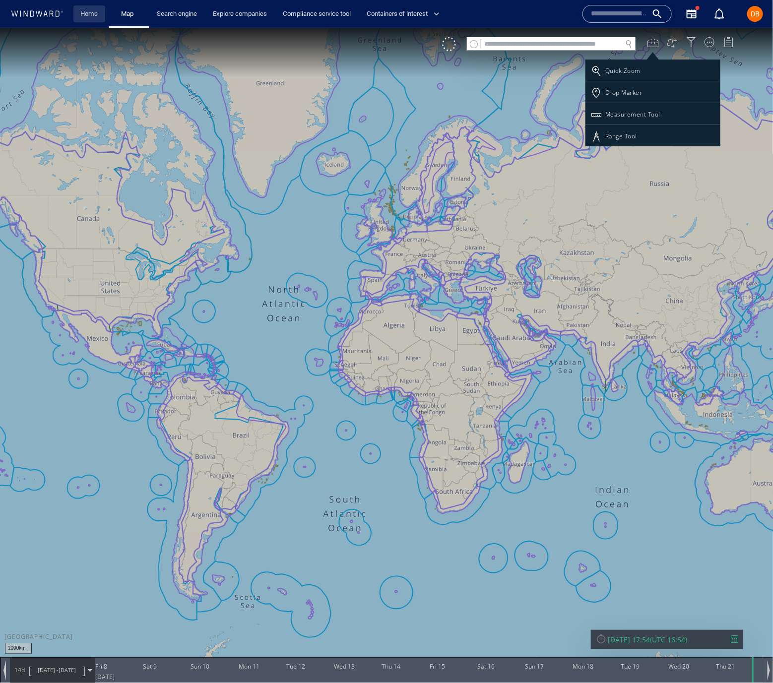
click at [96, 14] on link "Home" at bounding box center [89, 13] width 25 height 17
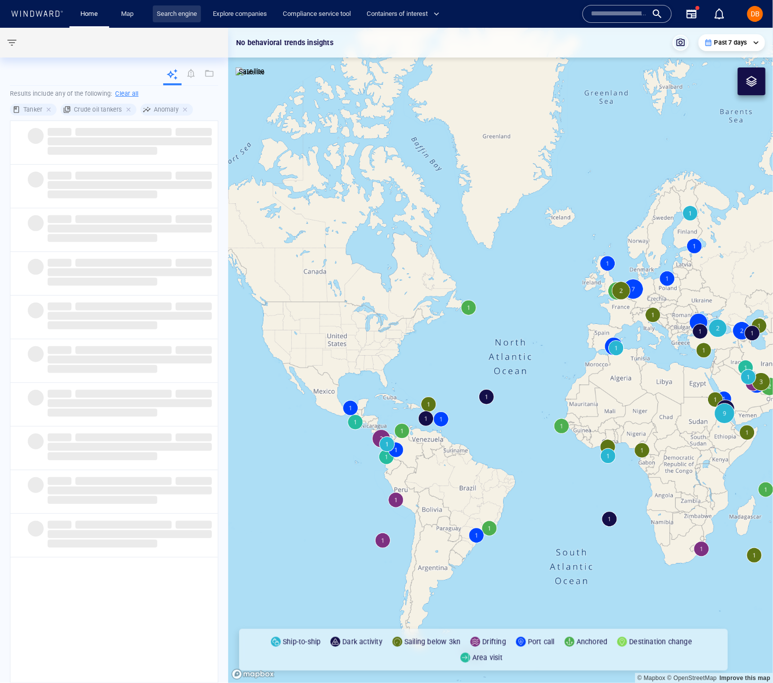
click at [183, 18] on link "Search engine" at bounding box center [177, 13] width 48 height 17
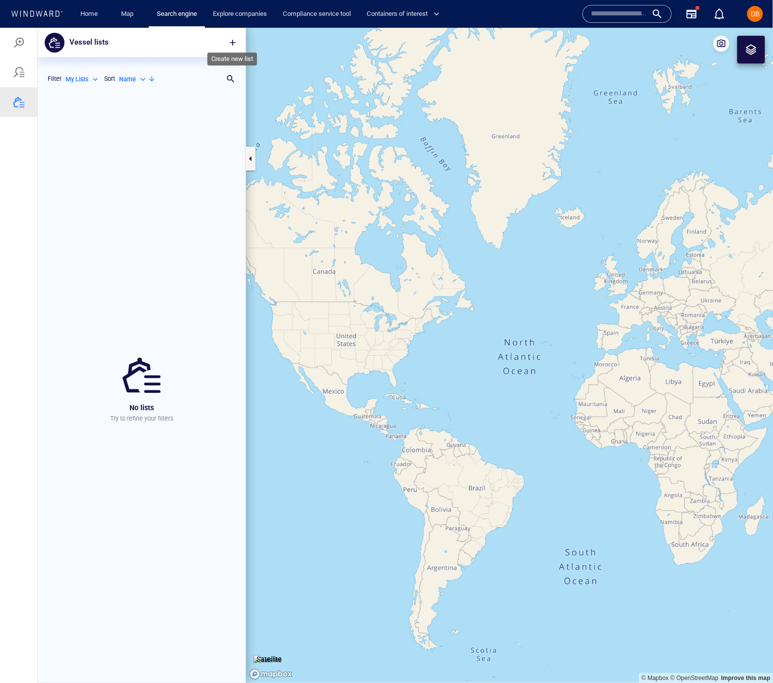
click at [232, 39] on span "button" at bounding box center [233, 42] width 10 height 10
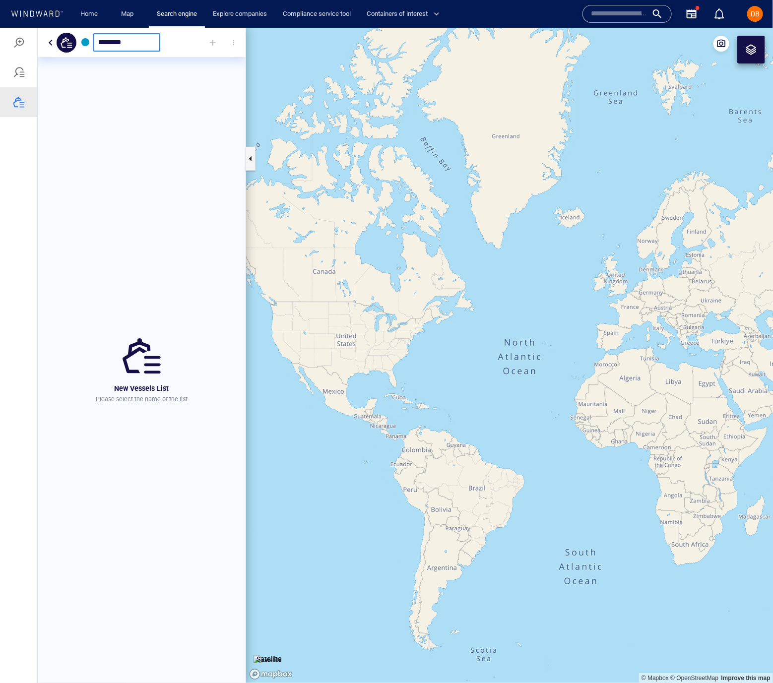
type input "*******"
click at [215, 41] on div at bounding box center [213, 42] width 22 height 22
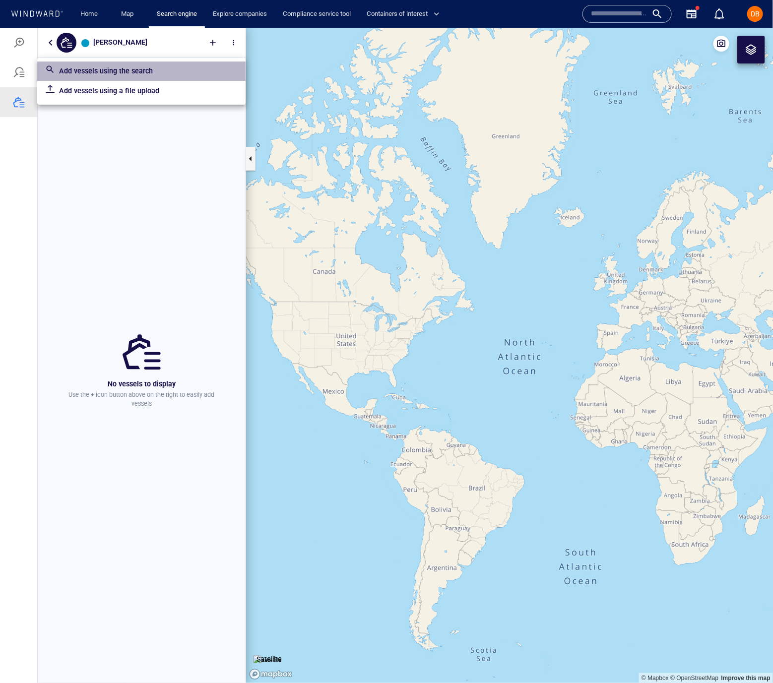
click at [181, 68] on p "Add vessels using the search" at bounding box center [148, 70] width 178 height 12
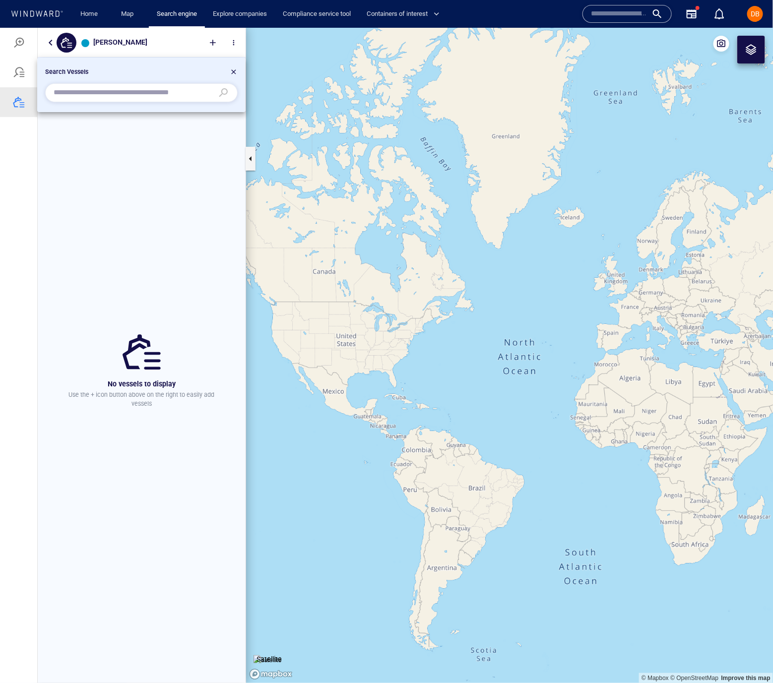
click at [233, 72] on div at bounding box center [234, 73] width 8 height 12
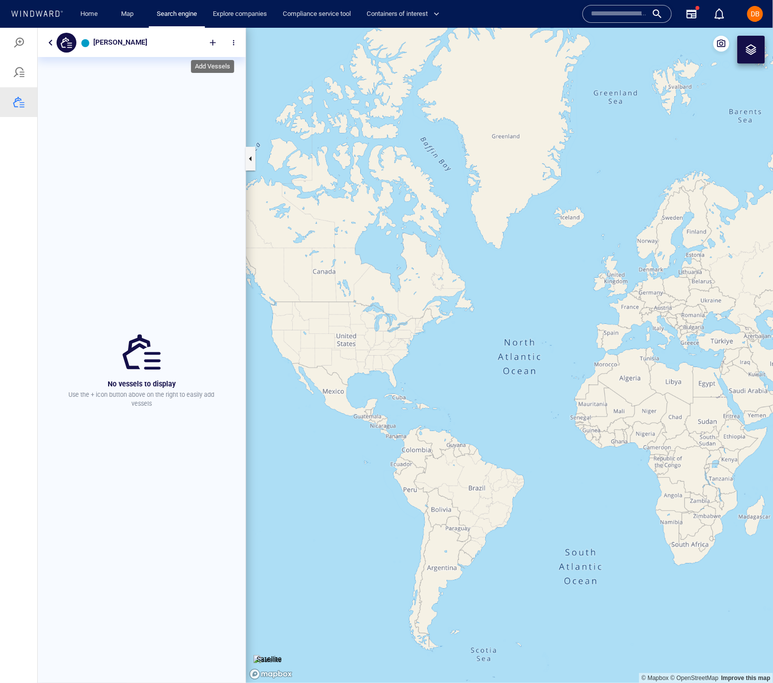
click at [214, 37] on div at bounding box center [213, 42] width 22 height 22
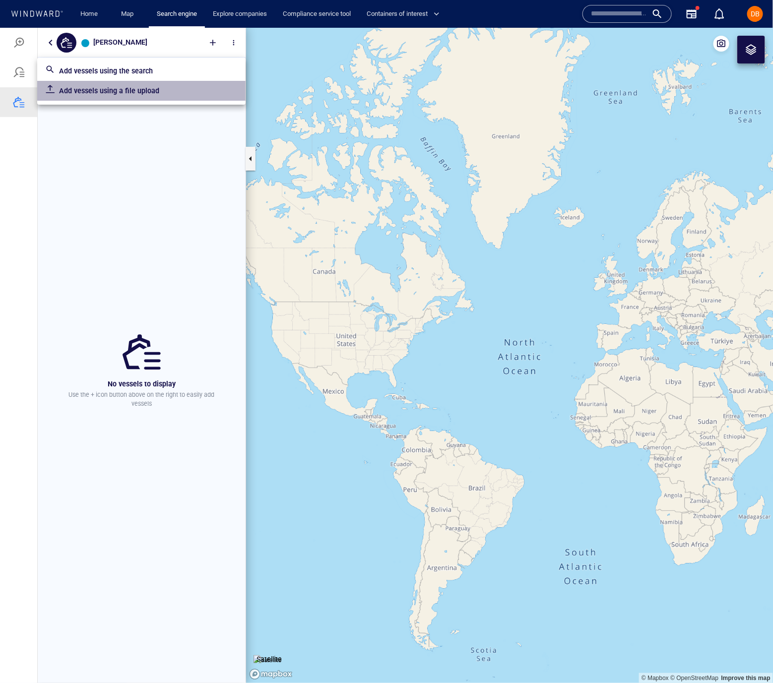
click at [182, 93] on p "Add vessels using a file upload" at bounding box center [148, 90] width 178 height 12
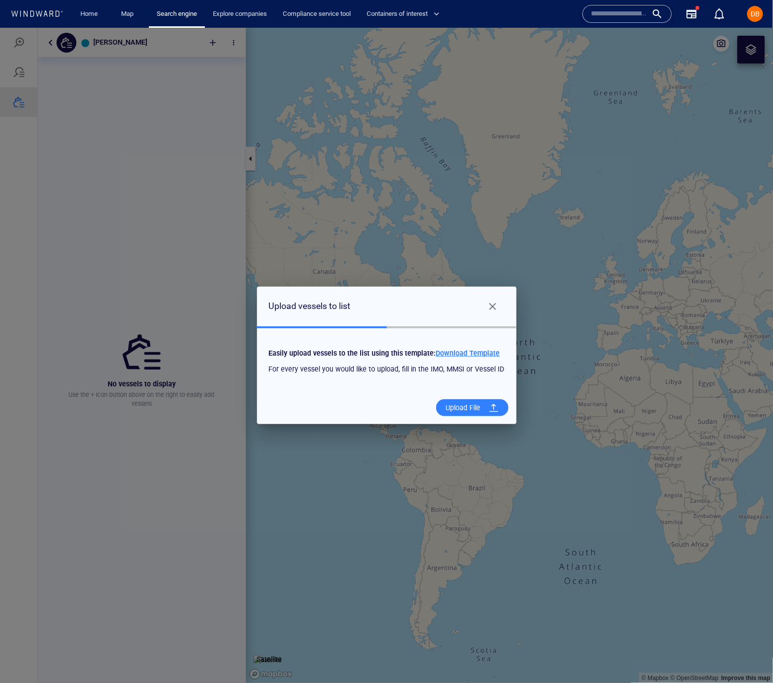
click at [455, 398] on div "Upload File" at bounding box center [463, 407] width 43 height 20
click at [0, 27] on input "Upload File" at bounding box center [0, 27] width 0 height 0
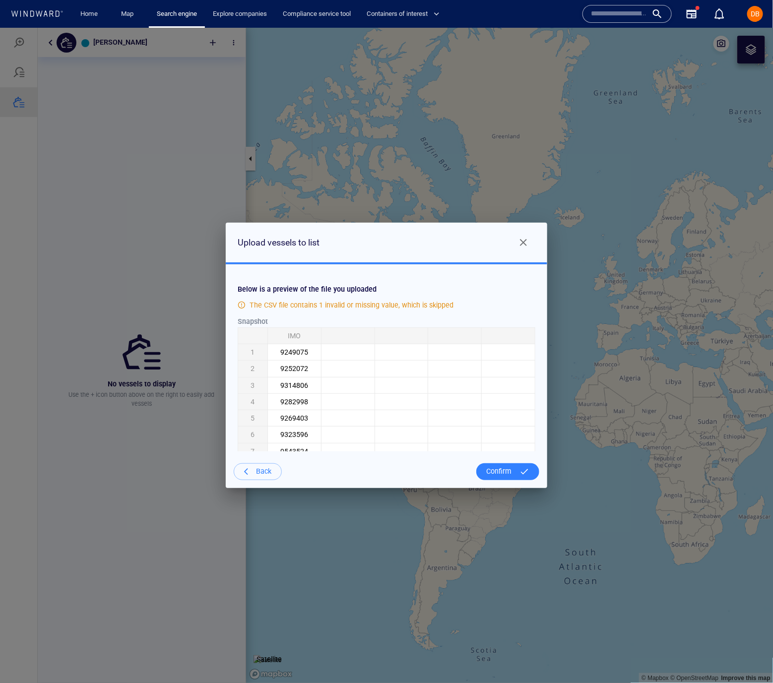
click at [528, 477] on div at bounding box center [524, 471] width 18 height 18
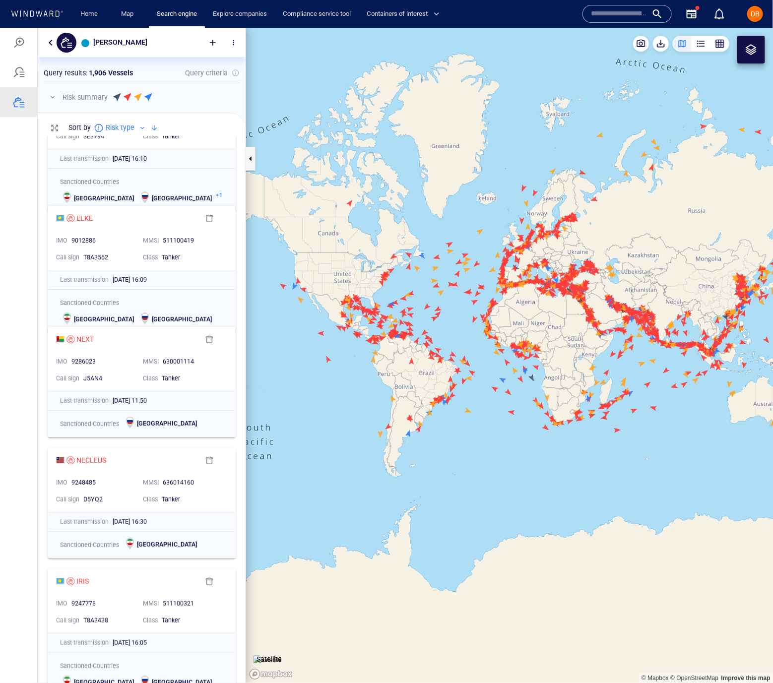
scroll to position [0, 0]
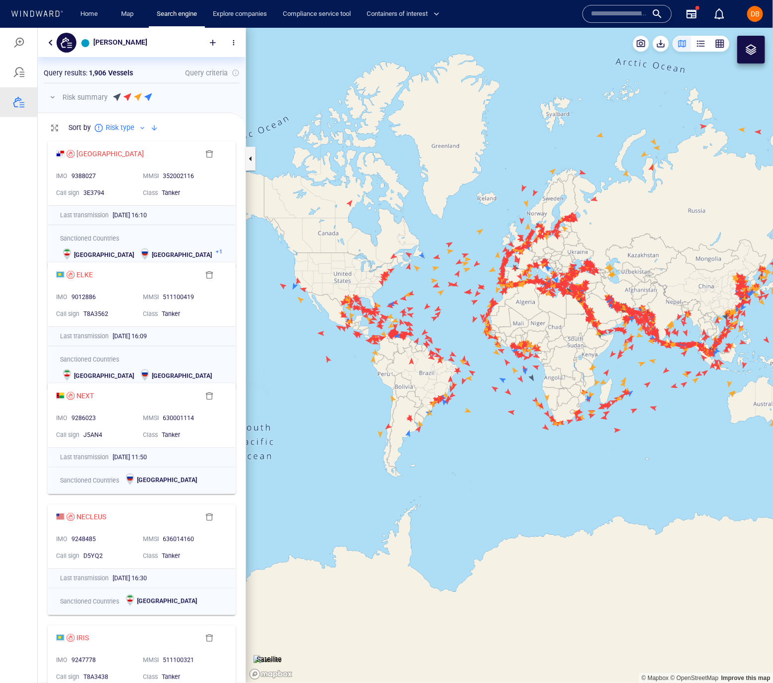
click at [231, 43] on span "button" at bounding box center [234, 42] width 8 height 8
click at [207, 76] on div at bounding box center [386, 354] width 773 height 655
click at [49, 38] on button "button" at bounding box center [51, 42] width 12 height 12
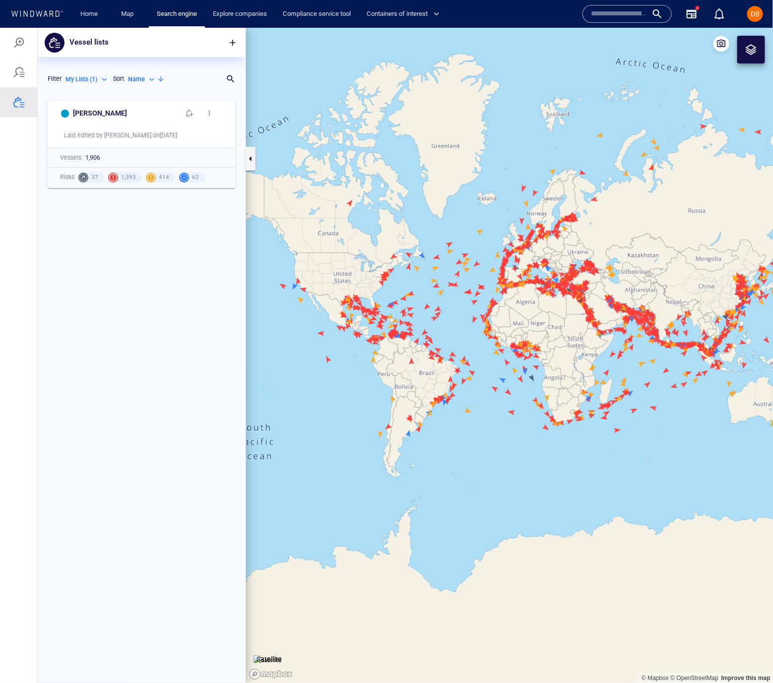
scroll to position [587, 208]
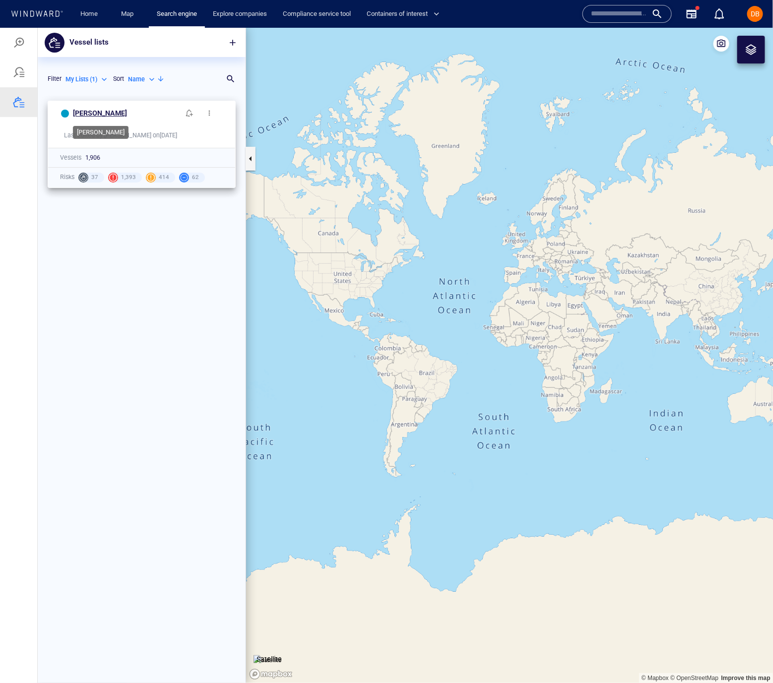
click at [79, 111] on h6 "Minerva" at bounding box center [100, 113] width 54 height 12
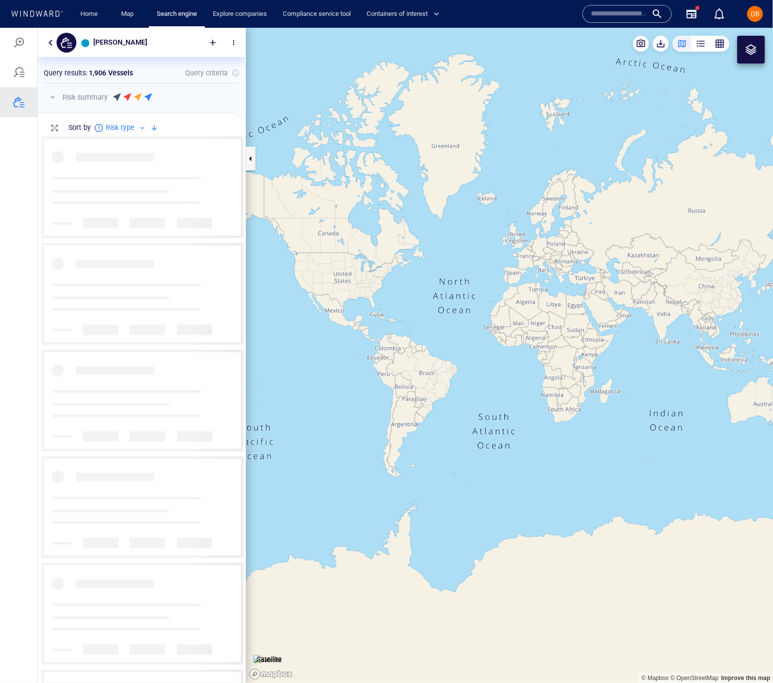
scroll to position [546, 208]
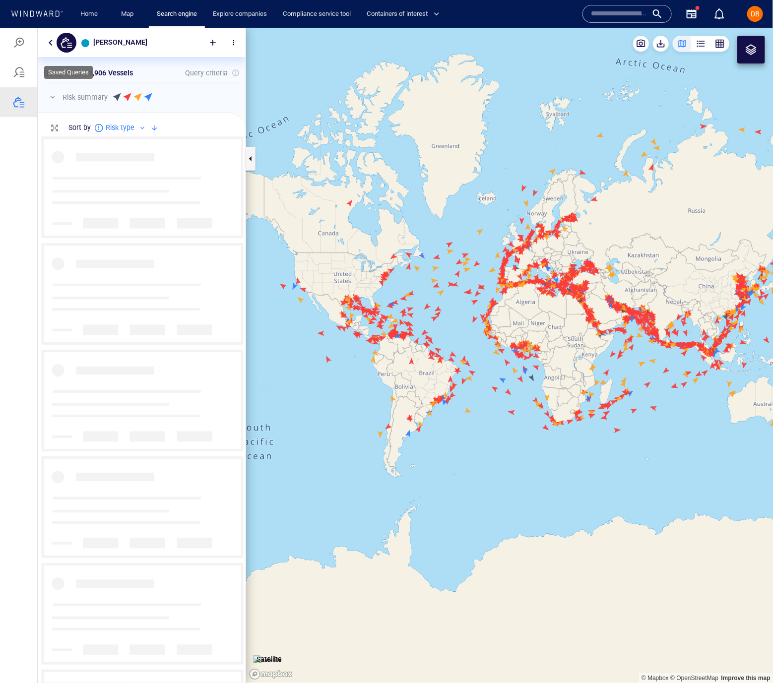
click at [14, 77] on div at bounding box center [19, 72] width 12 height 12
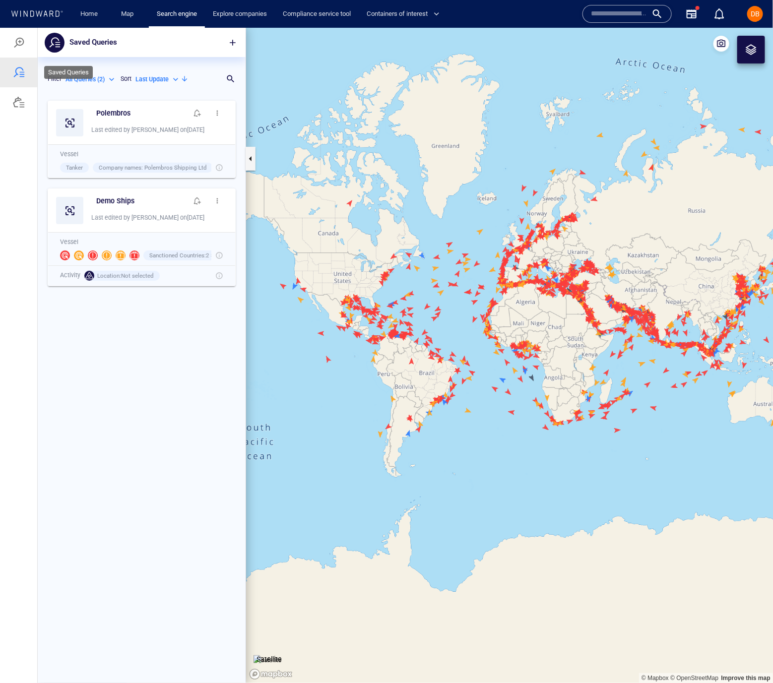
scroll to position [587, 208]
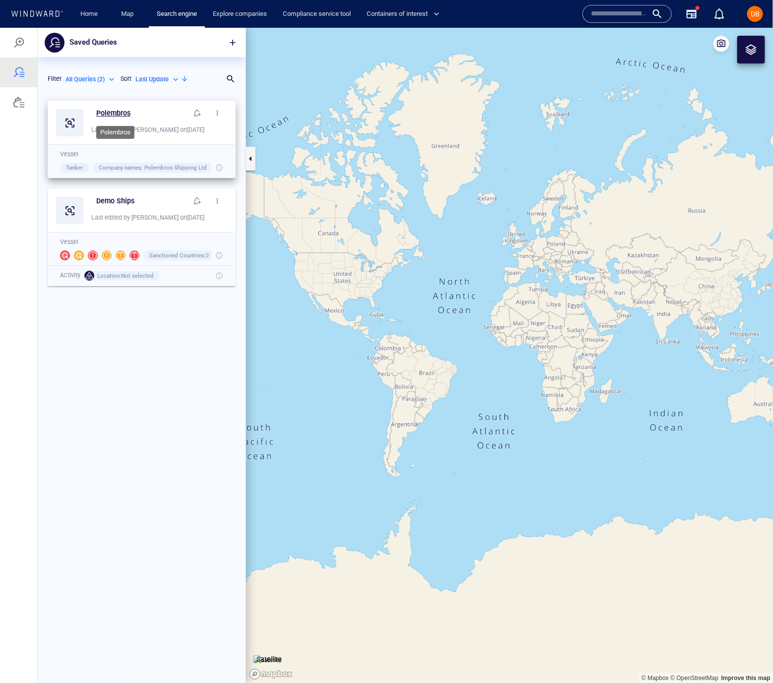
click at [126, 113] on h6 "Polembros" at bounding box center [113, 113] width 34 height 12
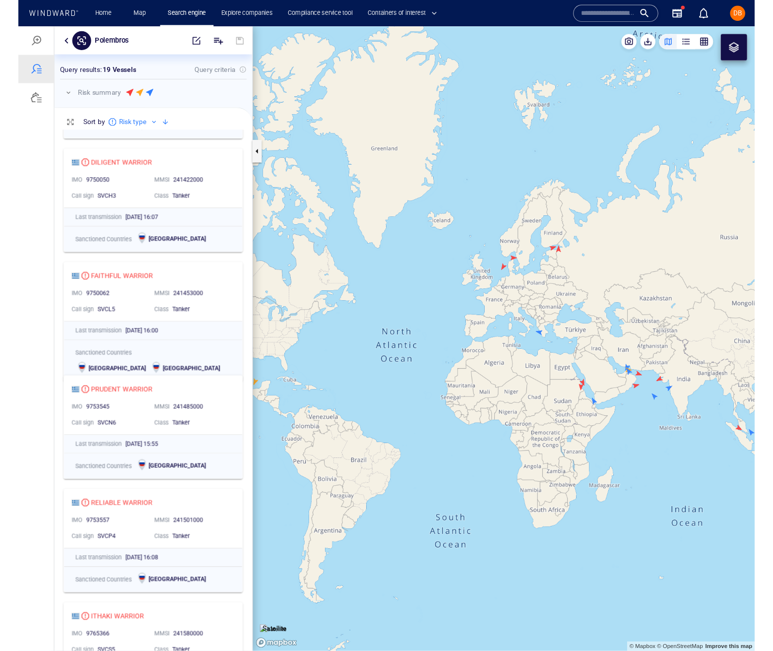
scroll to position [0, 0]
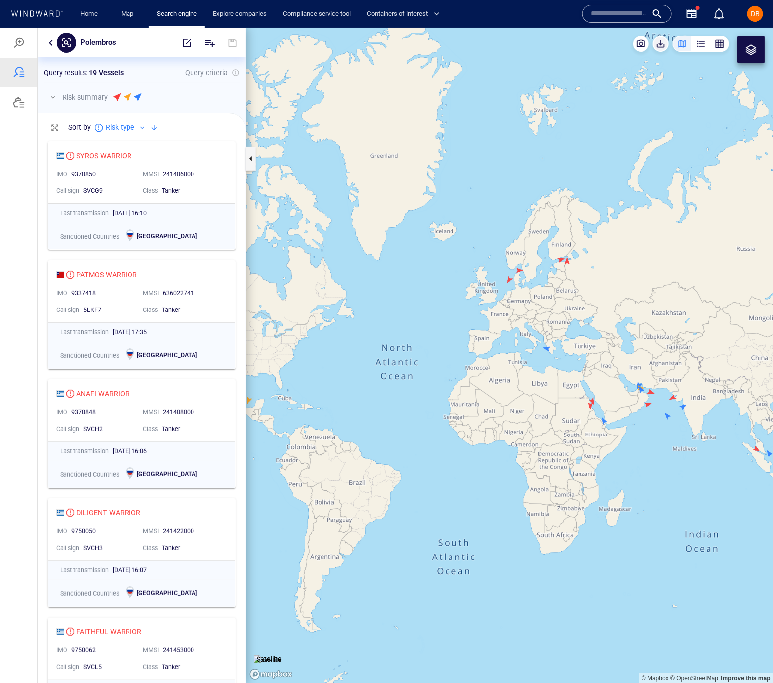
click at [662, 46] on span "button" at bounding box center [660, 43] width 10 height 10
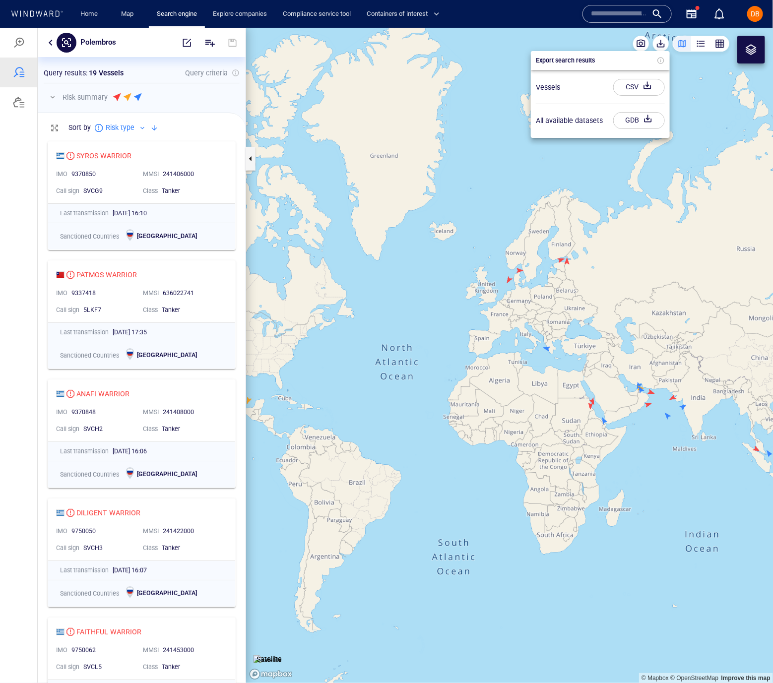
click at [624, 87] on div "CSV" at bounding box center [631, 86] width 17 height 16
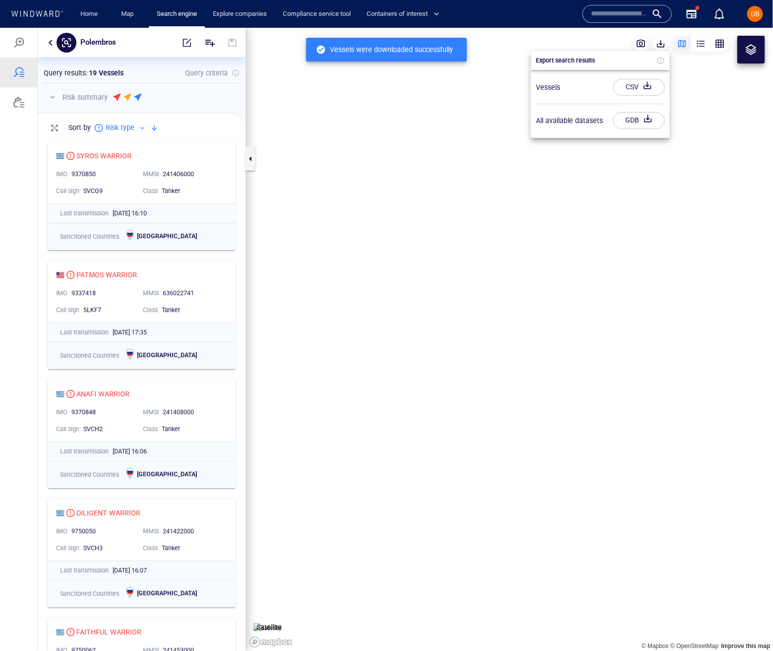
scroll to position [514, 208]
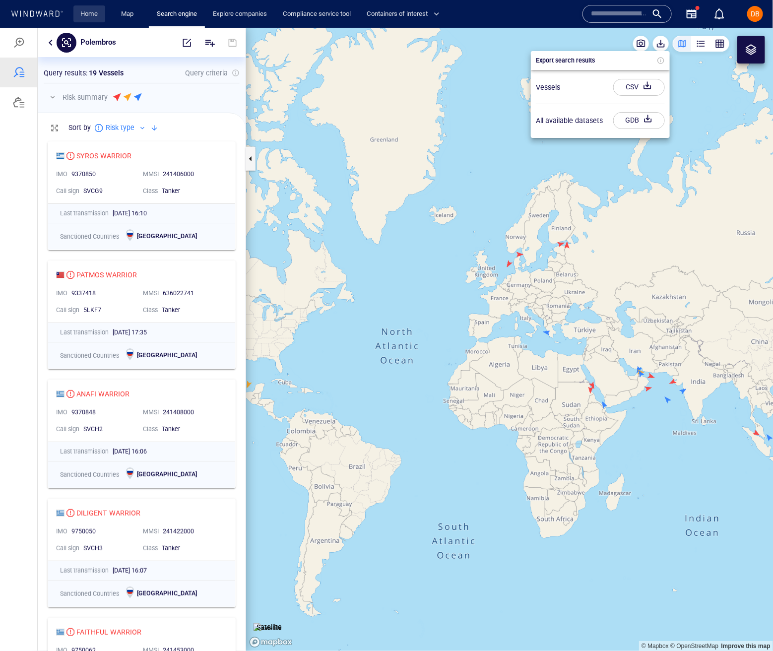
click at [91, 16] on link "Home" at bounding box center [89, 13] width 25 height 17
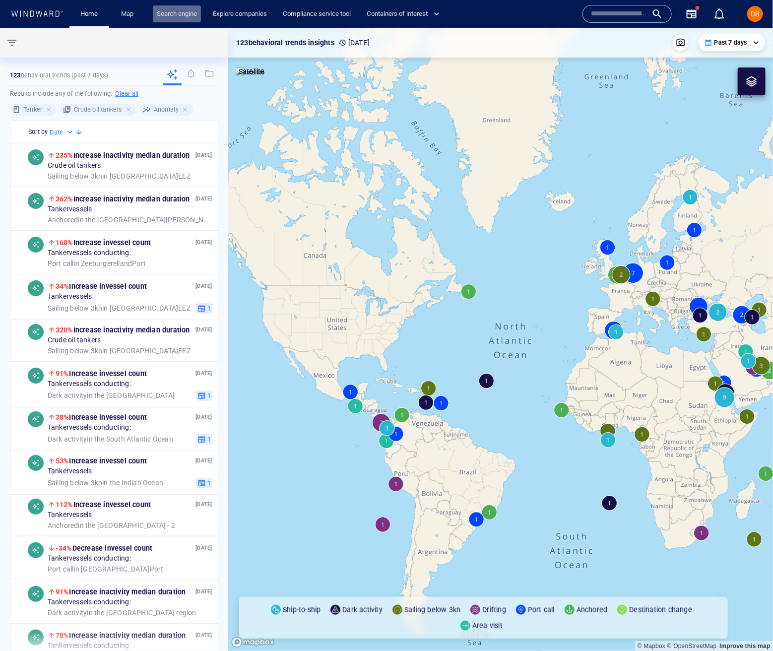
click at [179, 19] on link "Search engine" at bounding box center [177, 13] width 48 height 17
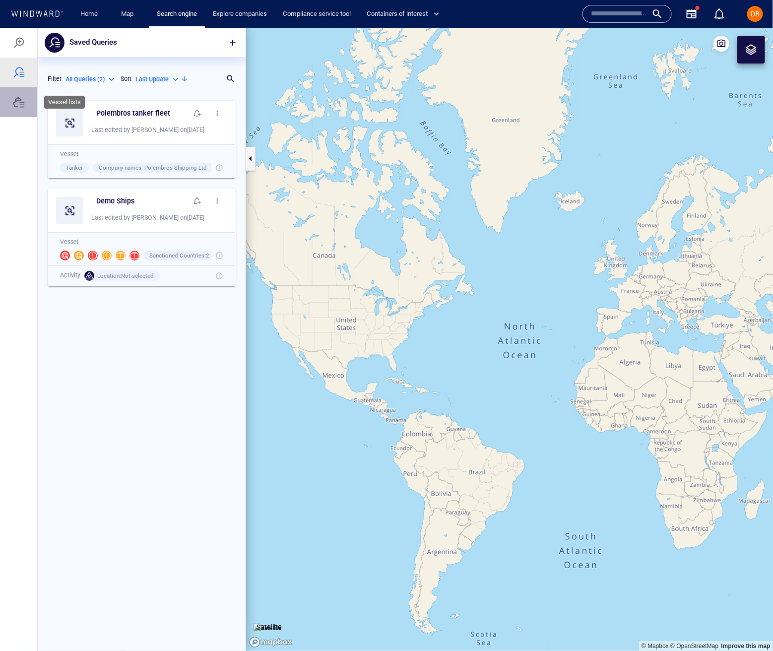
click at [15, 107] on div at bounding box center [19, 102] width 12 height 12
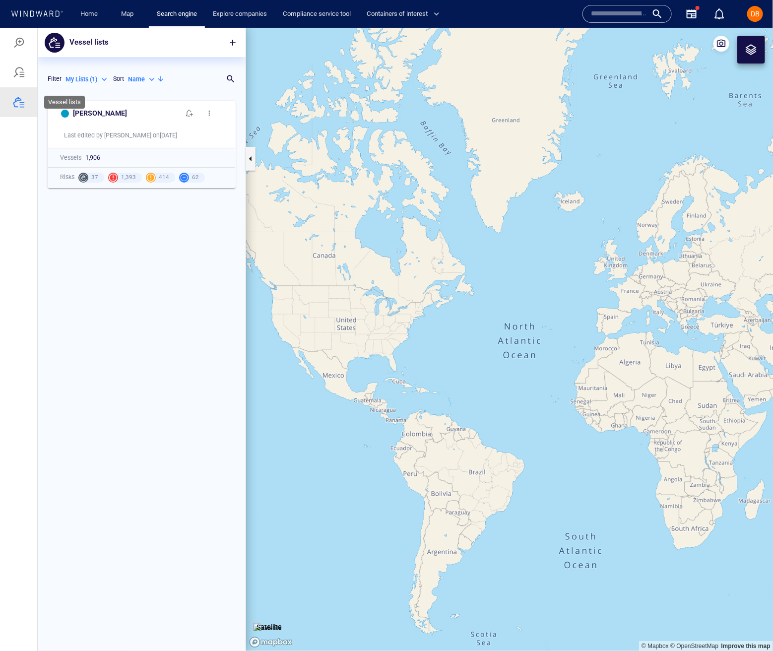
scroll to position [555, 208]
click at [12, 65] on div at bounding box center [18, 72] width 37 height 30
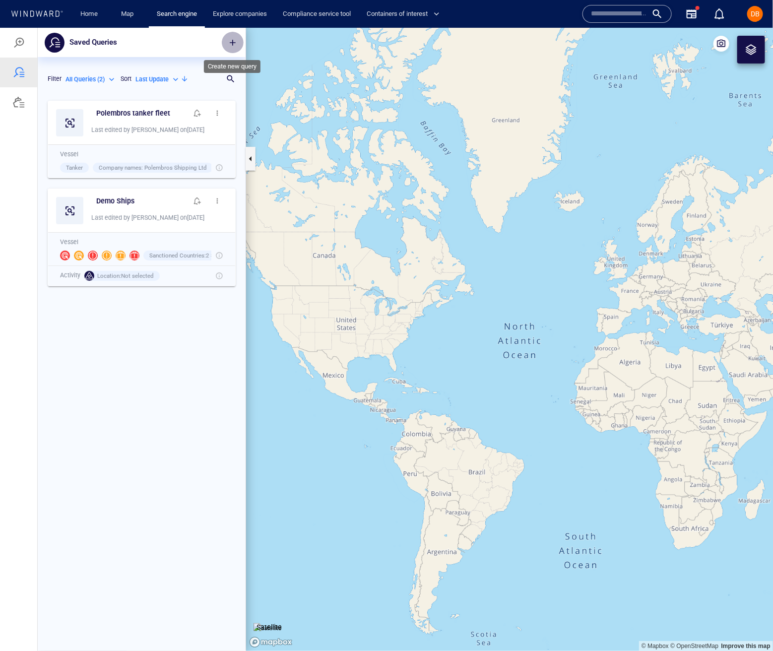
click at [231, 46] on span "button" at bounding box center [233, 42] width 10 height 10
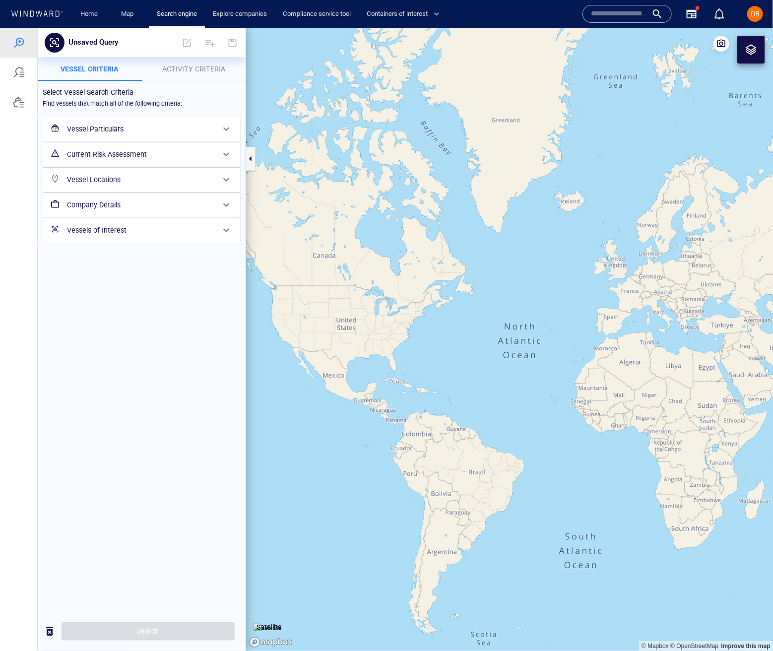
click at [148, 124] on h6 "Vessel Particulars" at bounding box center [140, 128] width 147 height 12
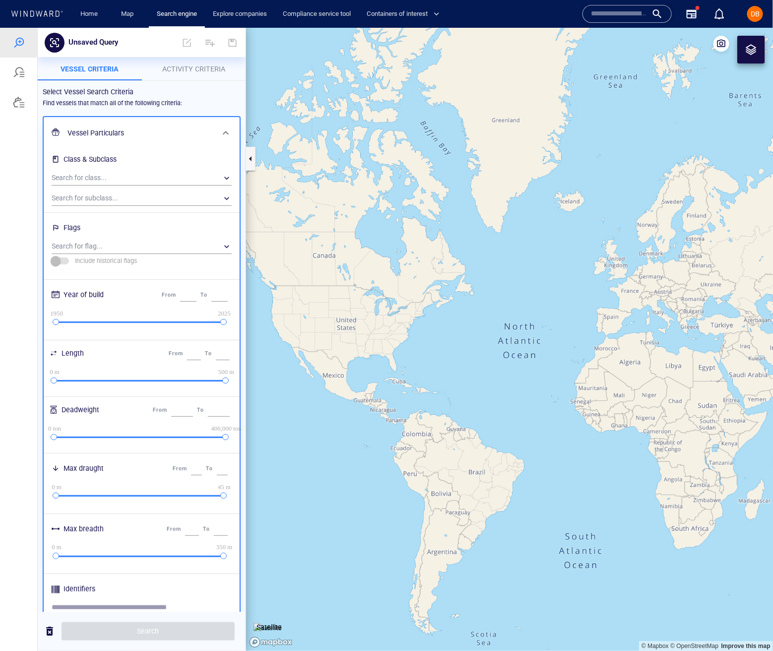
click at [147, 124] on div "Vessel Particulars" at bounding box center [140, 132] width 154 height 20
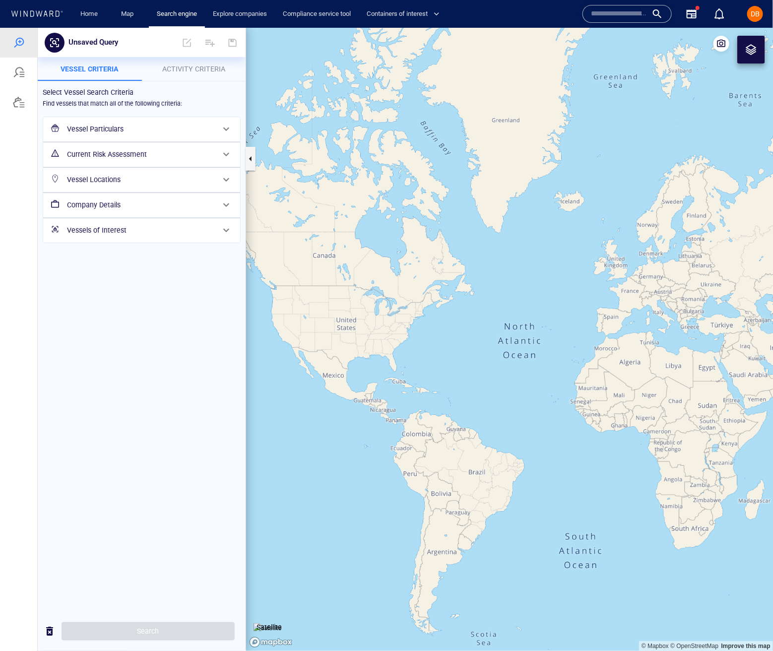
click at [90, 127] on h6 "Vessel Particulars" at bounding box center [140, 128] width 147 height 12
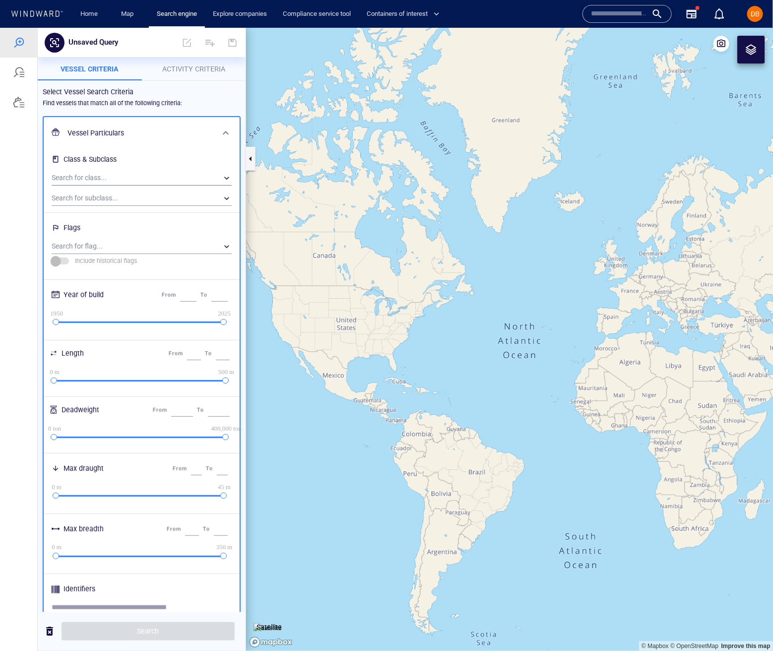
click at [88, 175] on div "​" at bounding box center [142, 177] width 180 height 15
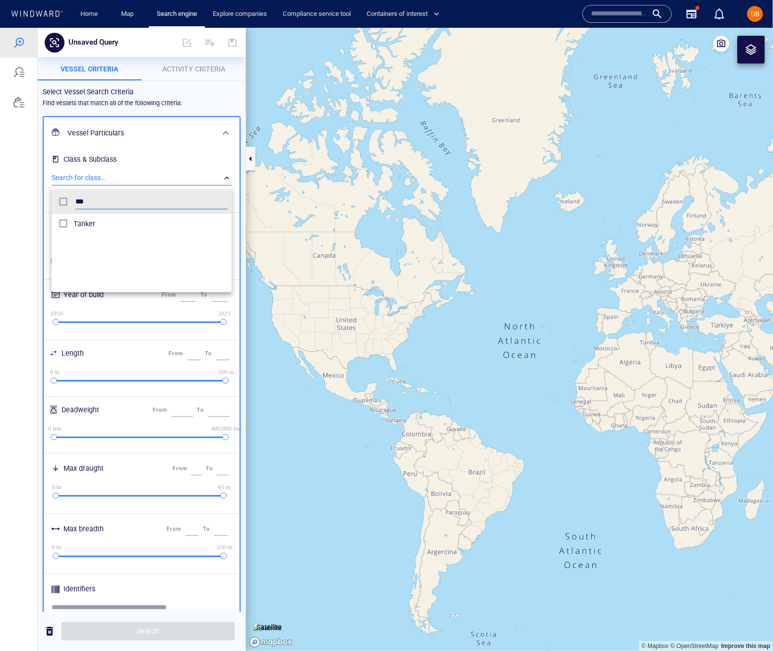
scroll to position [99, 180]
type input "***"
click at [125, 221] on span "Tanker" at bounding box center [150, 223] width 154 height 12
click at [155, 154] on div at bounding box center [386, 338] width 773 height 623
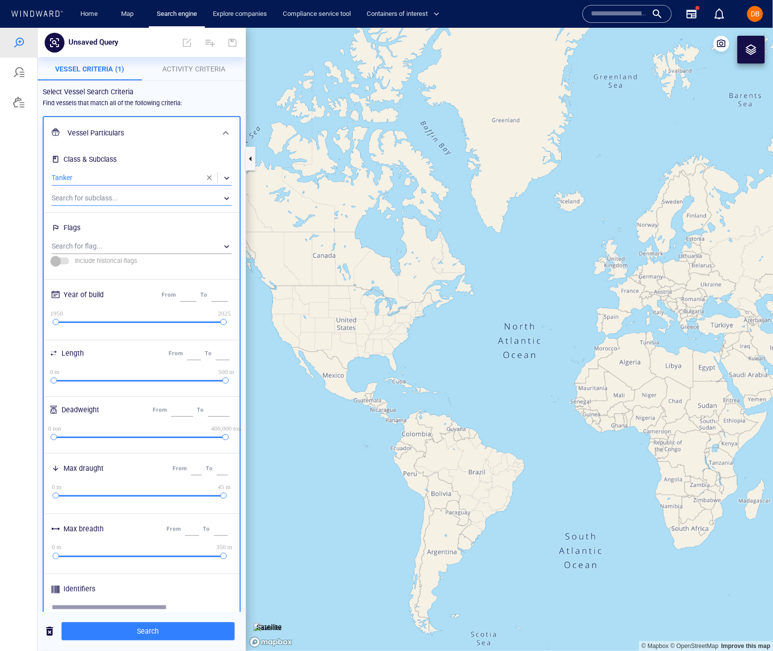
click at [131, 197] on div "​" at bounding box center [142, 197] width 180 height 15
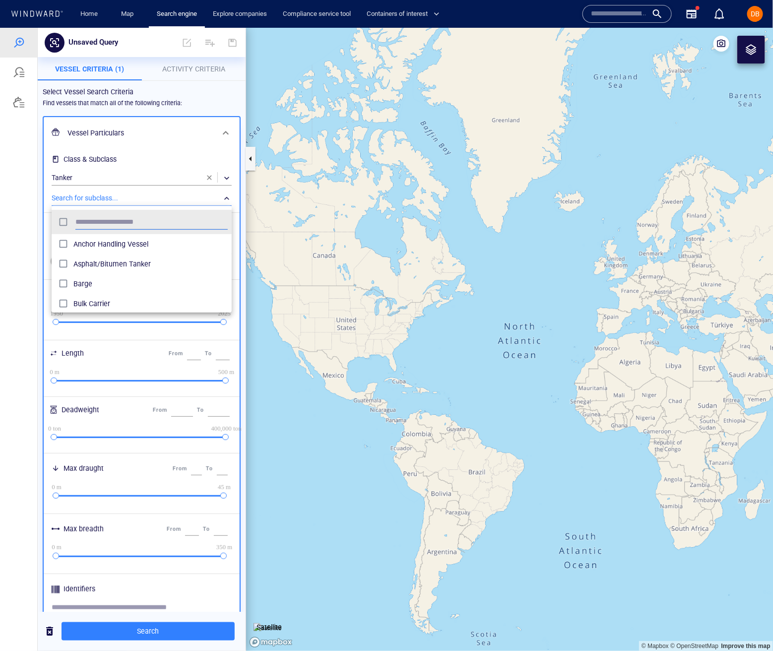
click at [185, 138] on div at bounding box center [386, 338] width 773 height 623
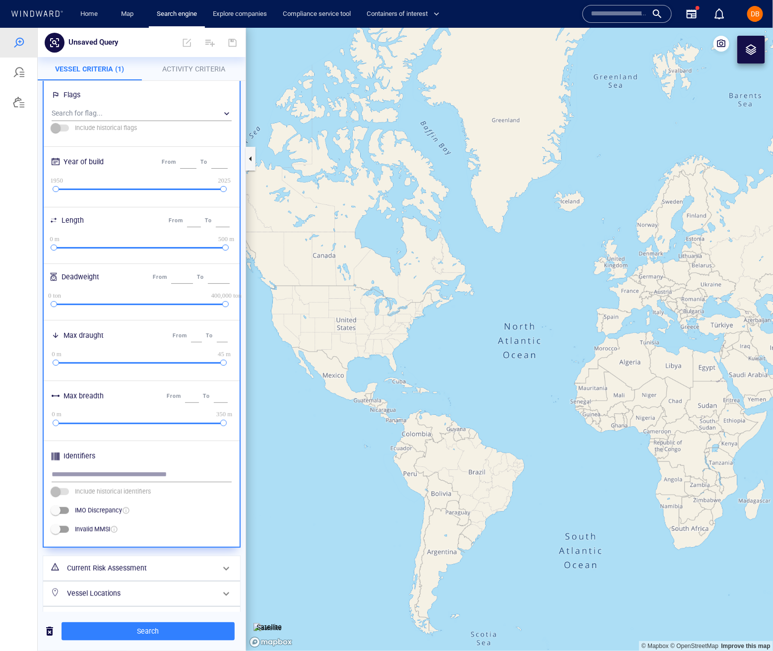
scroll to position [182, 0]
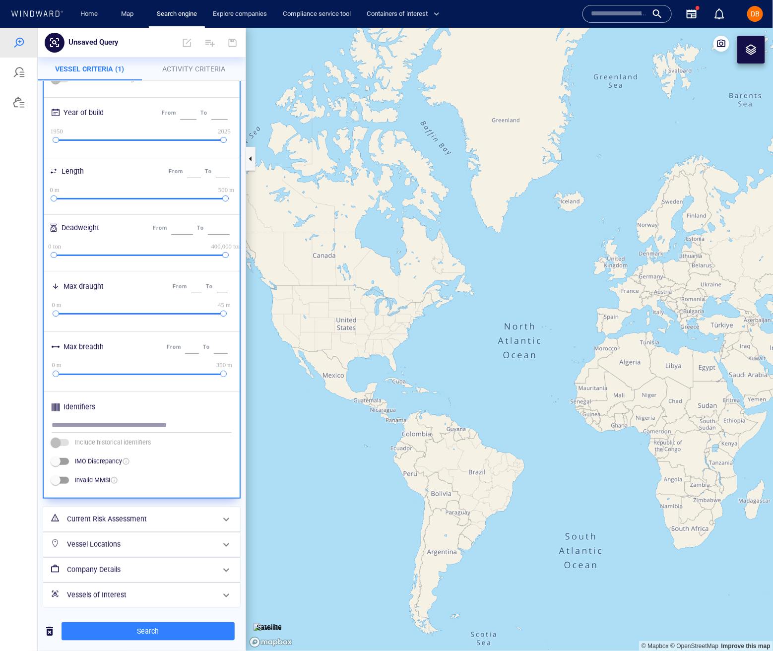
click at [166, 511] on div "Current Risk Assessment" at bounding box center [140, 518] width 155 height 20
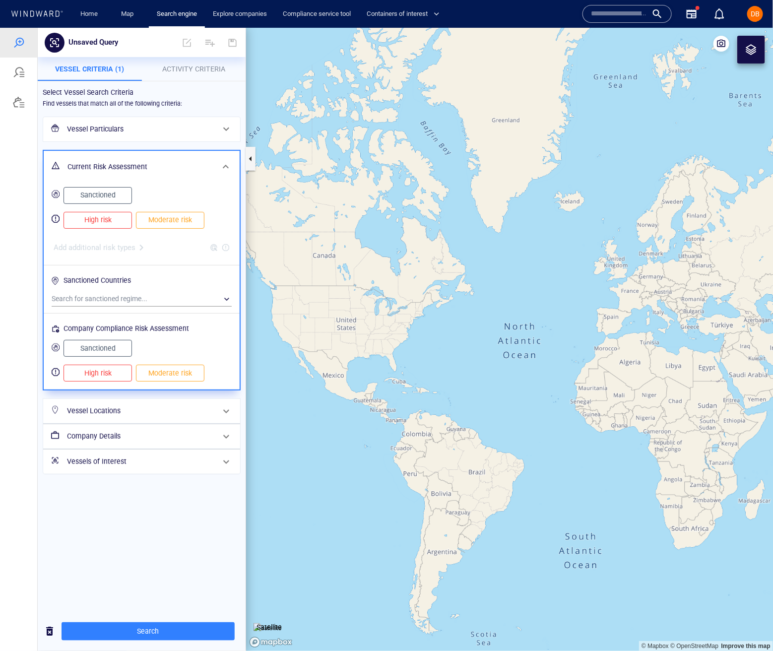
click at [120, 197] on span "Sanctioned" at bounding box center [98, 194] width 48 height 12
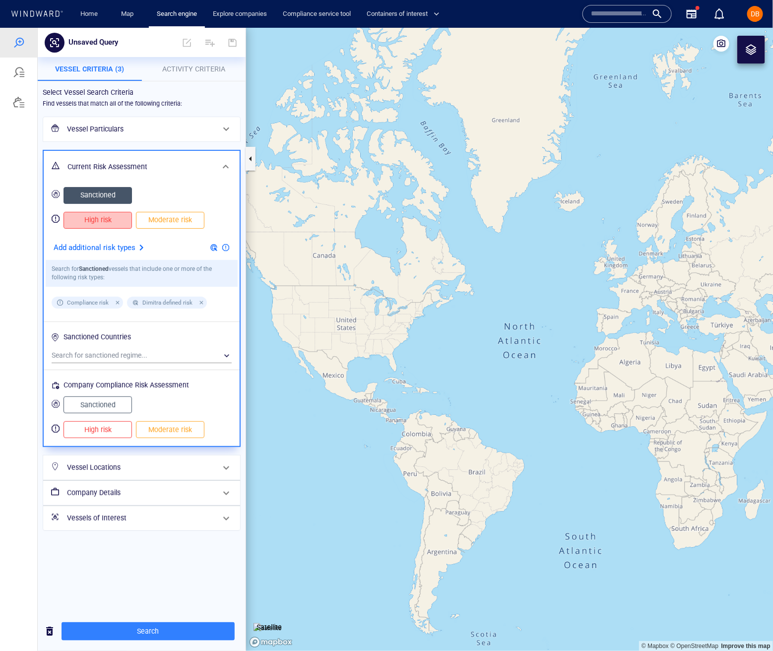
click at [108, 226] on button "High risk" at bounding box center [97, 219] width 68 height 17
click at [155, 225] on span "Moderate risk" at bounding box center [170, 219] width 48 height 12
click at [94, 410] on span "Sanctioned" at bounding box center [98, 404] width 48 height 12
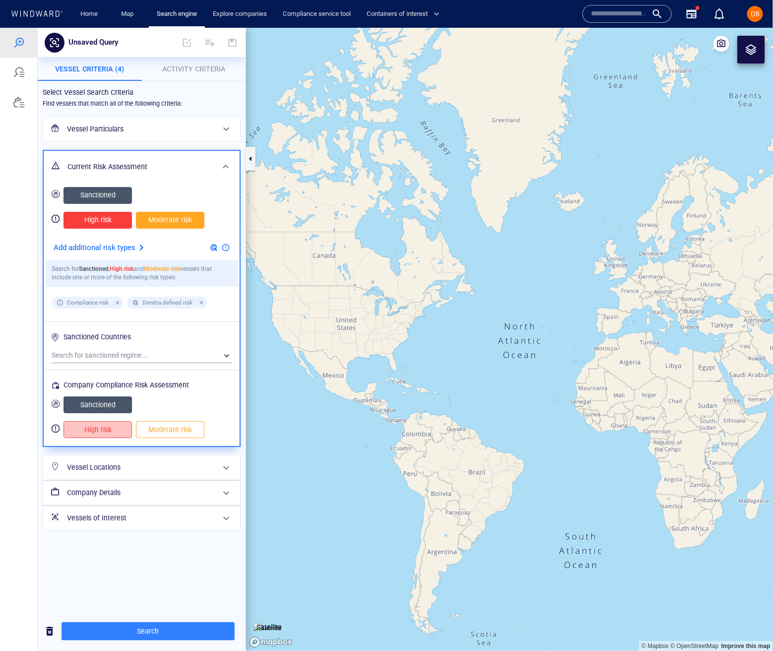
click at [94, 428] on span "High risk" at bounding box center [98, 429] width 48 height 12
click at [153, 437] on button "Moderate risk" at bounding box center [170, 428] width 68 height 17
drag, startPoint x: 159, startPoint y: 429, endPoint x: 132, endPoint y: 430, distance: 26.8
click at [158, 430] on span "Moderate risk" at bounding box center [170, 429] width 48 height 12
drag, startPoint x: 99, startPoint y: 423, endPoint x: 99, endPoint y: 410, distance: 13.9
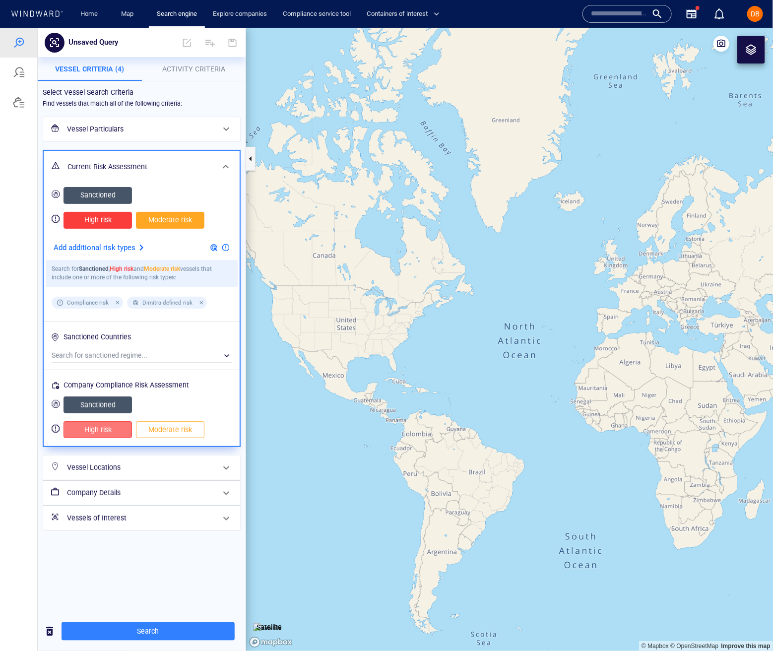
click at [99, 423] on span "High risk" at bounding box center [98, 429] width 48 height 12
click at [107, 399] on span "Sanctioned" at bounding box center [98, 404] width 48 height 12
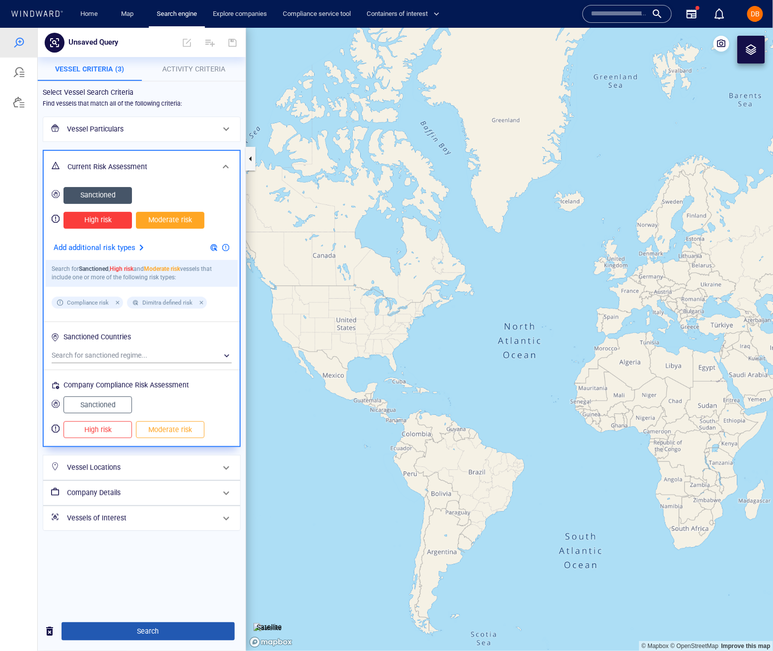
click at [141, 628] on span "Search" at bounding box center [147, 630] width 157 height 12
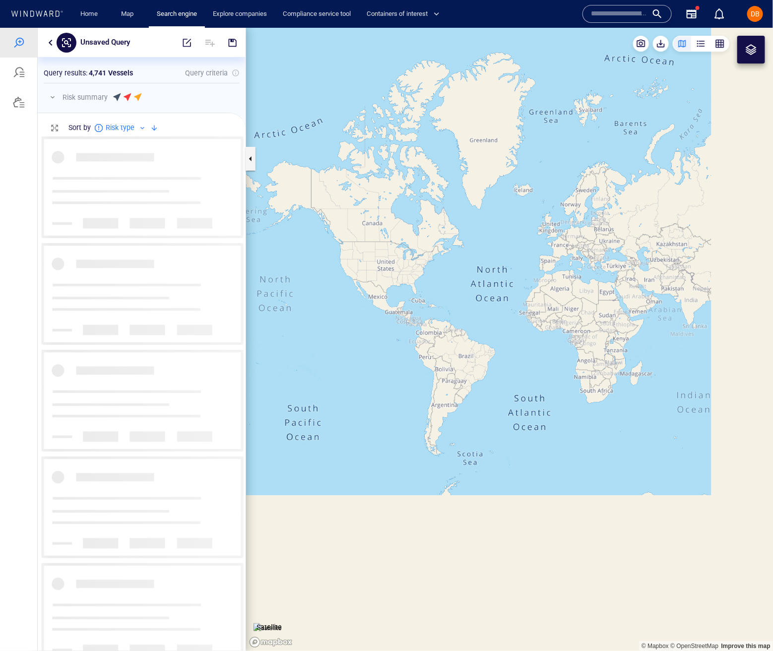
scroll to position [514, 208]
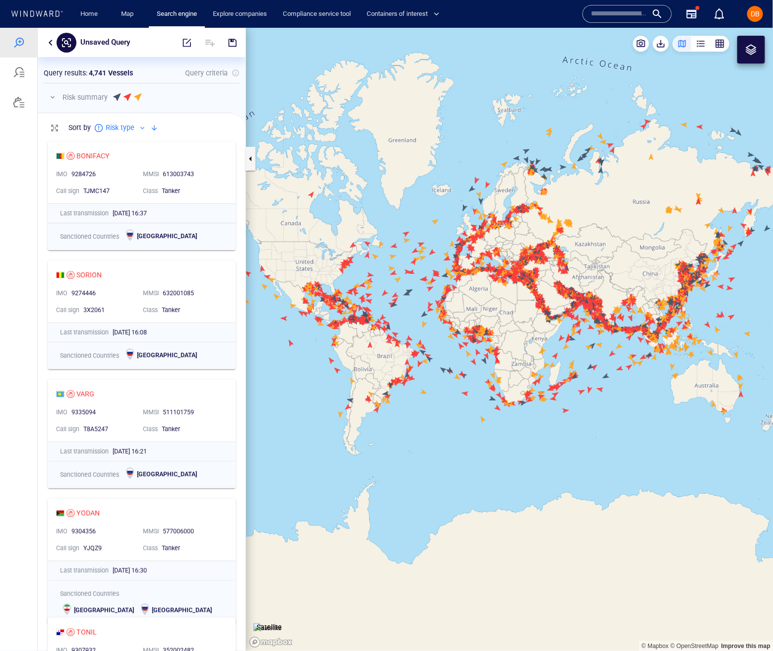
drag, startPoint x: 481, startPoint y: 250, endPoint x: 469, endPoint y: 246, distance: 13.4
click at [469, 246] on canvas "Map" at bounding box center [509, 338] width 527 height 623
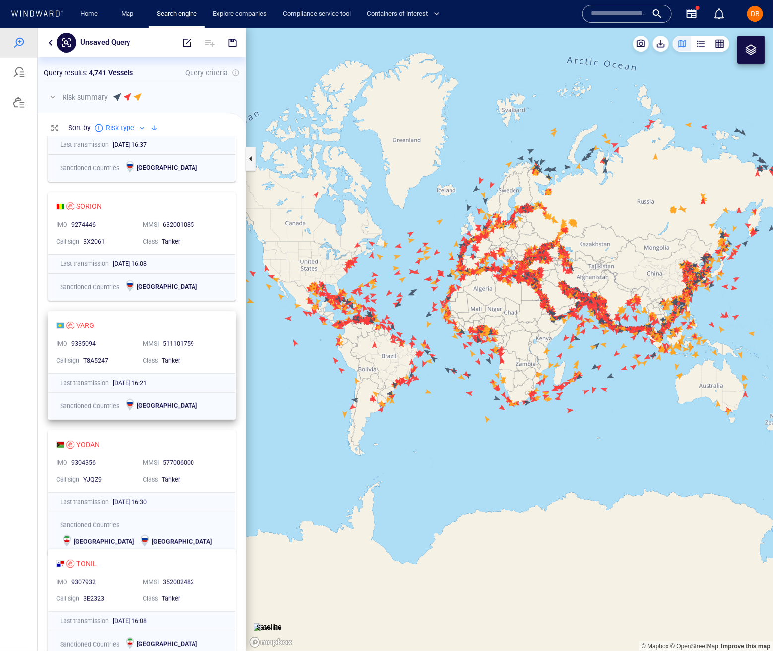
scroll to position [69, 0]
click at [612, 15] on input "text" at bounding box center [619, 13] width 57 height 15
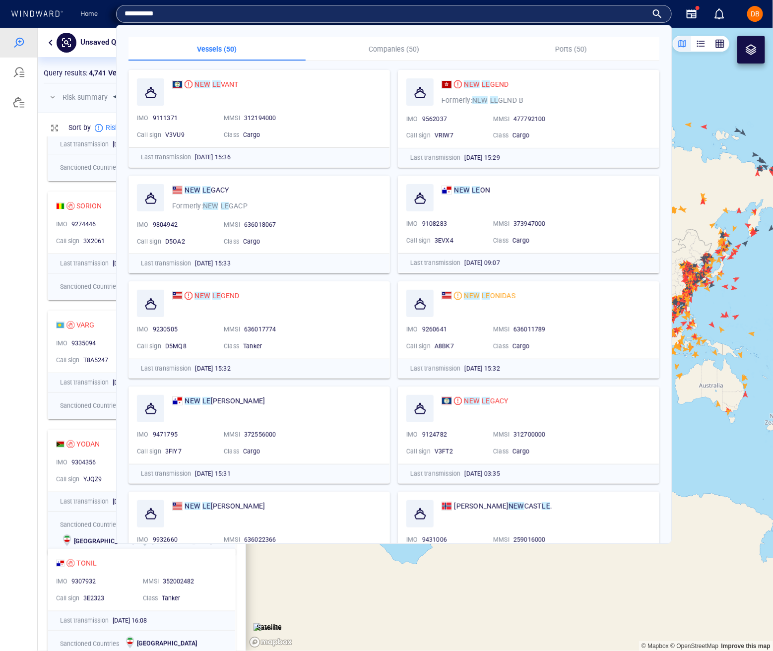
type input "**********"
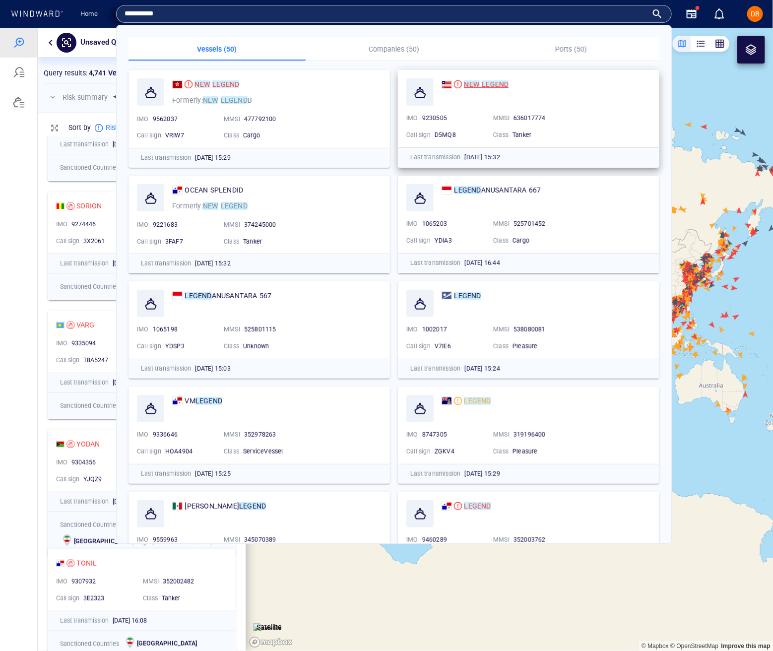
click at [501, 84] on mark "LEGEND" at bounding box center [494, 84] width 27 height 8
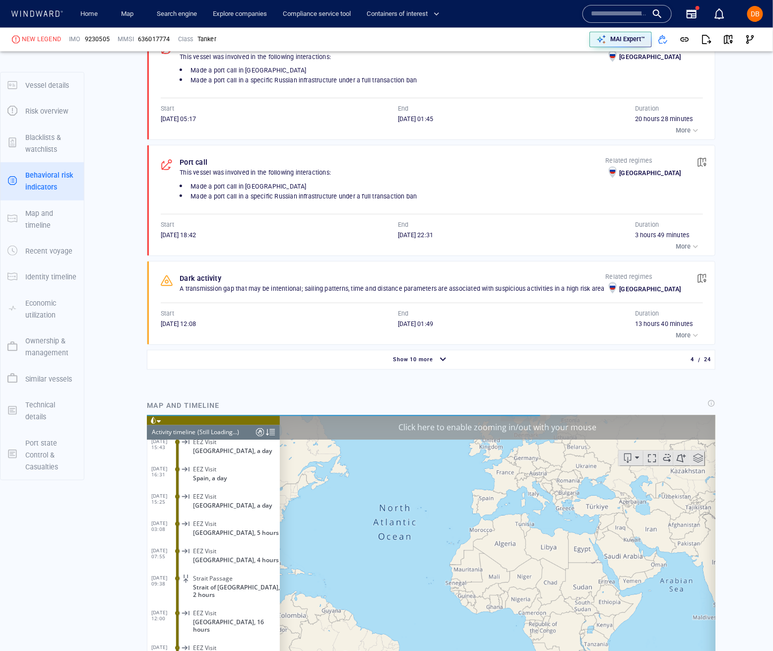
scroll to position [9972, 0]
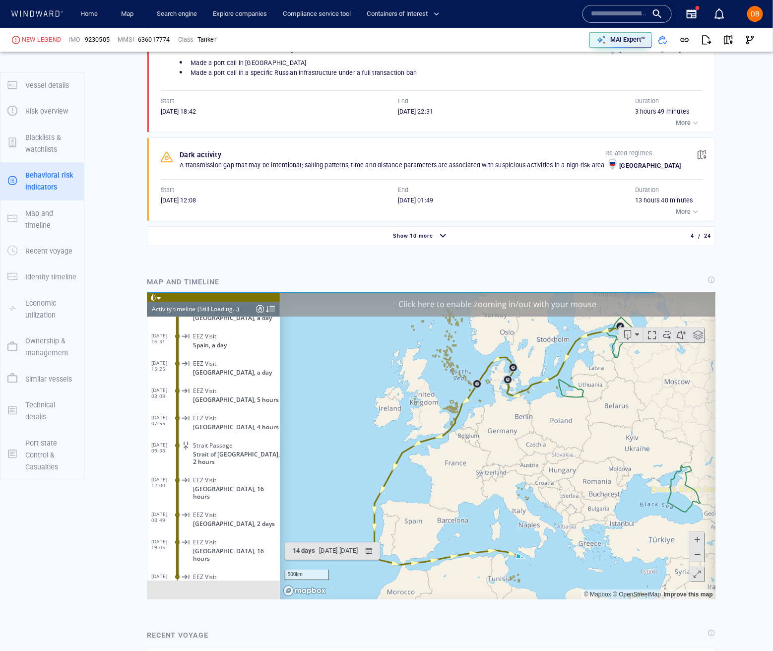
scroll to position [898, 0]
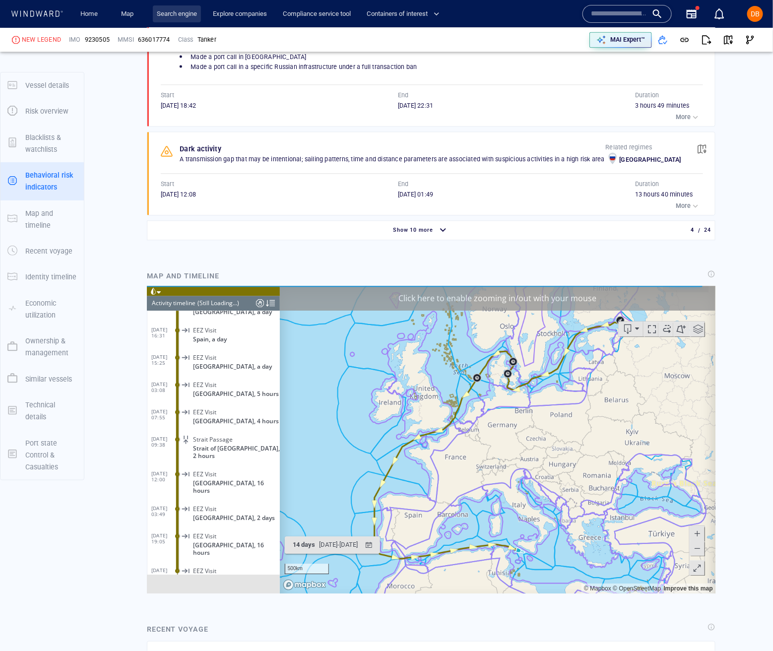
click at [183, 18] on link "Search engine" at bounding box center [177, 13] width 48 height 17
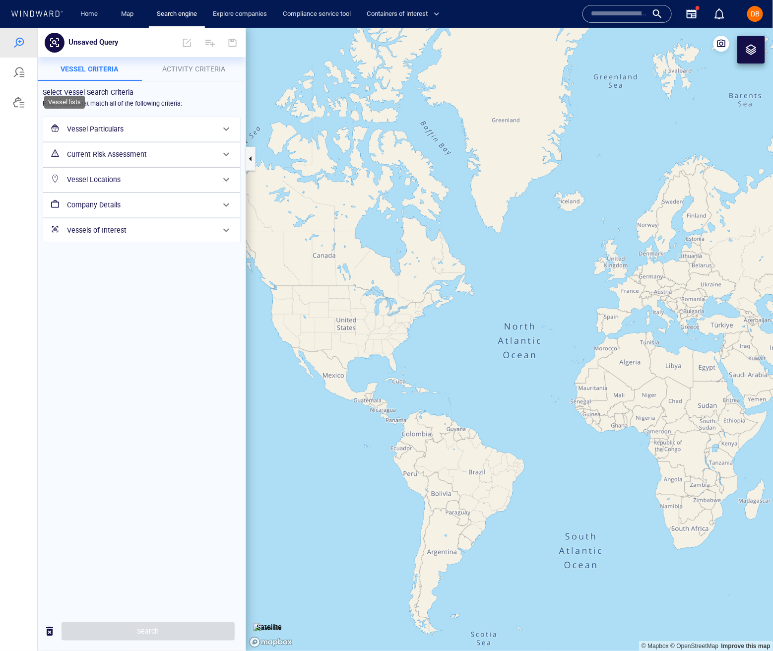
click at [26, 106] on div at bounding box center [18, 102] width 37 height 30
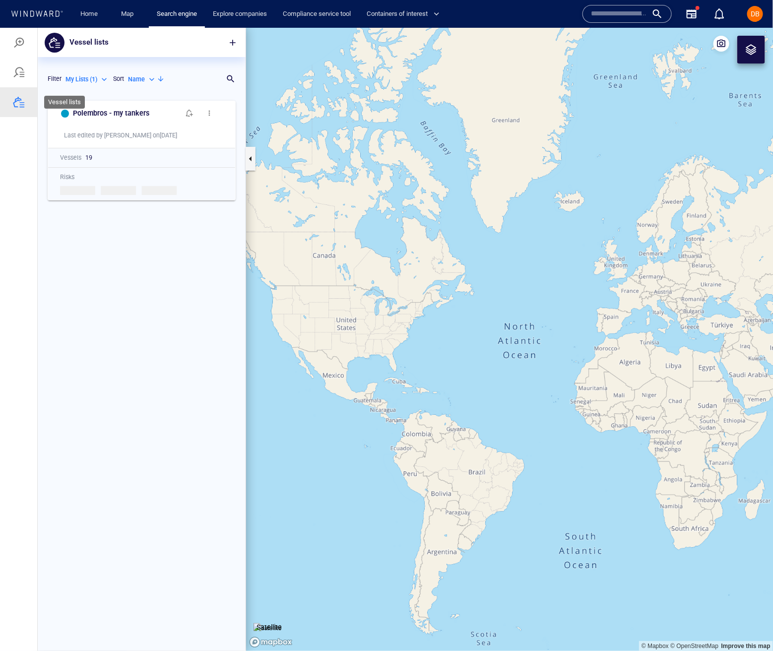
scroll to position [555, 208]
click at [19, 60] on div at bounding box center [18, 72] width 37 height 30
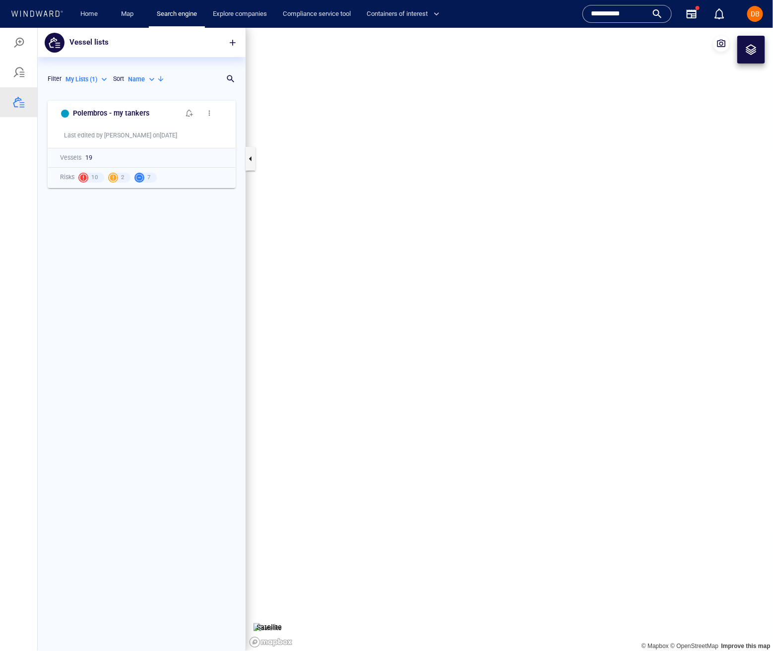
scroll to position [555, 208]
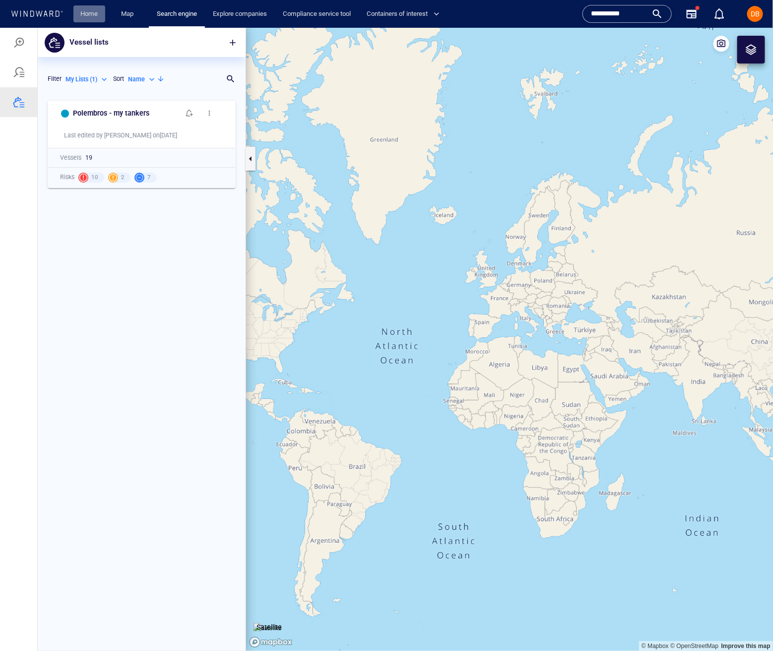
click at [88, 14] on link "Home" at bounding box center [89, 13] width 25 height 17
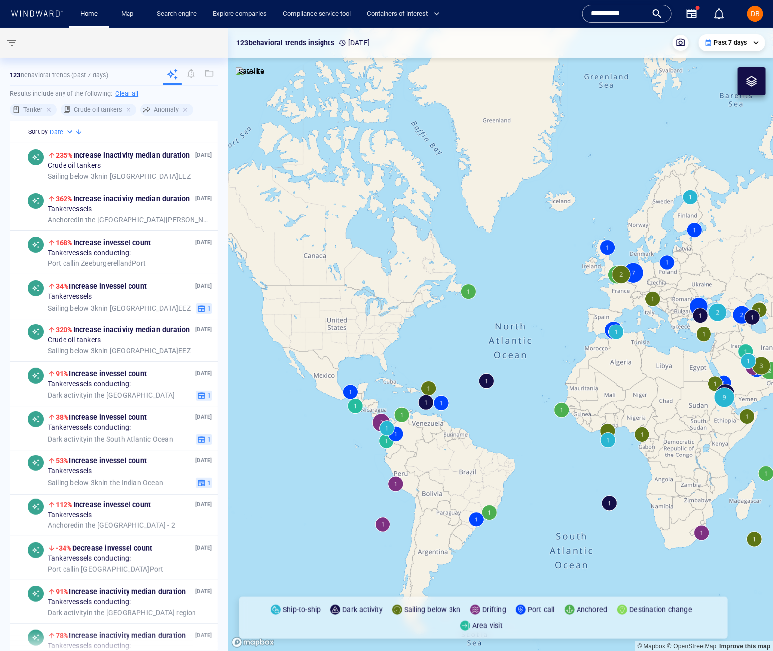
click at [645, 15] on input "**********" at bounding box center [619, 13] width 57 height 15
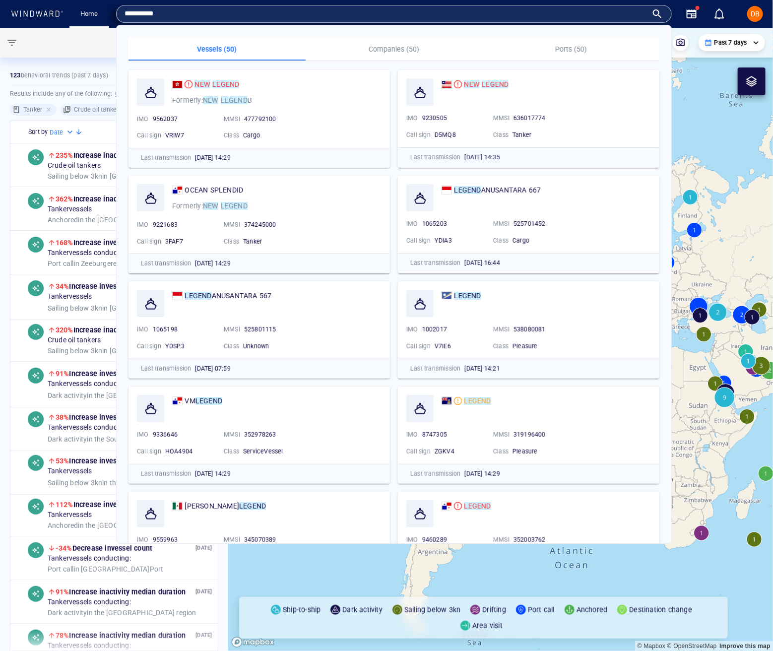
click at [644, 15] on input "**********" at bounding box center [385, 13] width 523 height 15
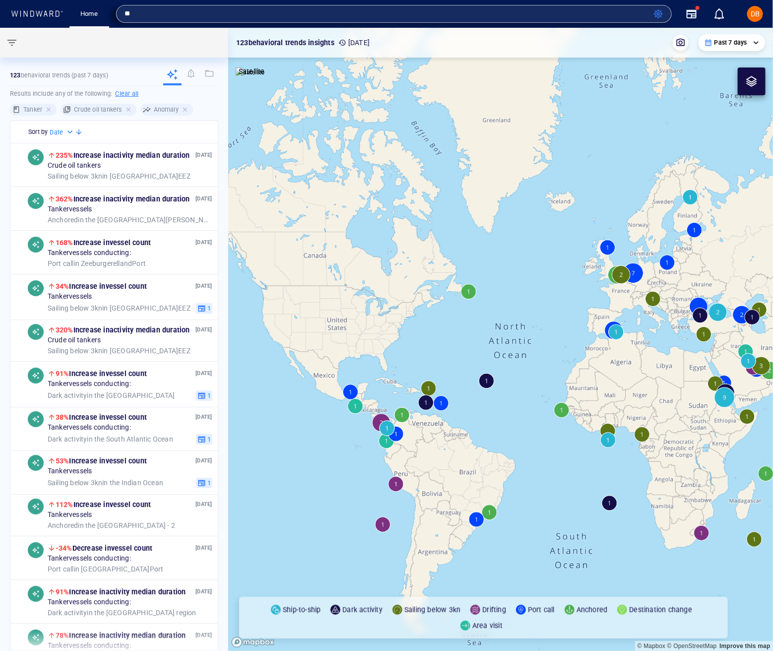
type input "*"
click at [110, 42] on div at bounding box center [111, 43] width 223 height 30
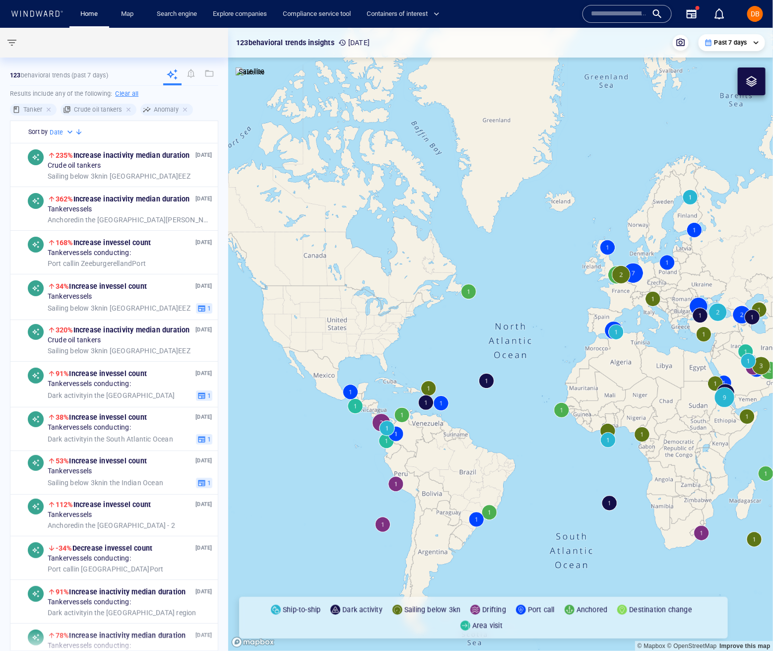
click at [30, 10] on icon at bounding box center [36, 13] width 53 height 6
drag, startPoint x: 181, startPoint y: 12, endPoint x: 248, endPoint y: 4, distance: 67.5
click at [181, 12] on link "Search engine" at bounding box center [177, 13] width 48 height 17
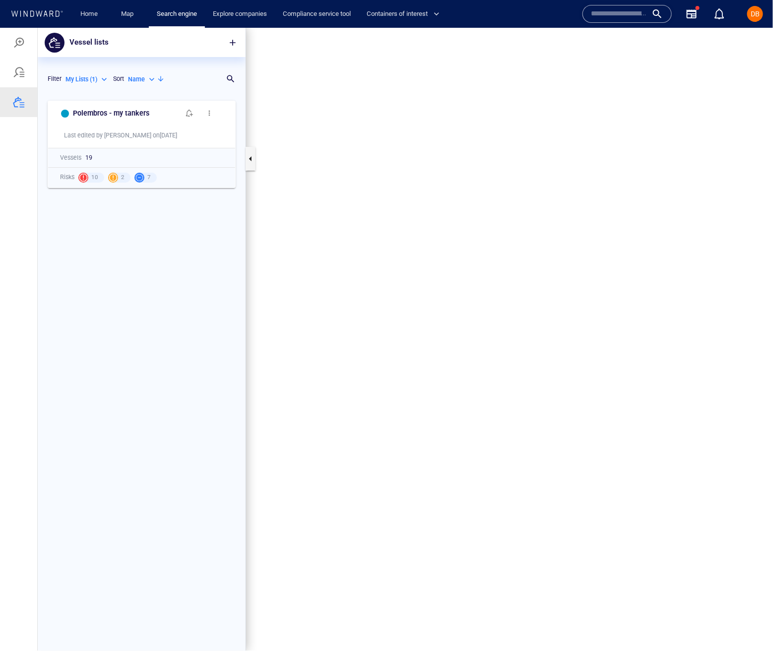
scroll to position [555, 208]
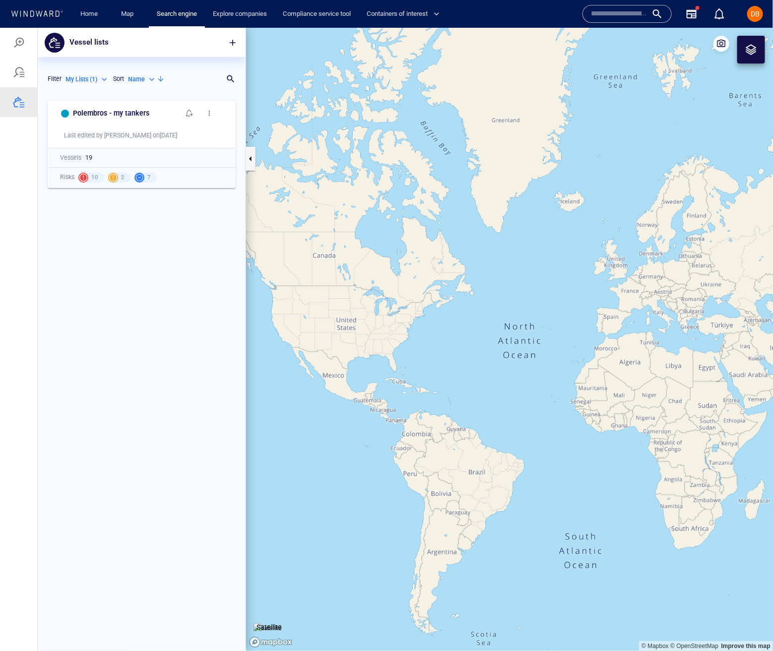
click at [606, 22] on div "Name N/A IMO MMSI Call sign N/A Class N/A No positional data 0" at bounding box center [655, 14] width 163 height 40
click at [606, 15] on input "text" at bounding box center [619, 13] width 57 height 15
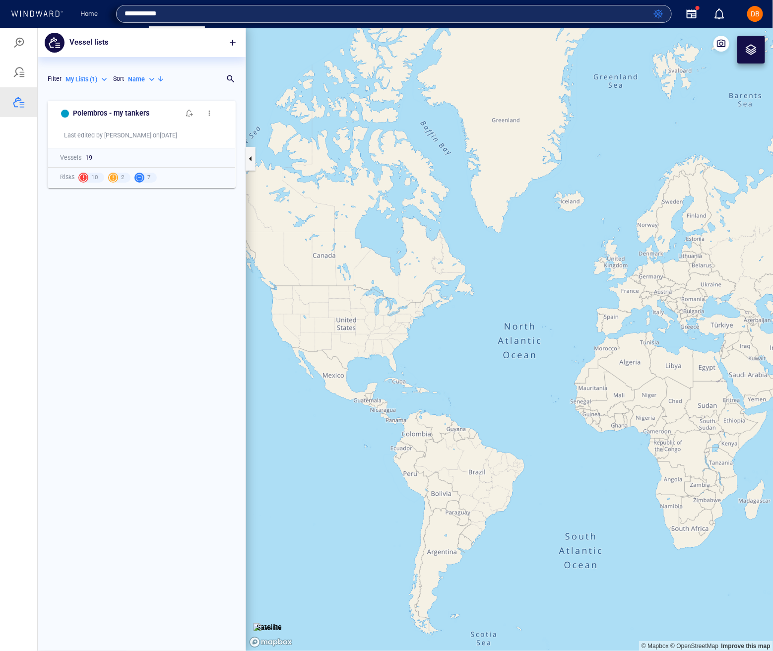
type input "**********"
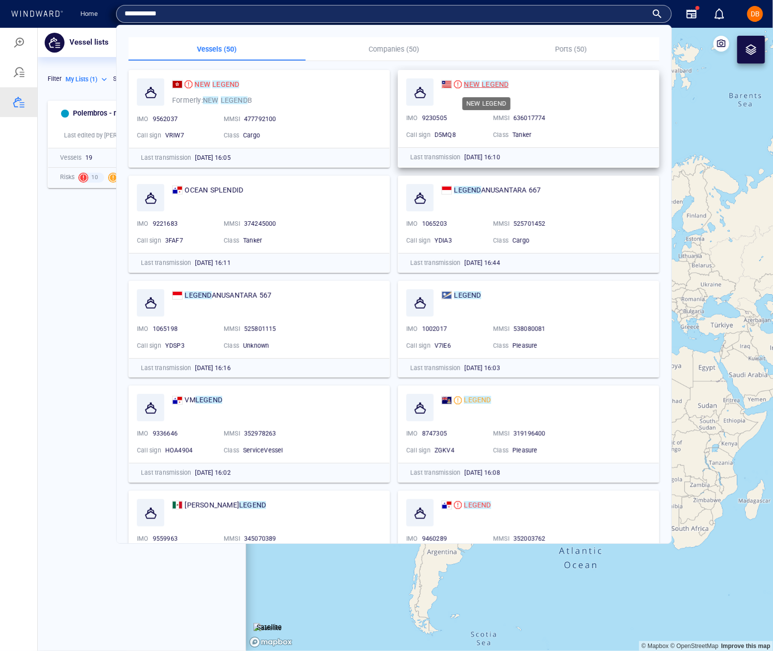
click at [495, 85] on mark "LEGEND" at bounding box center [494, 84] width 27 height 8
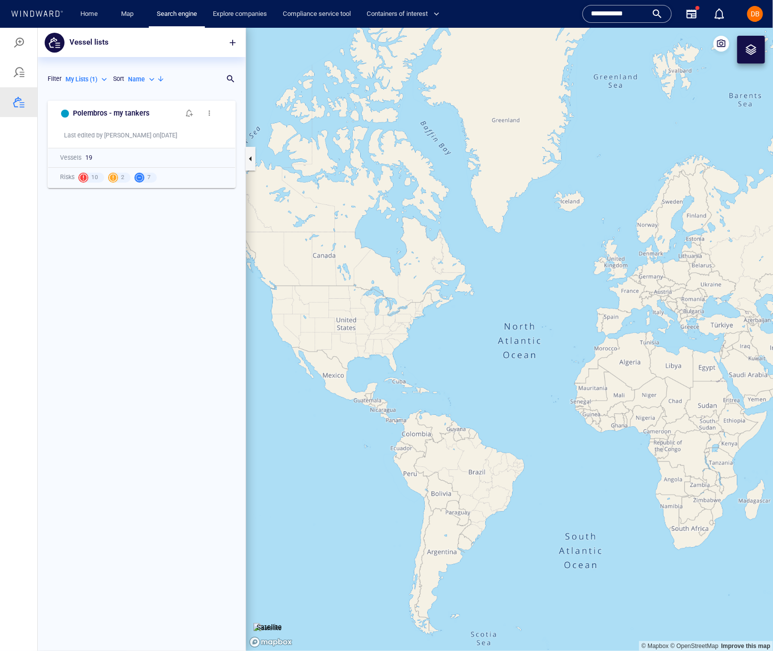
drag, startPoint x: 600, startPoint y: 22, endPoint x: 604, endPoint y: 18, distance: 5.3
click at [600, 22] on div "**********" at bounding box center [626, 14] width 89 height 18
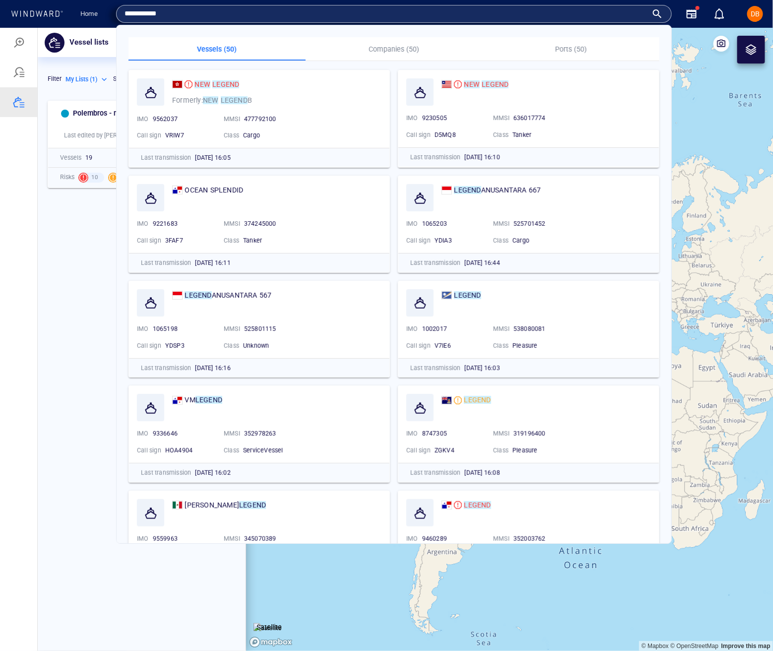
click at [611, 14] on input "**********" at bounding box center [385, 13] width 523 height 15
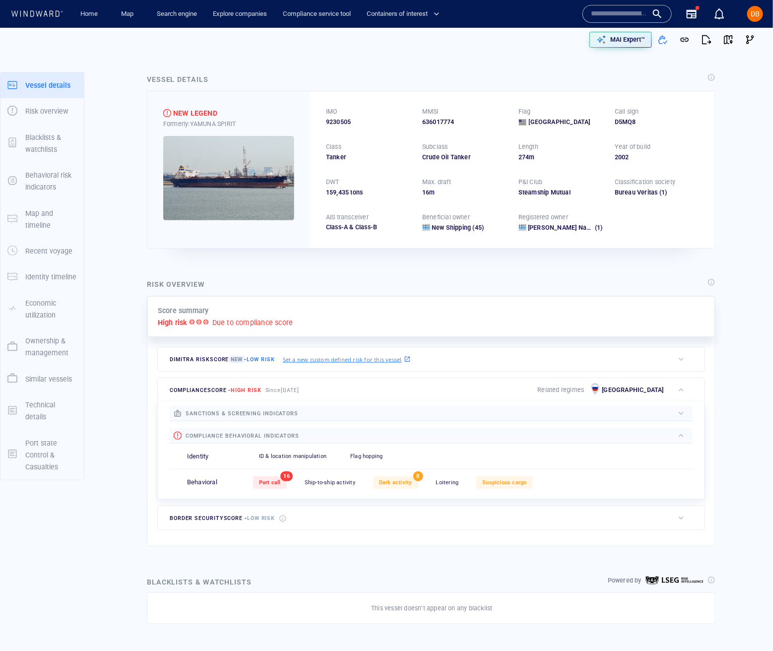
click at [269, 160] on img at bounding box center [228, 178] width 131 height 84
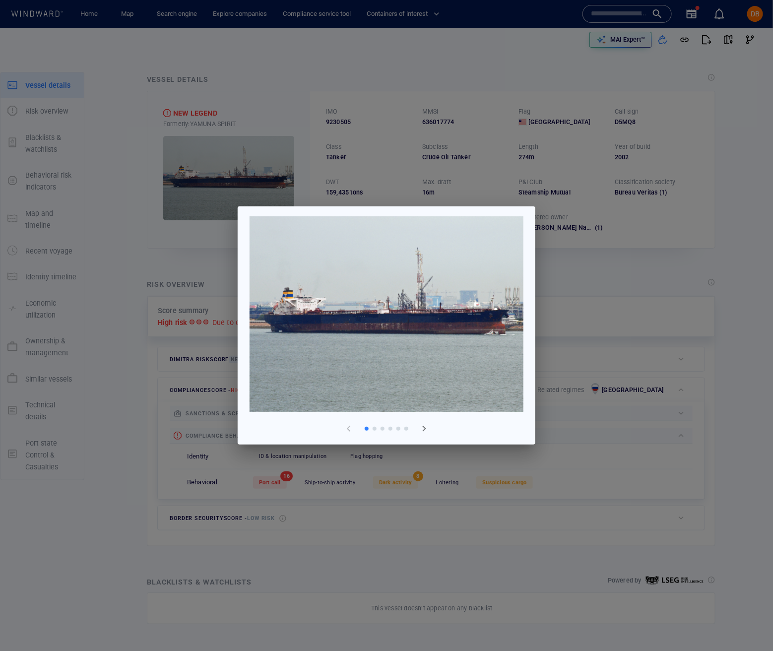
click at [420, 430] on span "button" at bounding box center [424, 428] width 12 height 12
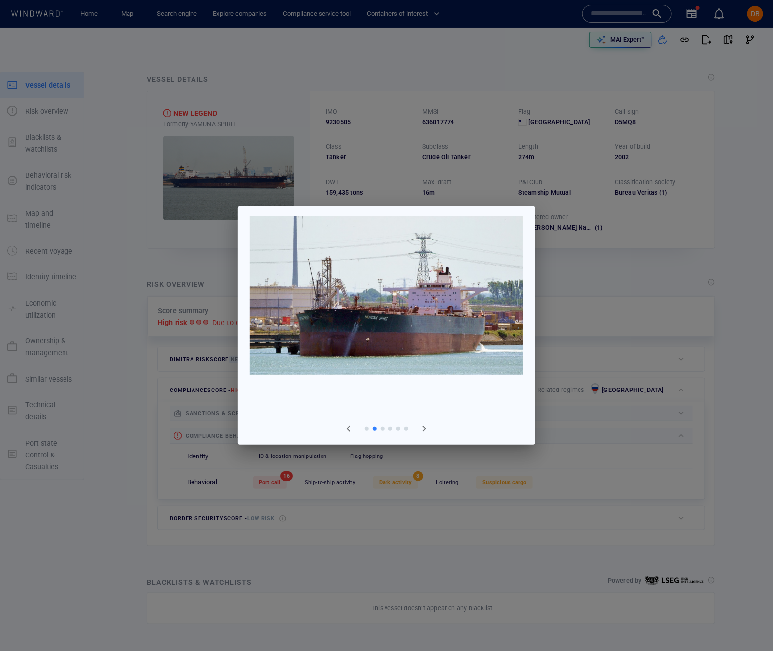
click at [420, 430] on span "button" at bounding box center [424, 428] width 12 height 12
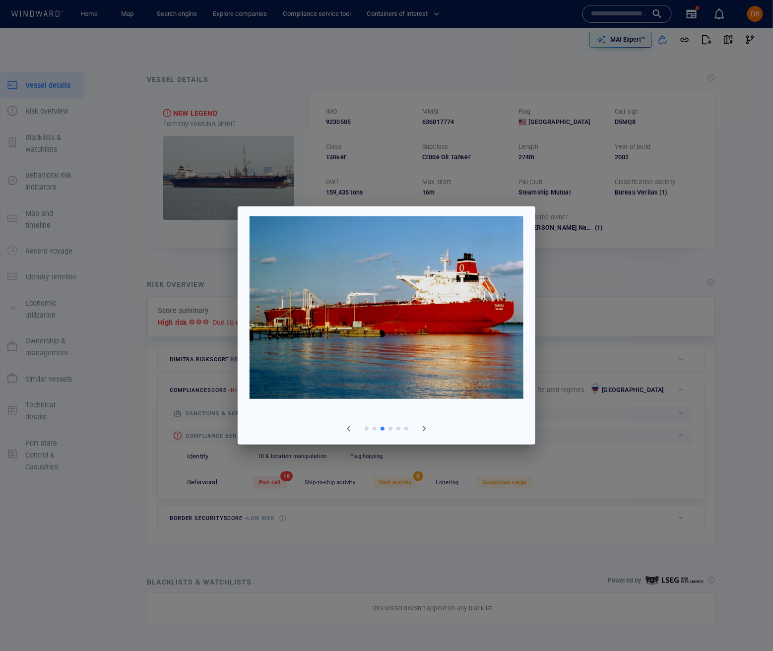
click at [420, 430] on span "button" at bounding box center [424, 428] width 12 height 12
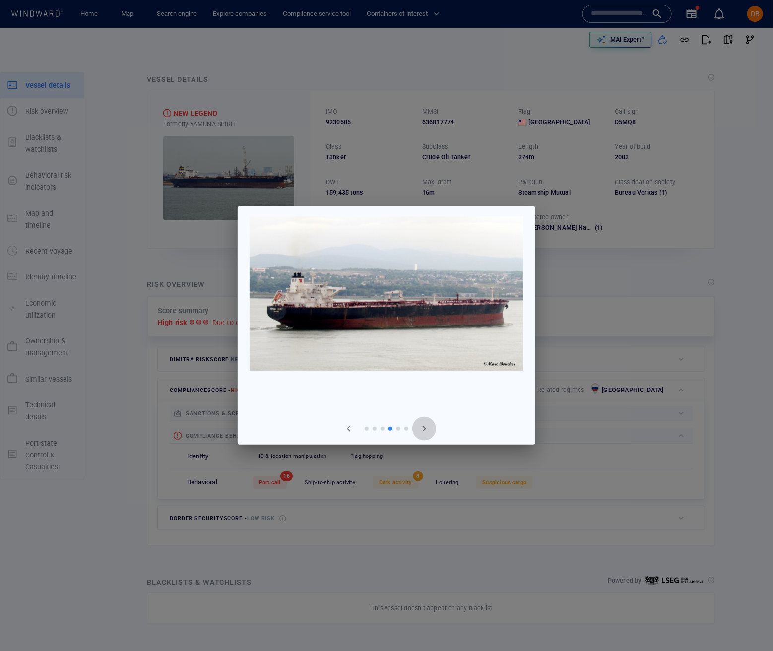
drag, startPoint x: 421, startPoint y: 430, endPoint x: 475, endPoint y: 376, distance: 76.1
click at [423, 427] on span "button" at bounding box center [424, 428] width 12 height 12
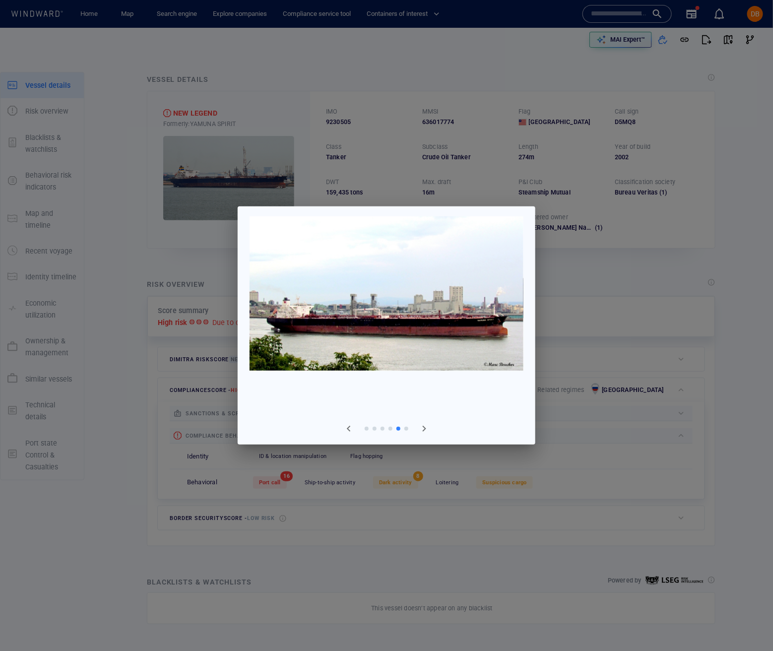
click at [572, 298] on div at bounding box center [386, 325] width 773 height 651
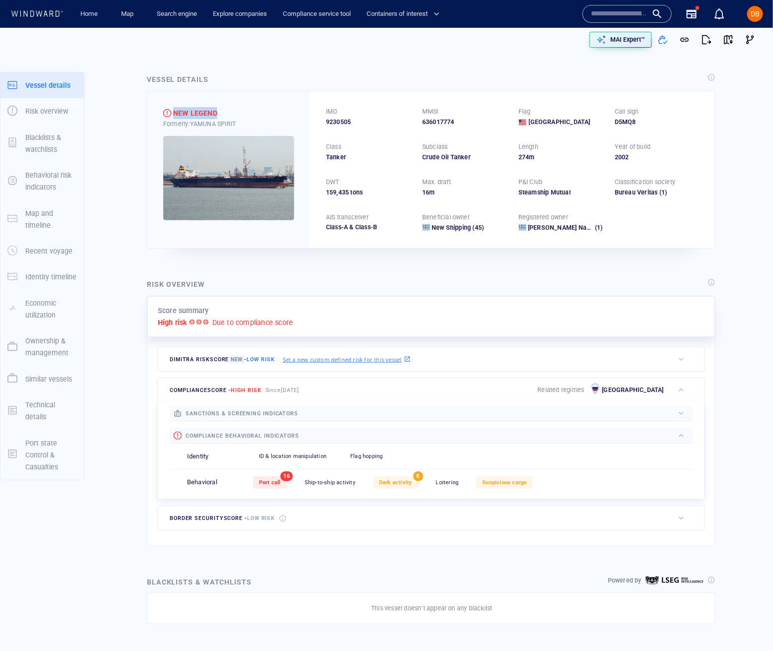
drag, startPoint x: 228, startPoint y: 111, endPoint x: 122, endPoint y: 113, distance: 105.6
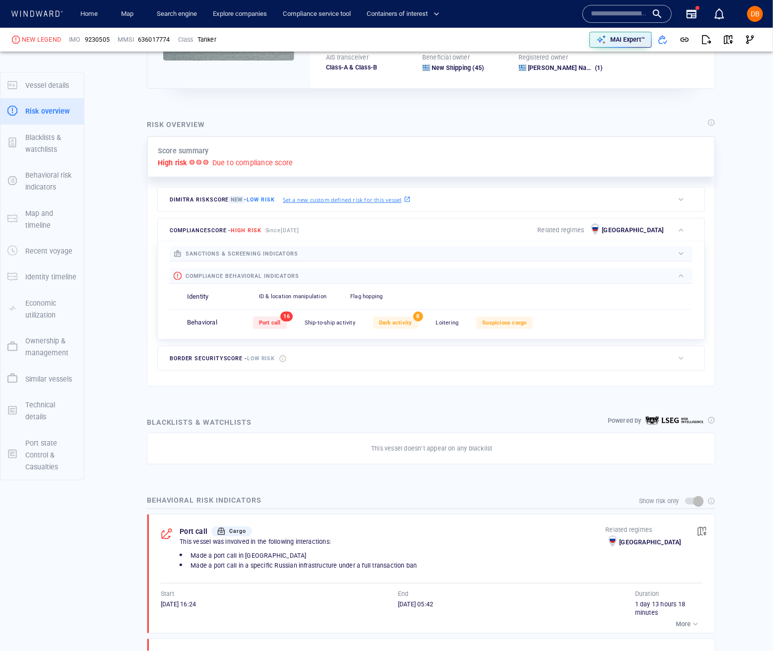
scroll to position [204, 0]
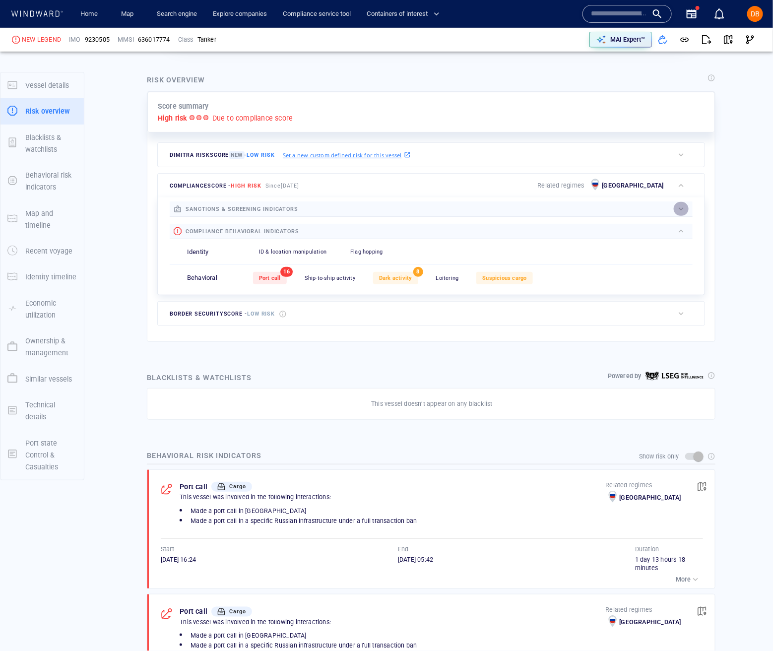
click at [682, 209] on div "button" at bounding box center [681, 209] width 10 height 10
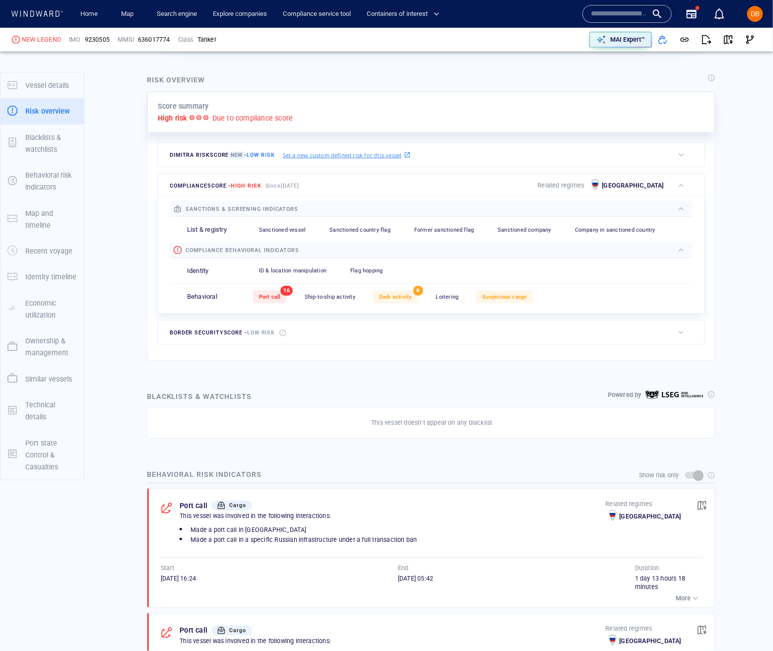
click at [293, 271] on span "ID & location manipulation" at bounding box center [292, 270] width 67 height 6
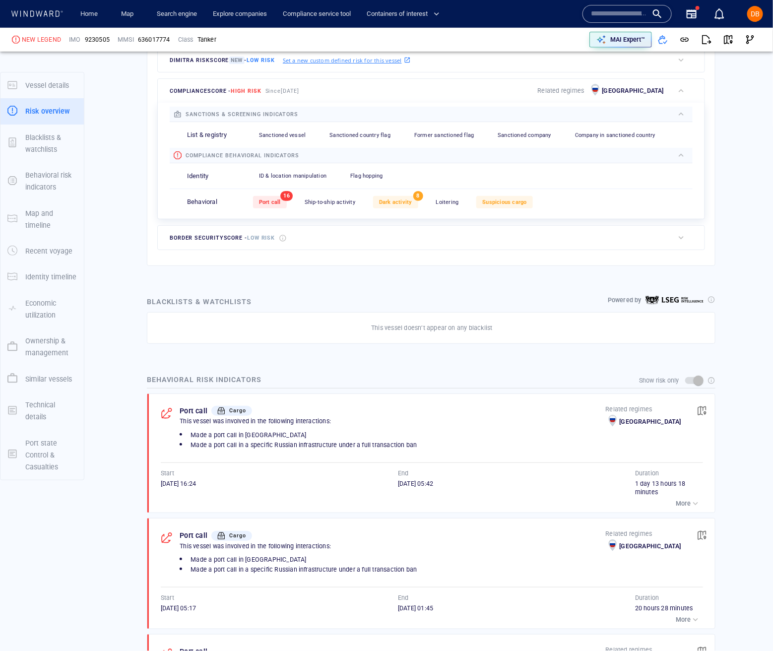
scroll to position [298, 0]
click at [757, 10] on span "DB" at bounding box center [754, 14] width 9 height 8
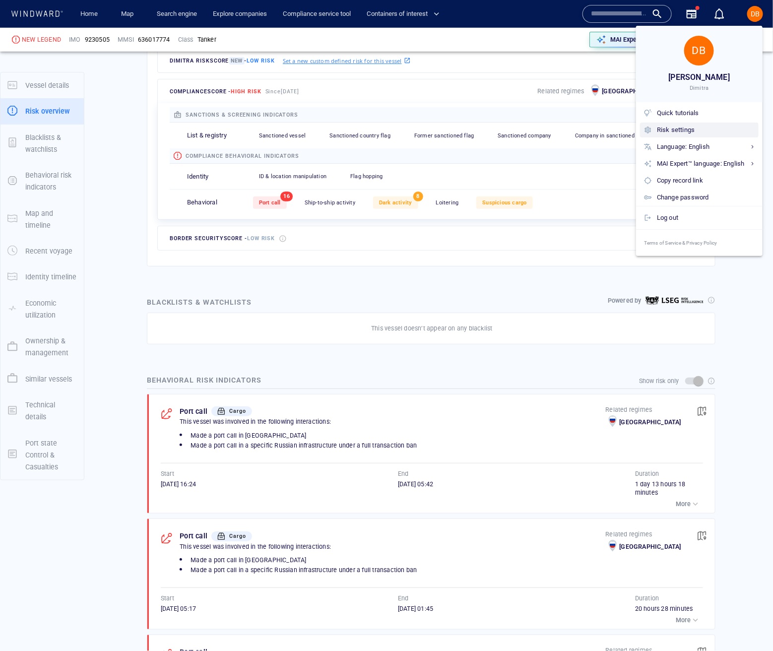
click at [694, 129] on div "Risk settings" at bounding box center [705, 129] width 98 height 11
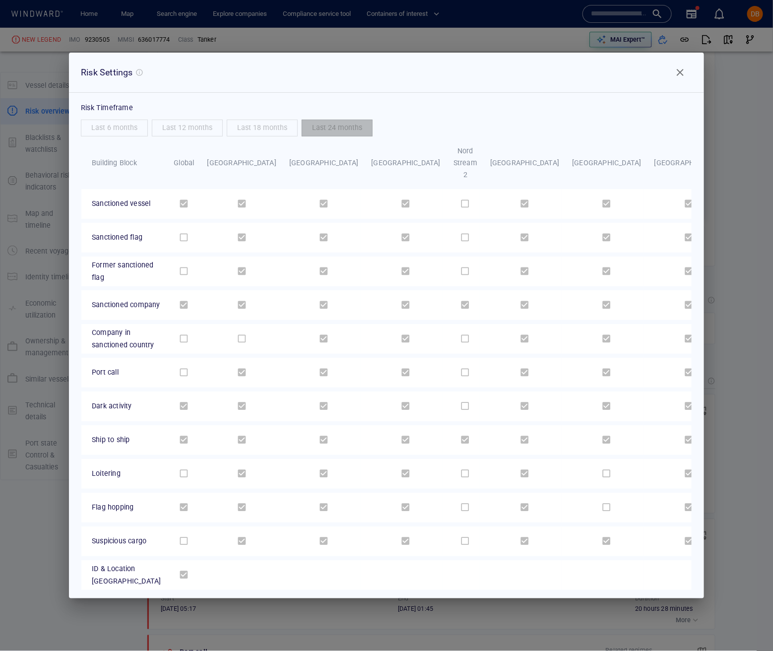
click at [675, 78] on span "Close" at bounding box center [680, 72] width 12 height 12
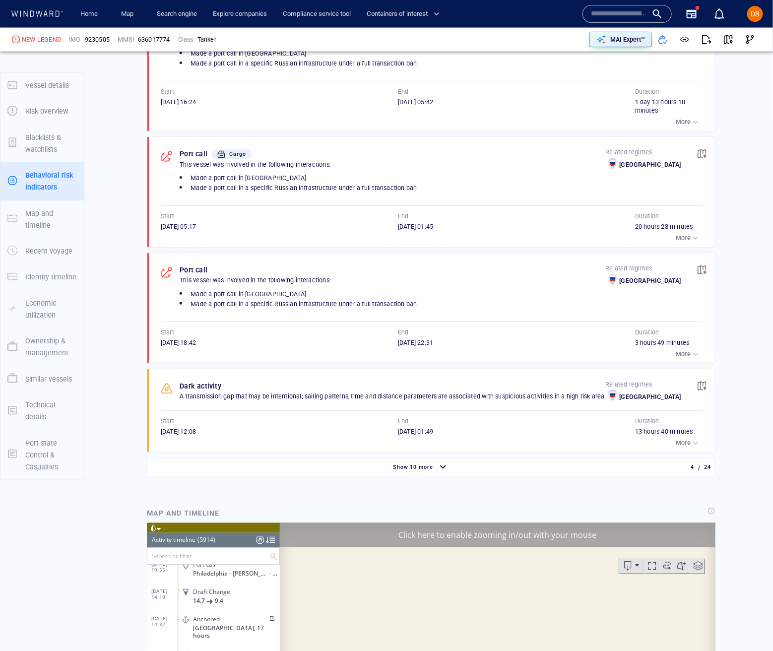
scroll to position [686, 0]
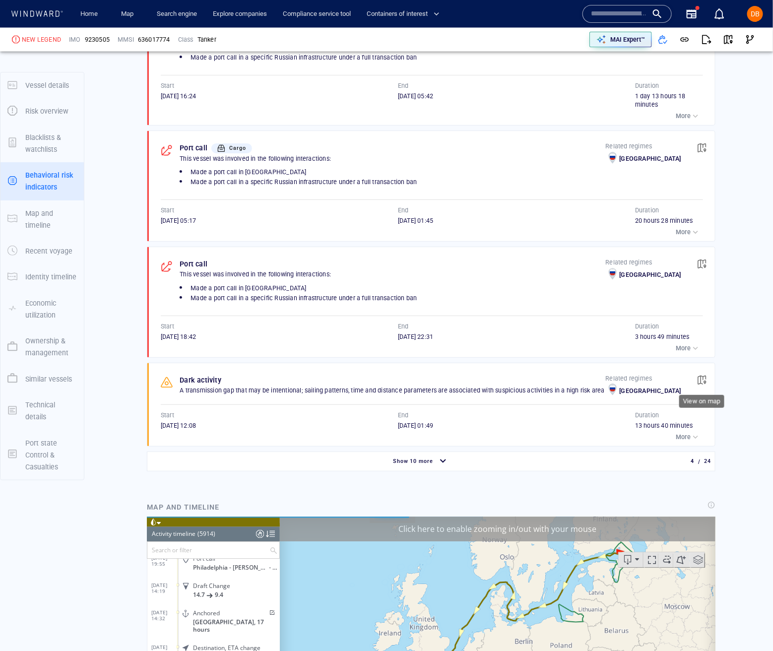
click at [704, 380] on span "button" at bounding box center [702, 380] width 10 height 10
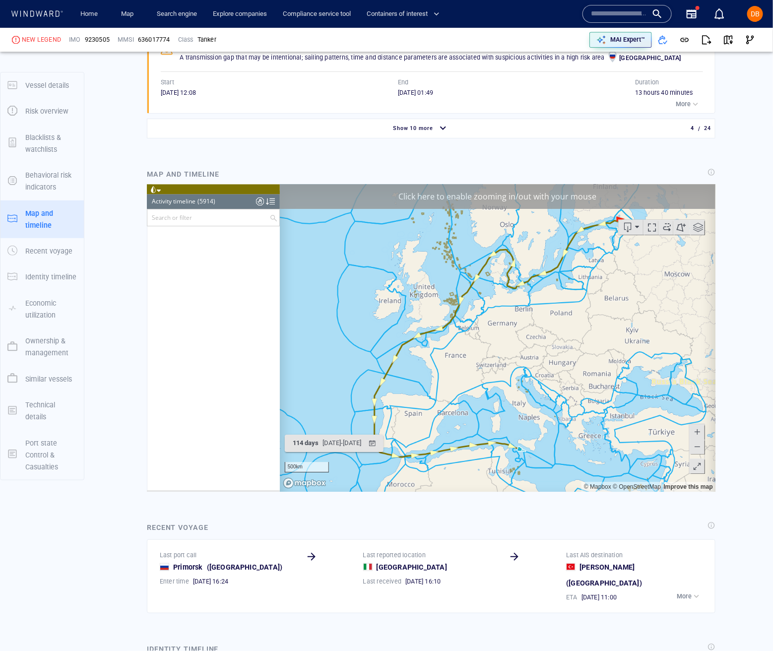
scroll to position [143689, 0]
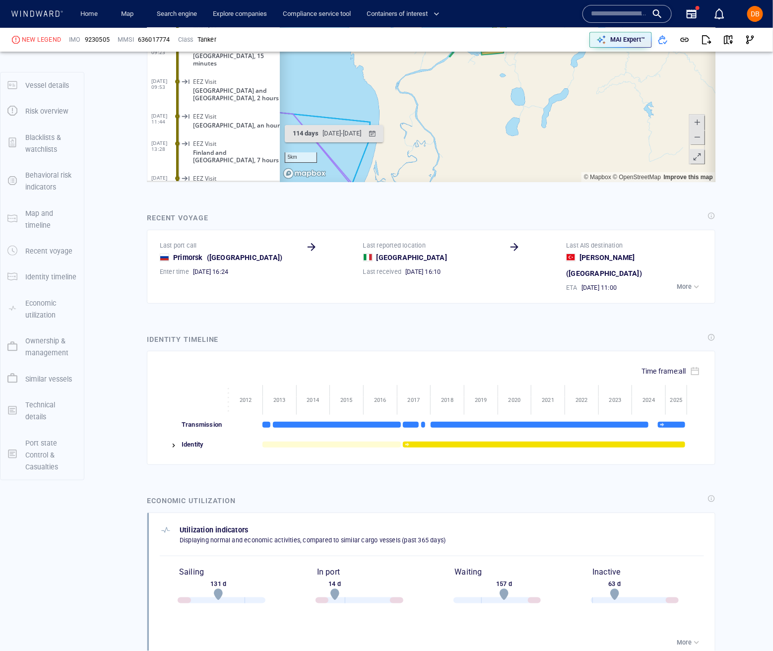
scroll to position [1329, 0]
click at [172, 441] on img at bounding box center [174, 445] width 8 height 8
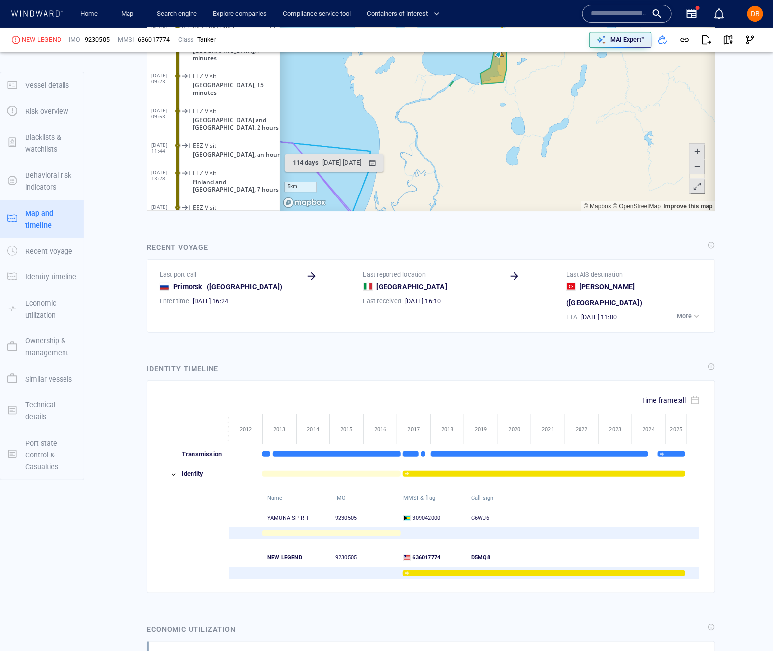
scroll to position [1251, 0]
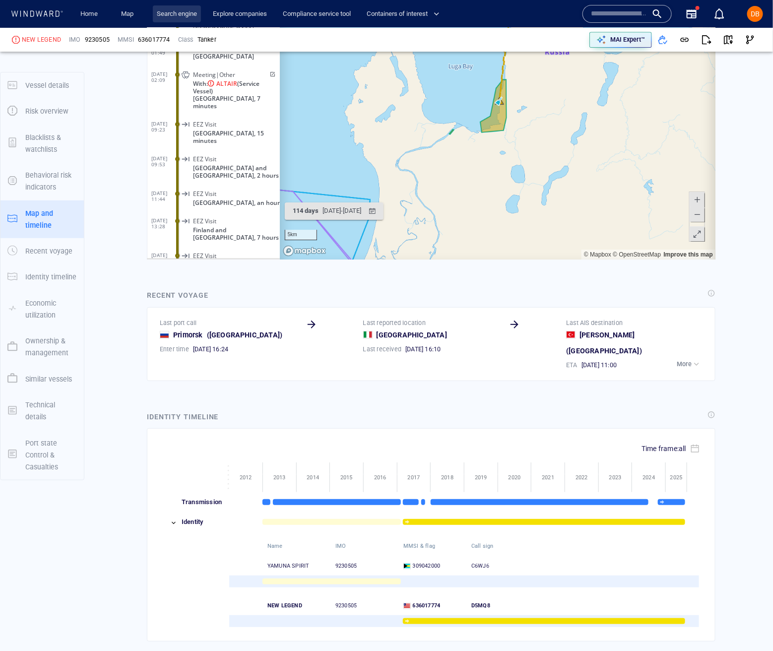
click at [175, 16] on link "Search engine" at bounding box center [177, 13] width 48 height 17
